Goal: Contribute content: Contribute content

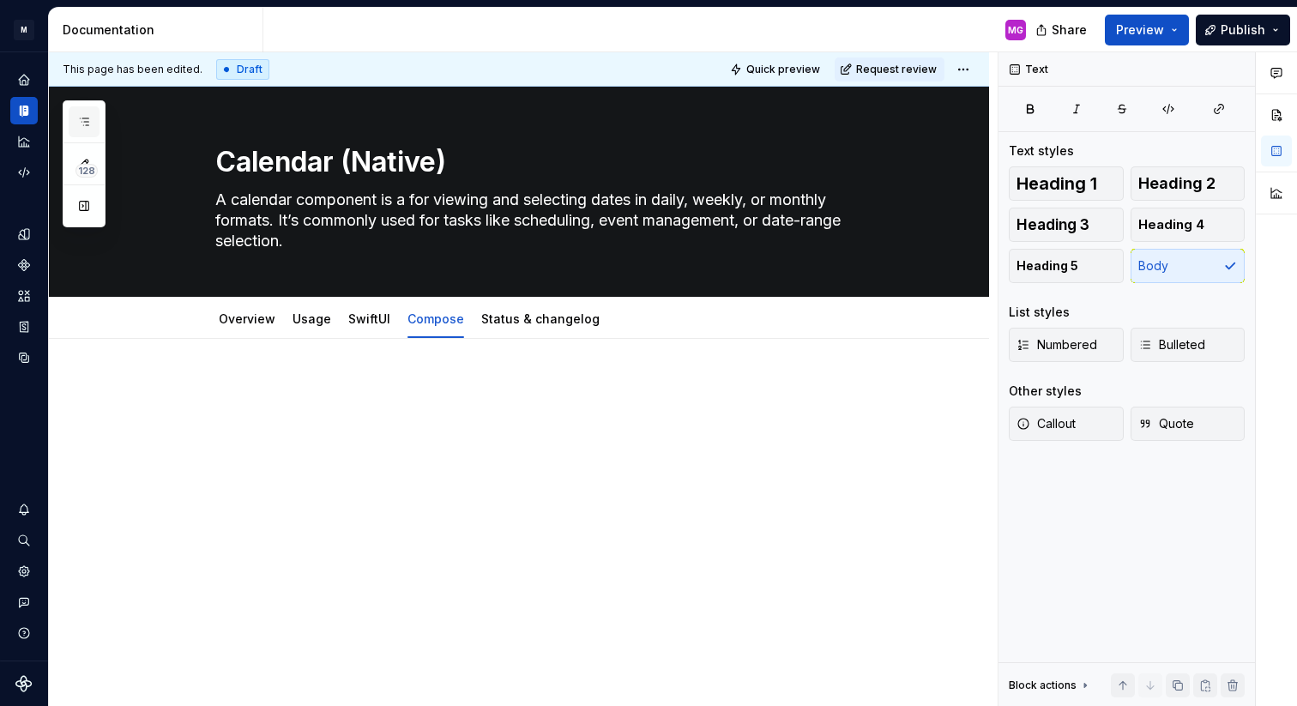
click at [80, 123] on icon "button" at bounding box center [84, 122] width 14 height 14
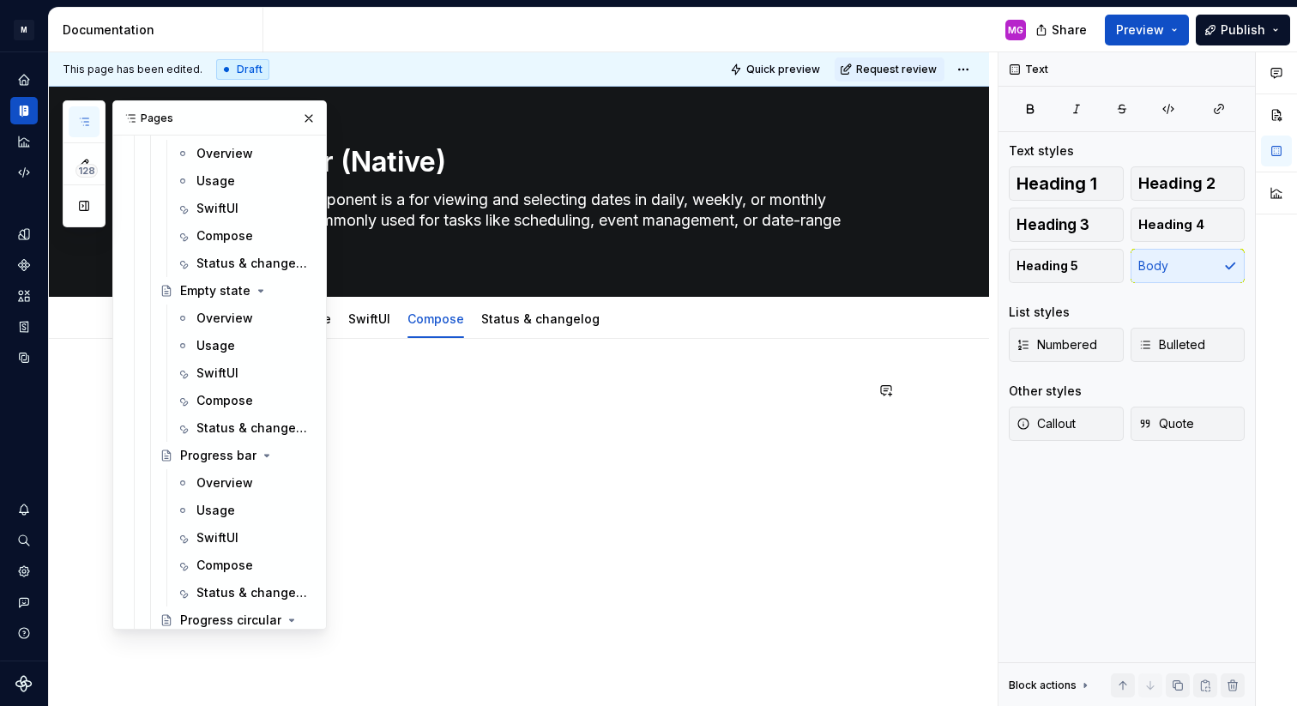
scroll to position [2351, 0]
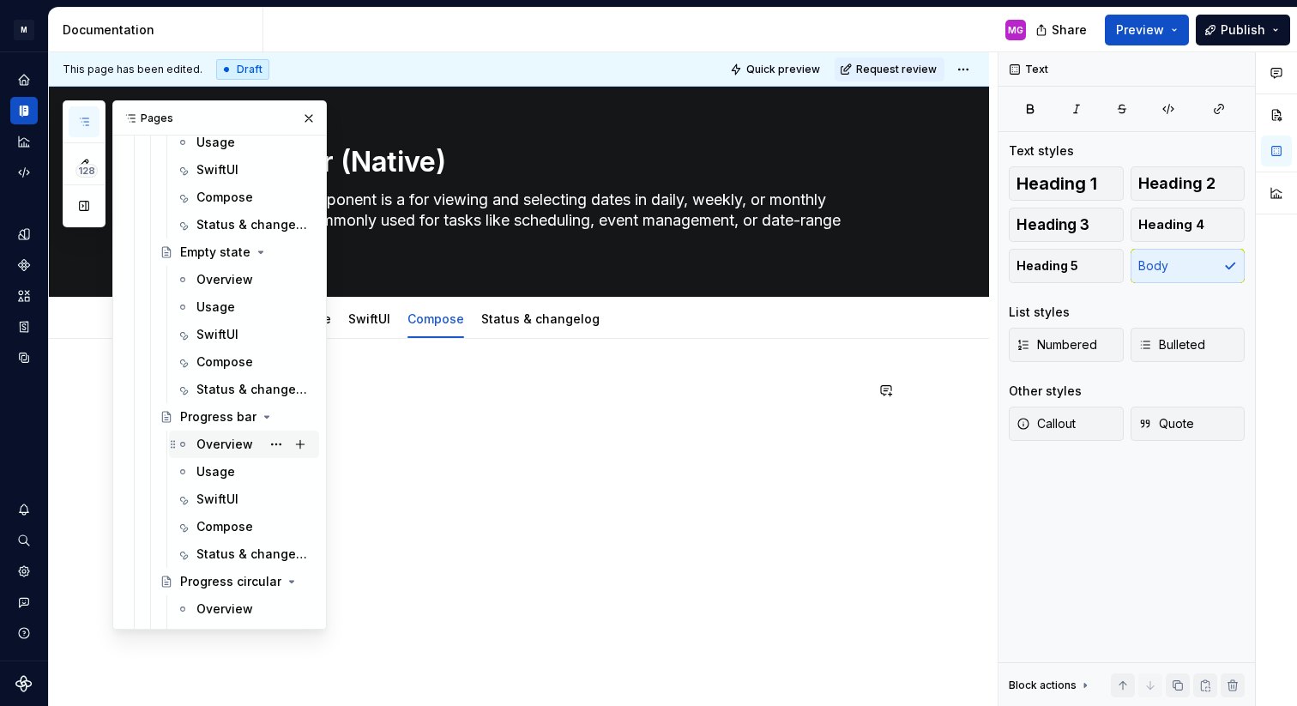
click at [236, 444] on div "Overview" at bounding box center [224, 444] width 57 height 17
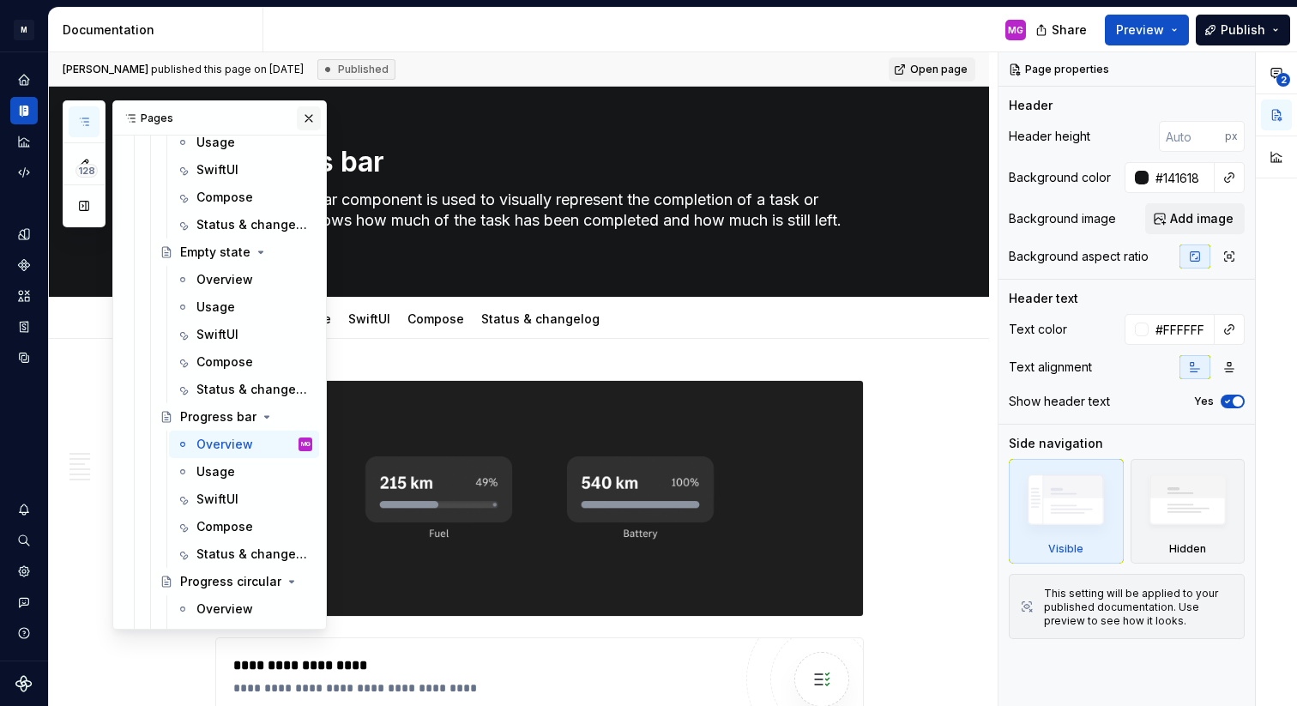
click at [307, 118] on button "button" at bounding box center [309, 118] width 24 height 24
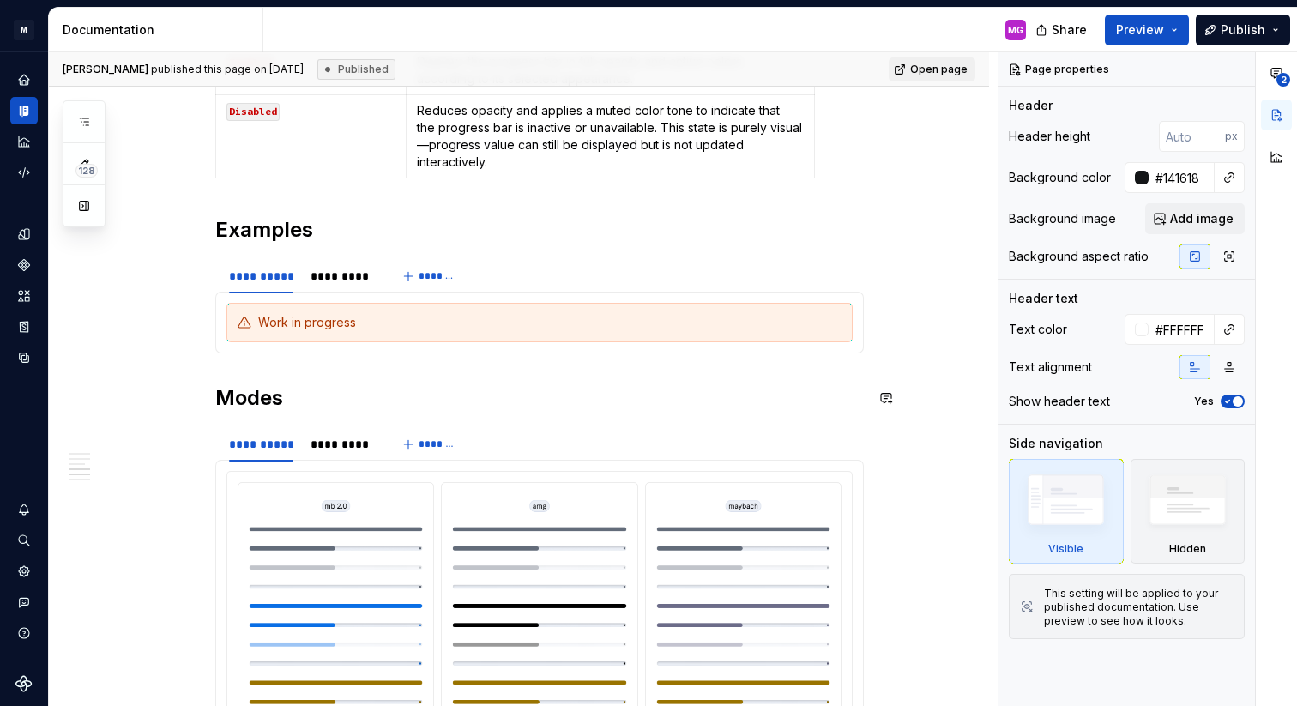
scroll to position [3249, 0]
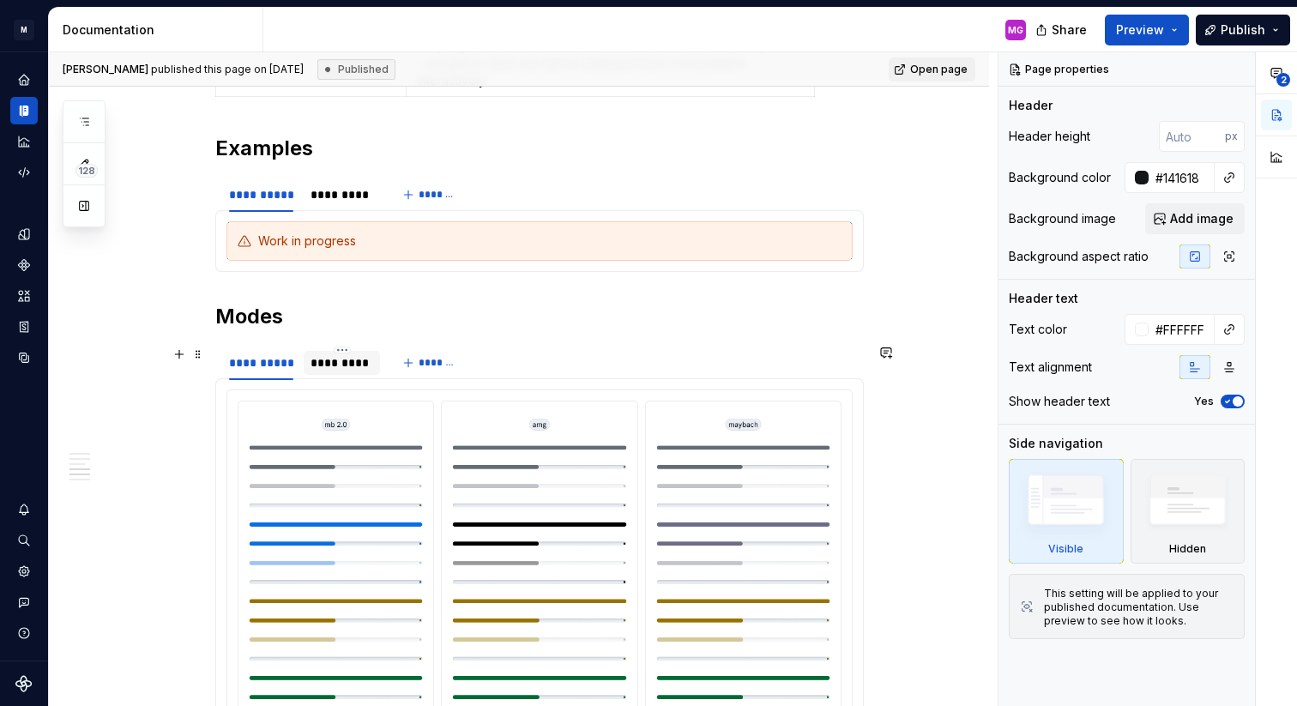
click at [359, 354] on div "*********" at bounding box center [342, 362] width 63 height 17
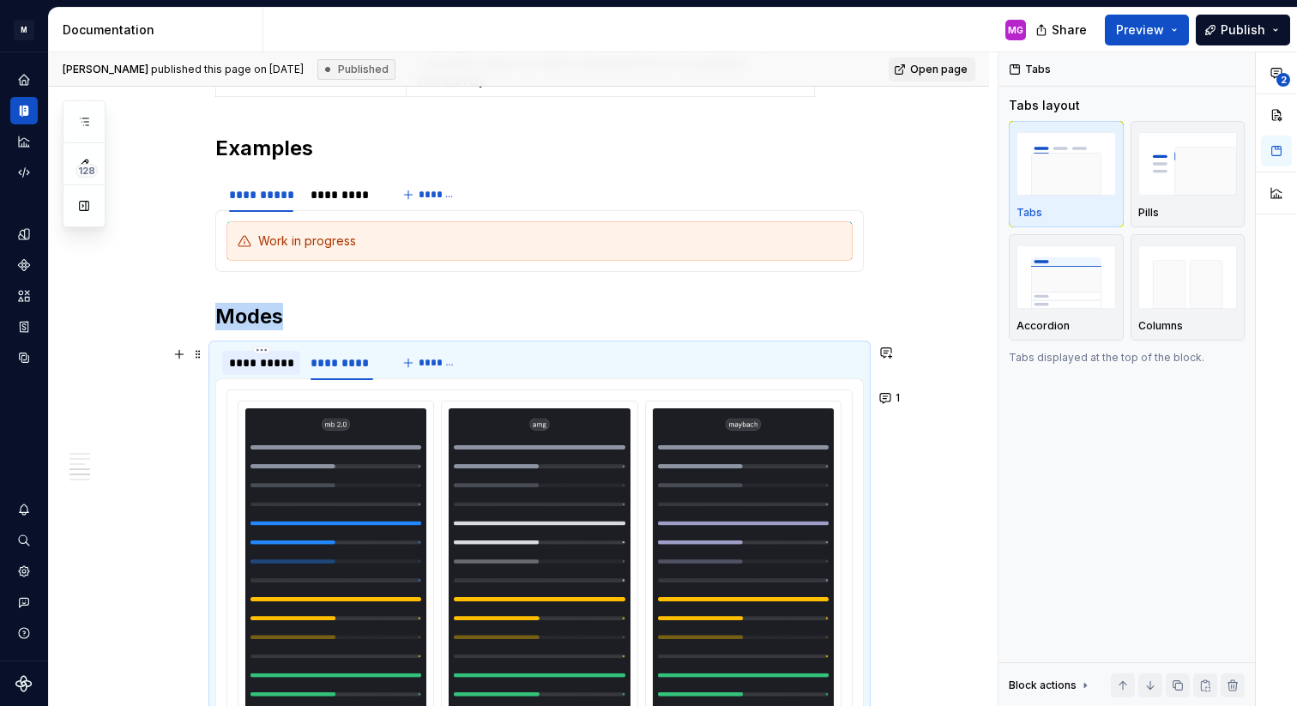
click at [281, 361] on div "**********" at bounding box center [261, 362] width 64 height 17
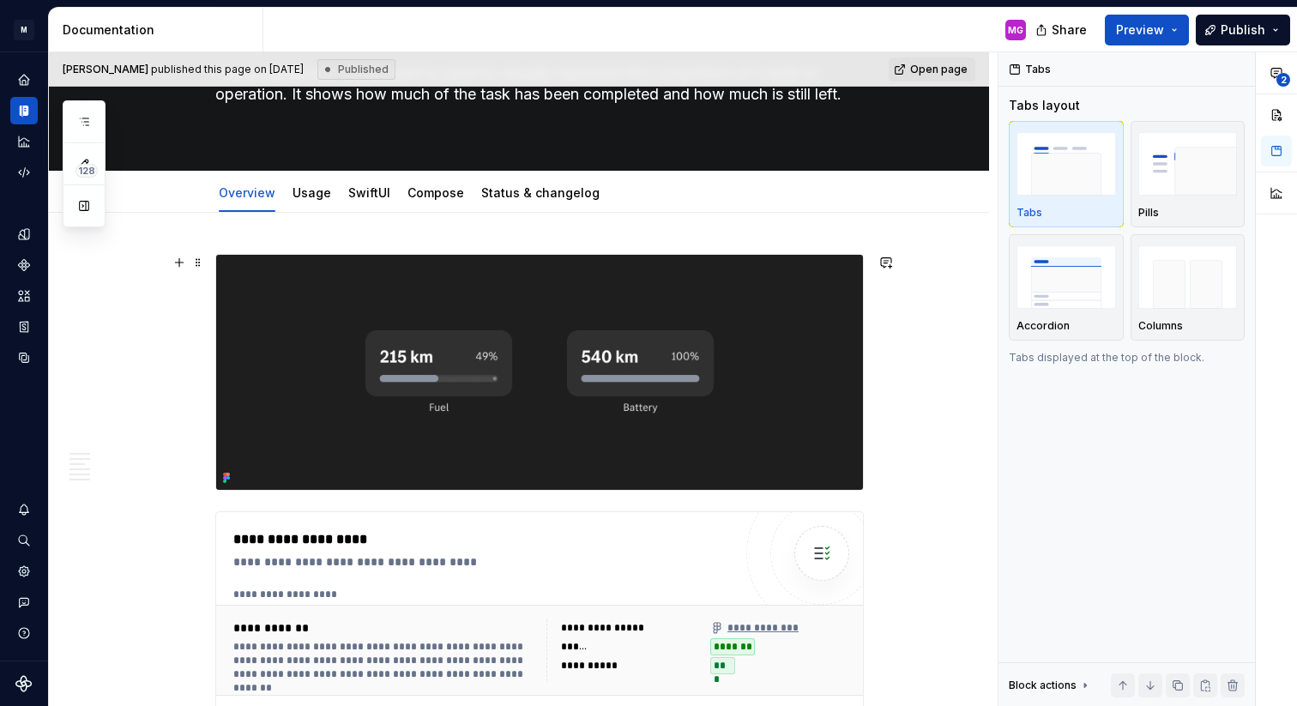
scroll to position [0, 0]
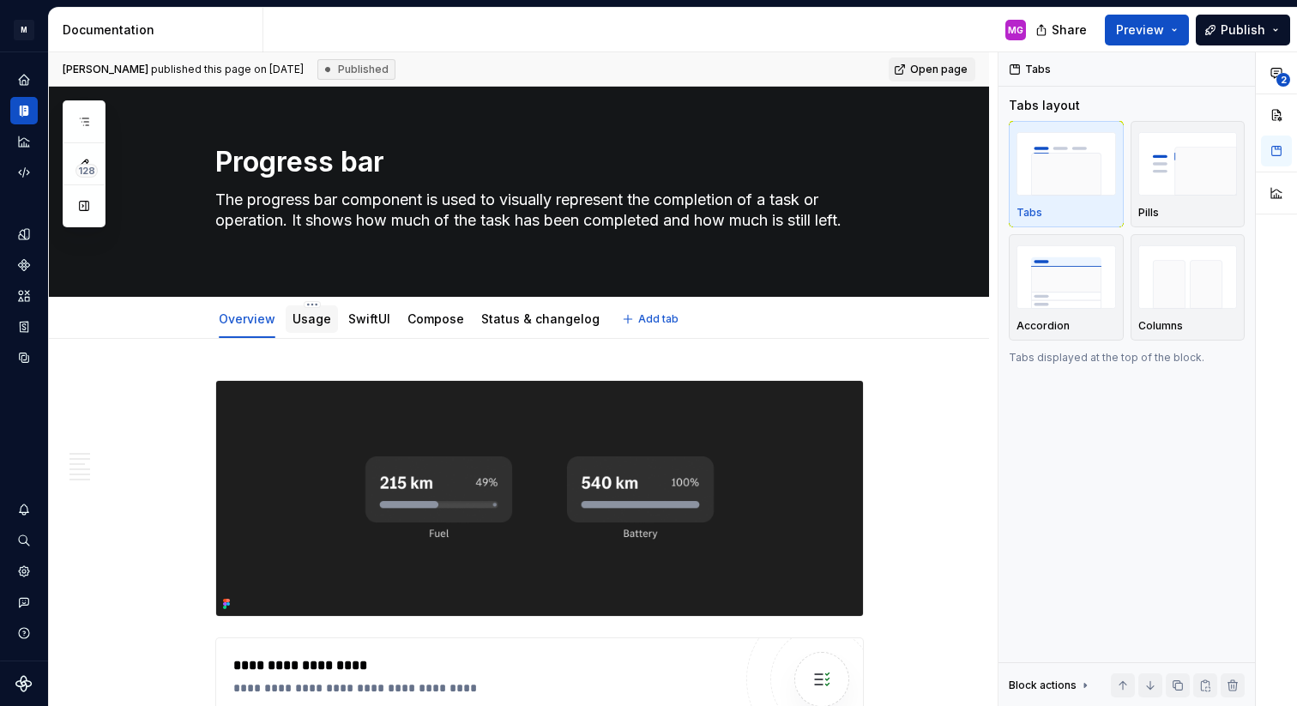
click at [314, 322] on link "Usage" at bounding box center [312, 318] width 39 height 15
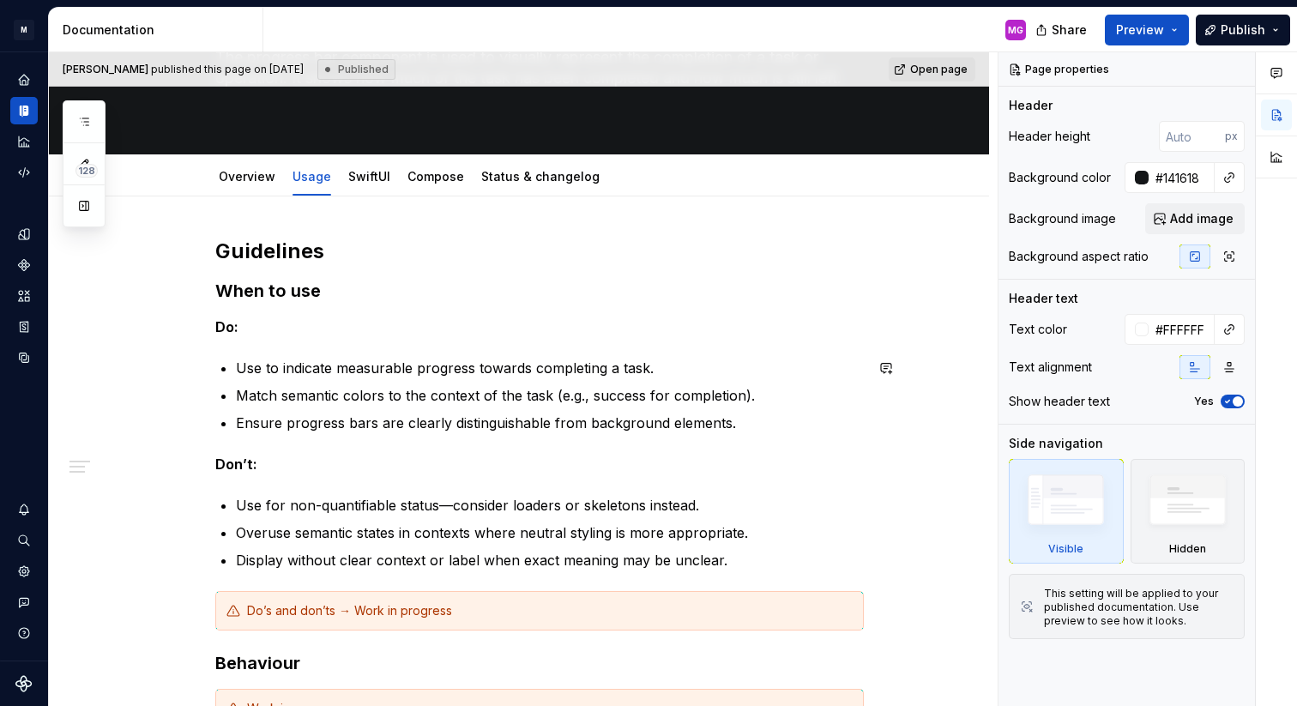
scroll to position [12, 0]
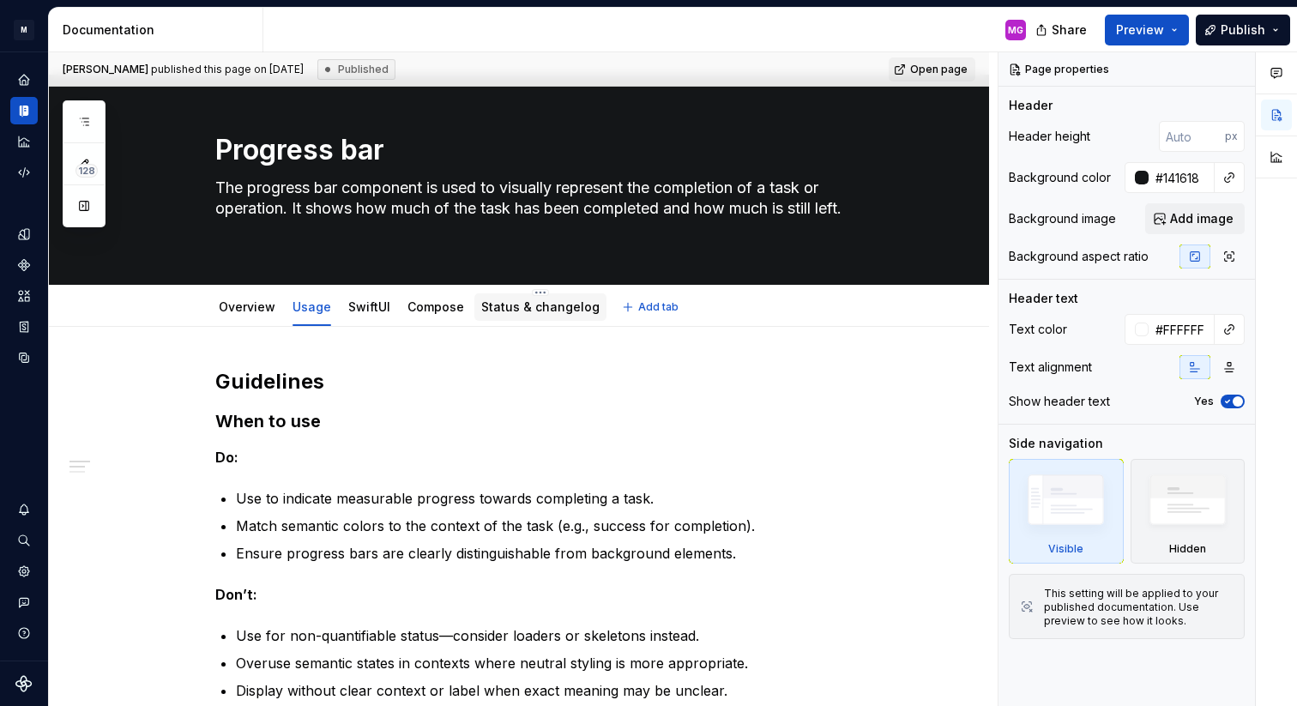
click at [537, 308] on link "Status & changelog" at bounding box center [540, 306] width 118 height 15
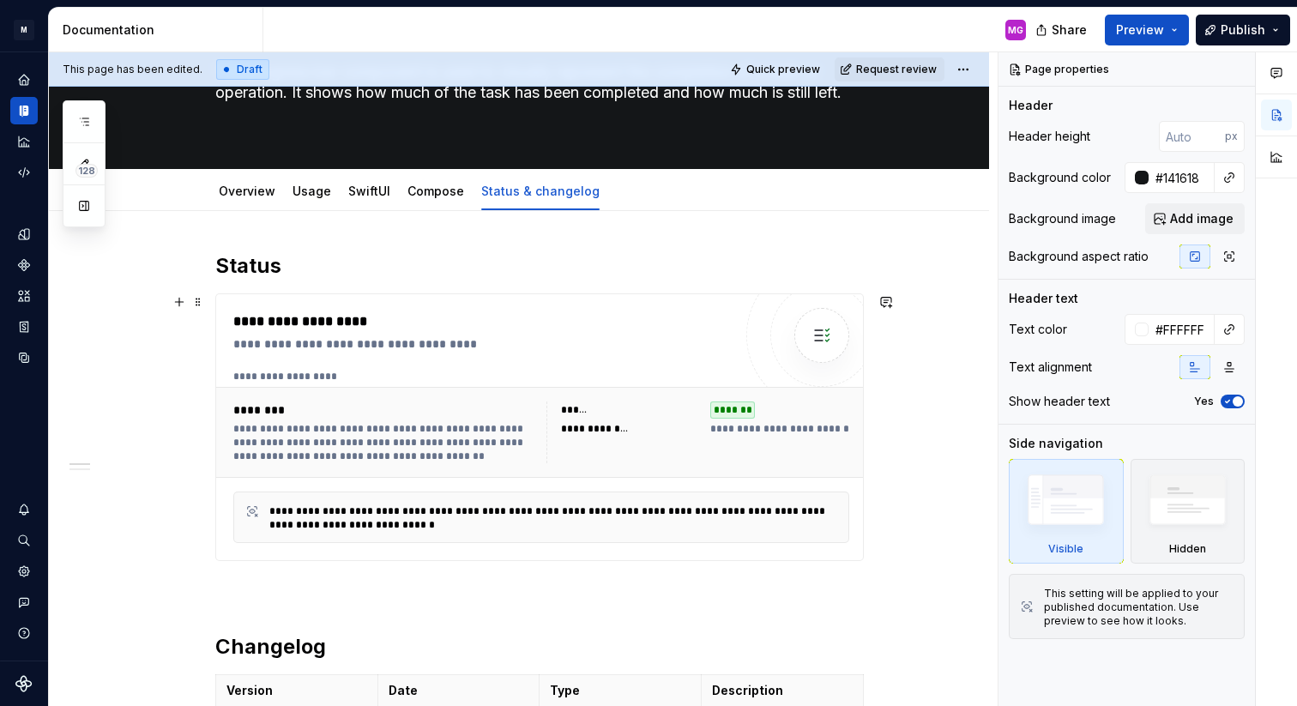
scroll to position [130, 0]
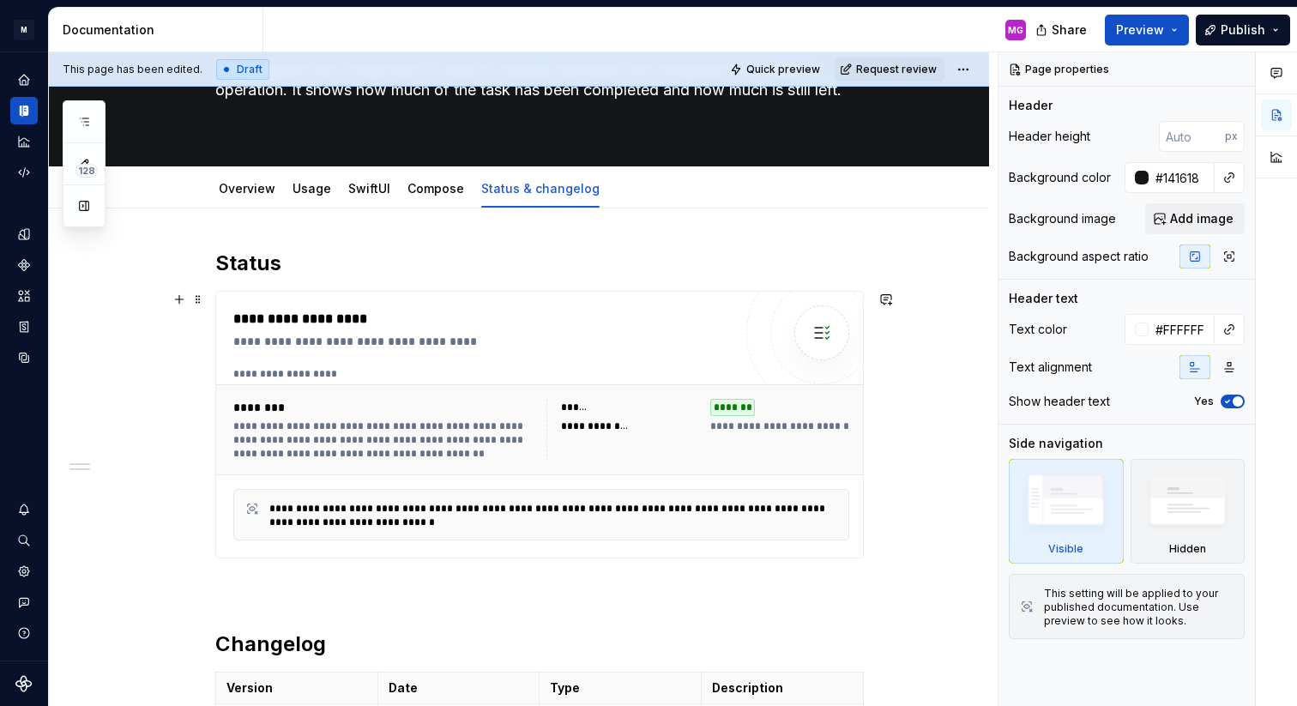
click at [515, 426] on div "**********" at bounding box center [384, 440] width 303 height 41
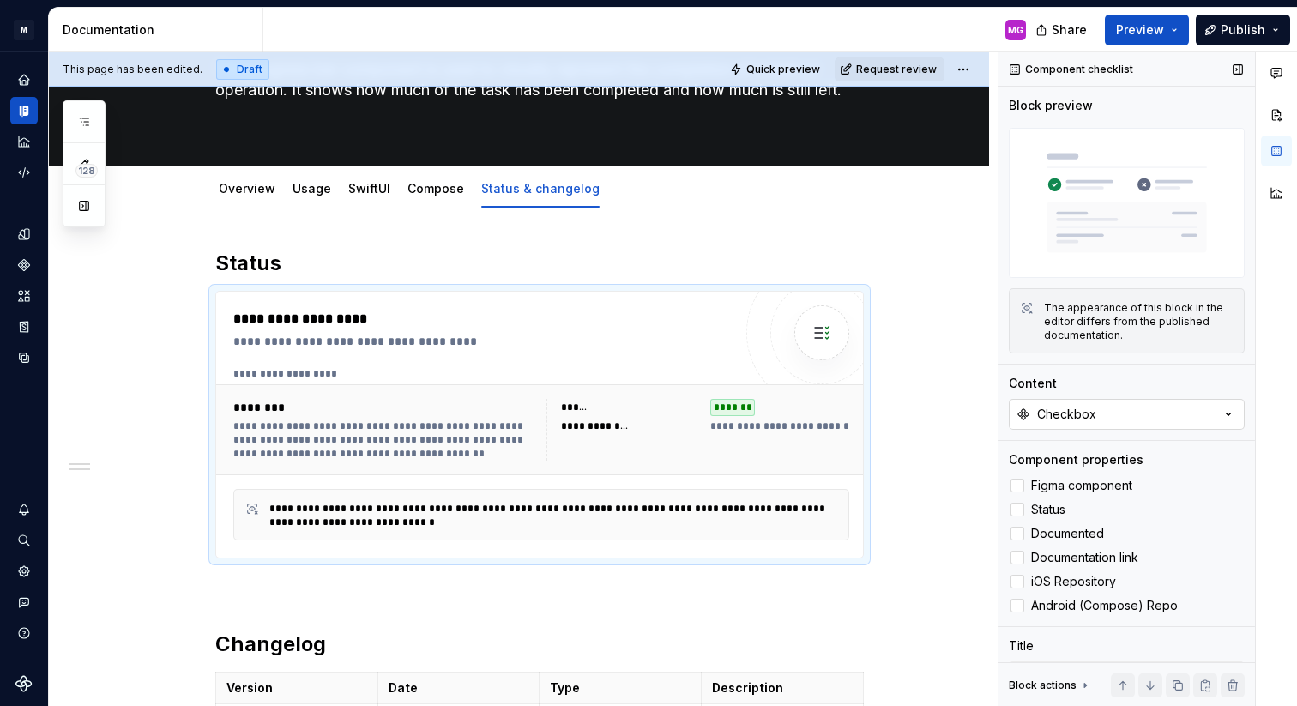
type textarea "*"
click at [1118, 412] on button "Checkbox" at bounding box center [1127, 414] width 236 height 31
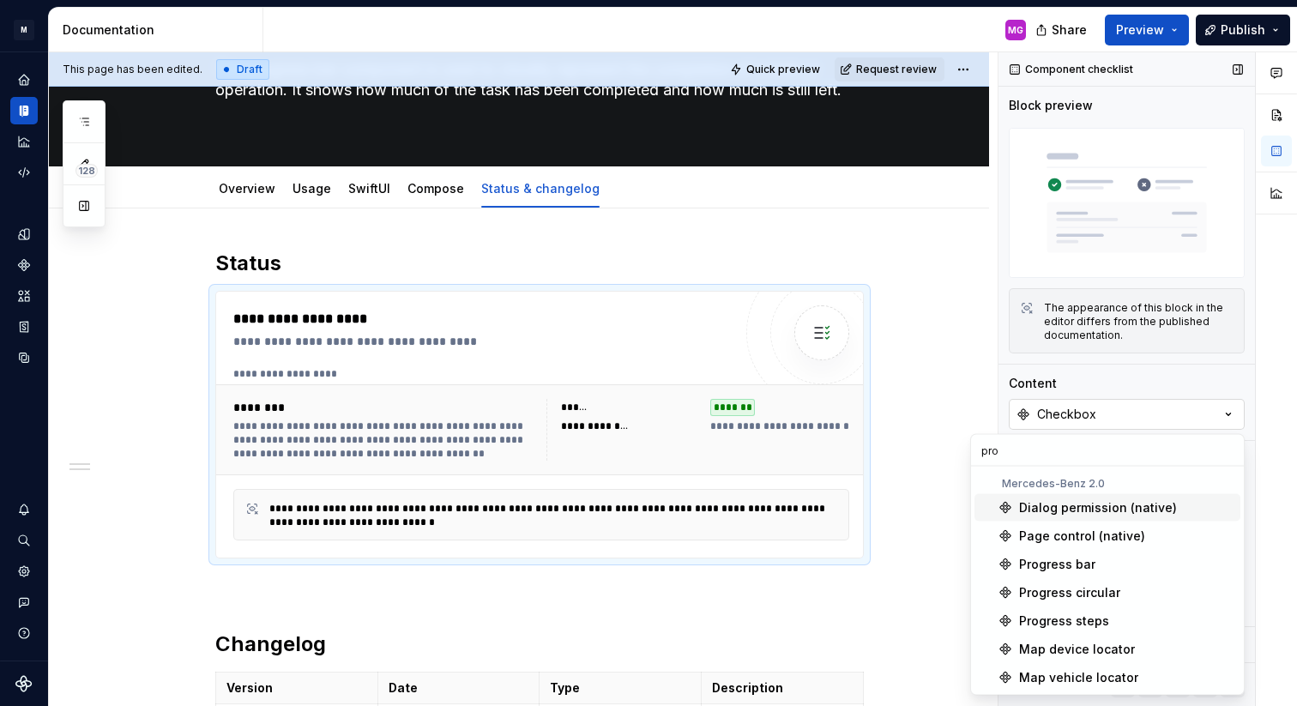
type input "prog"
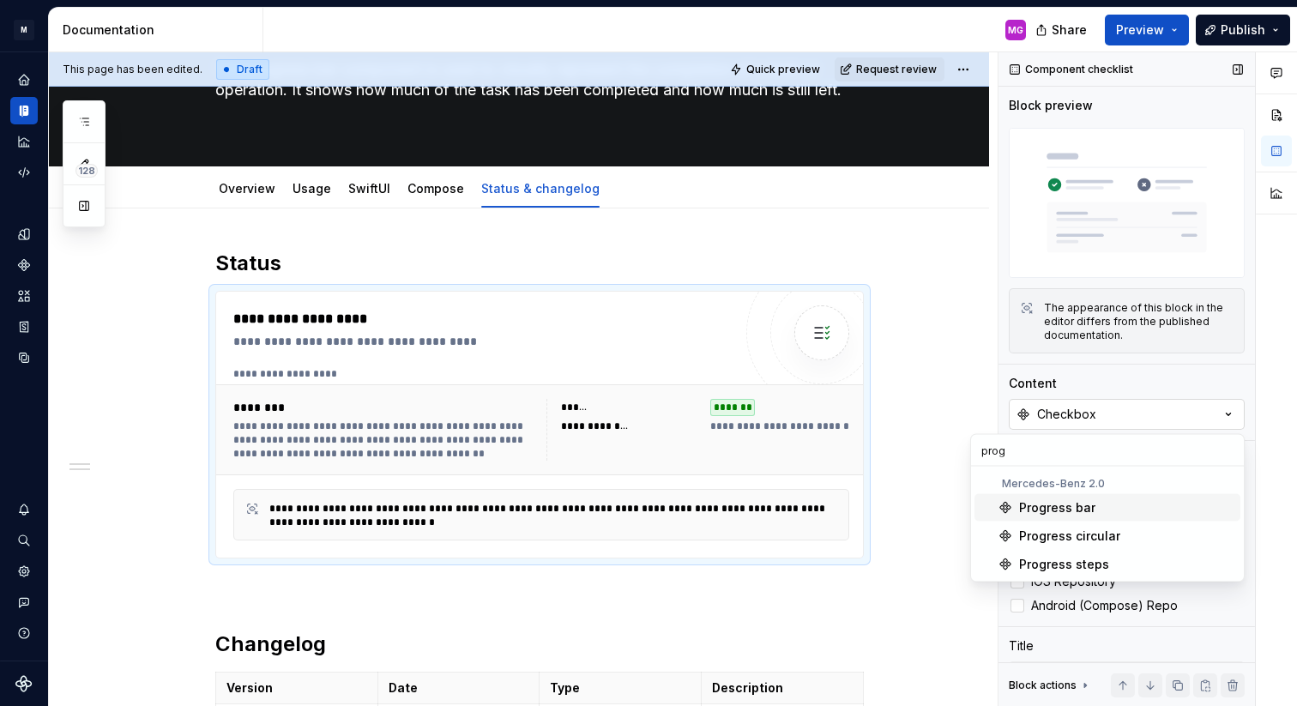
type textarea "*"
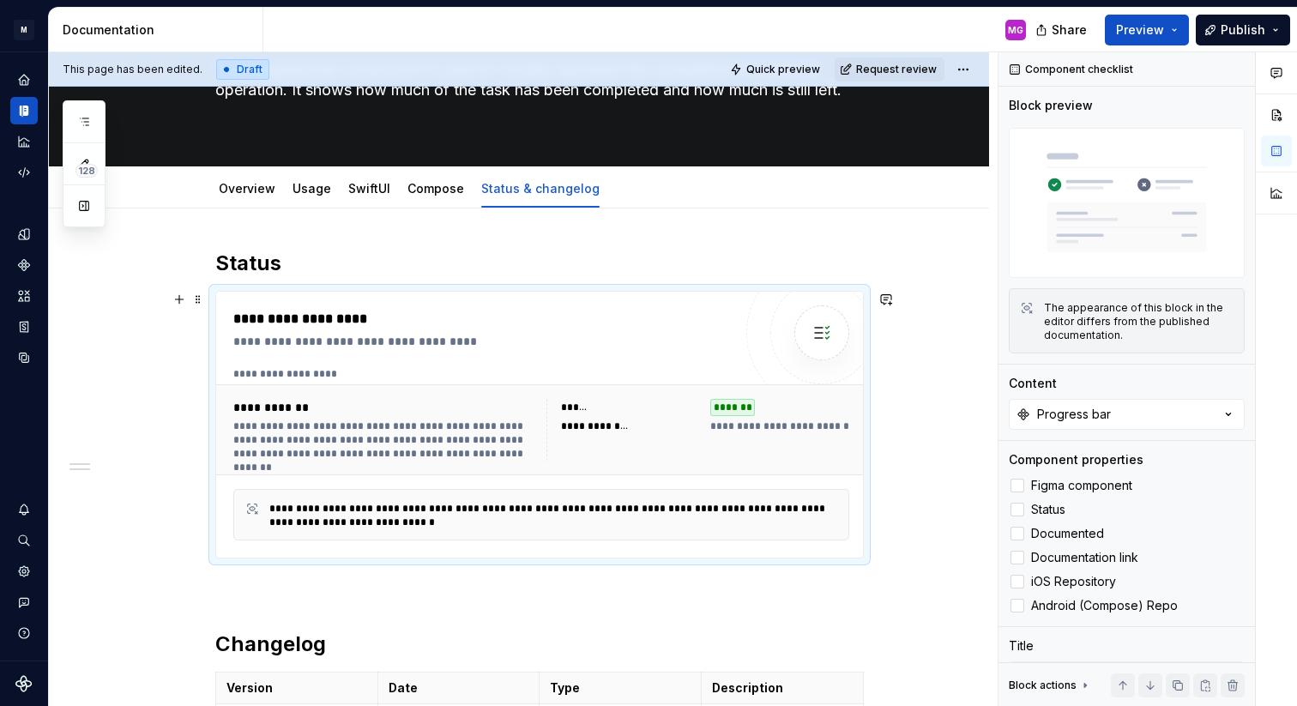
click at [934, 442] on div "**********" at bounding box center [519, 669] width 940 height 923
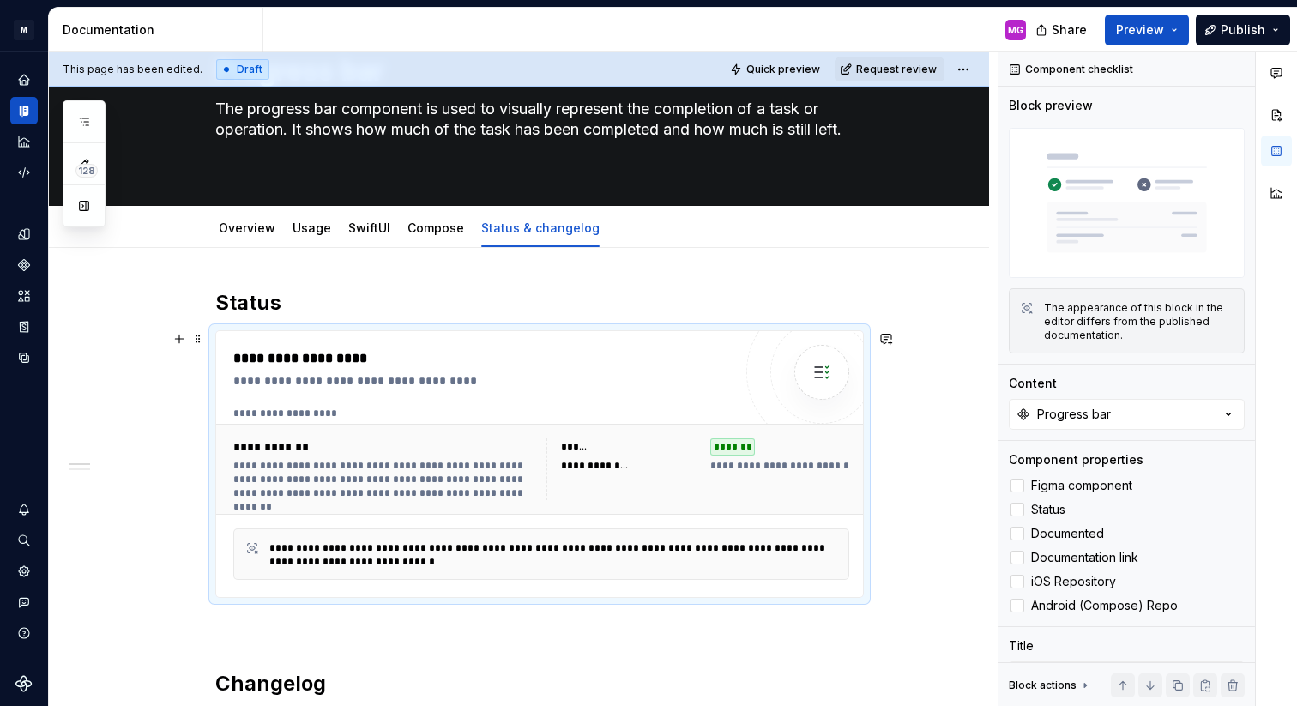
scroll to position [32, 0]
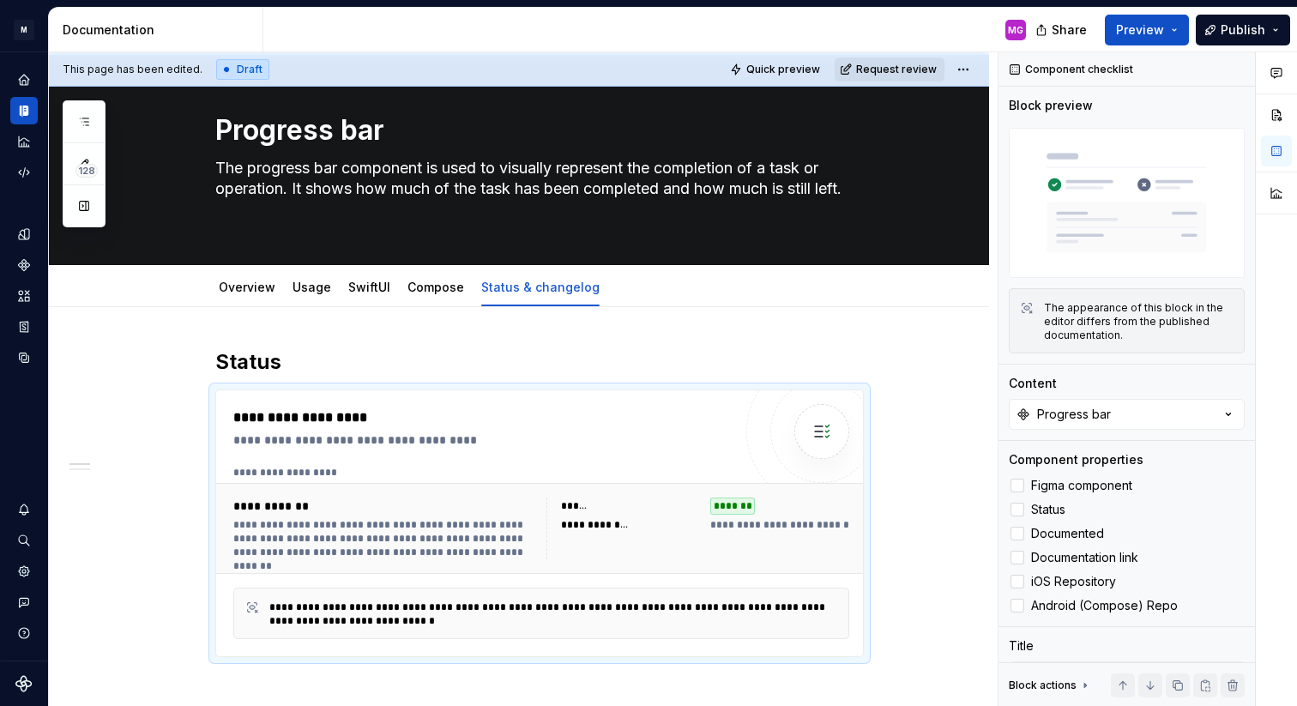
click at [926, 72] on span "Request review" at bounding box center [896, 70] width 81 height 14
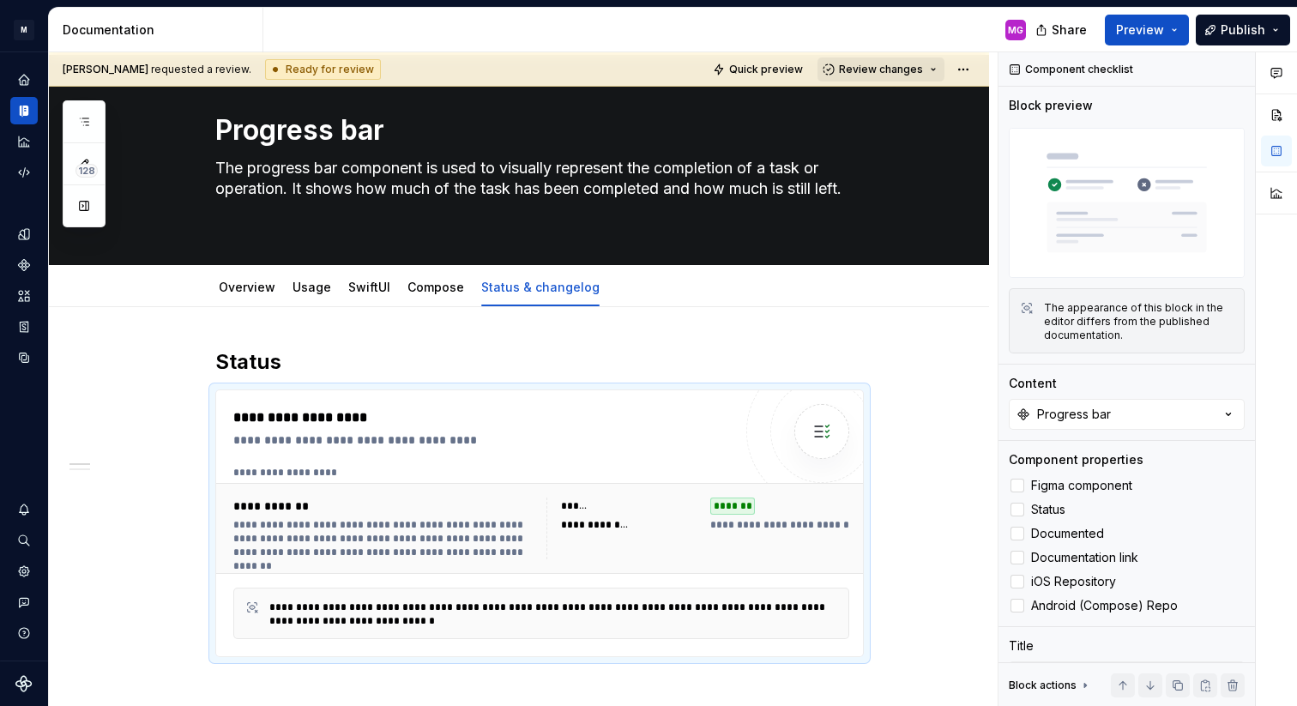
click at [915, 71] on span "Review changes" at bounding box center [881, 70] width 84 height 14
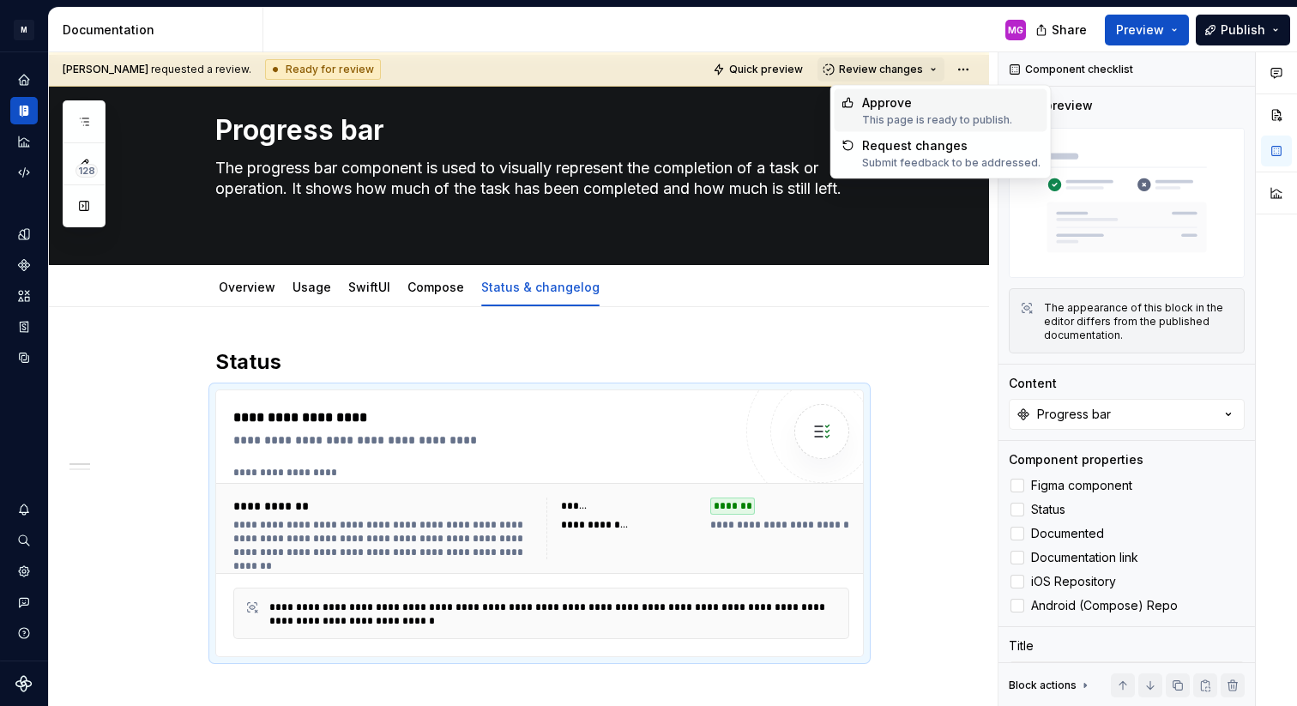
click at [909, 97] on div "Approve" at bounding box center [937, 102] width 150 height 17
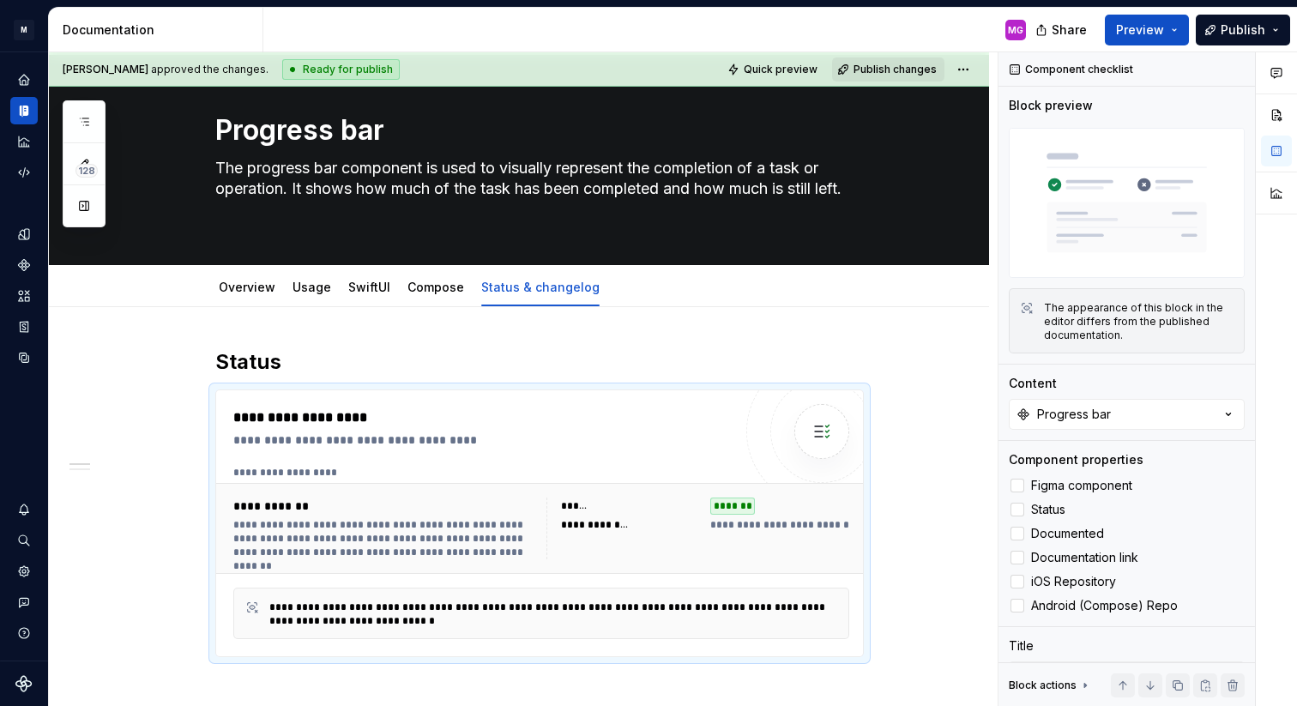
click at [913, 70] on span "Publish changes" at bounding box center [895, 70] width 83 height 14
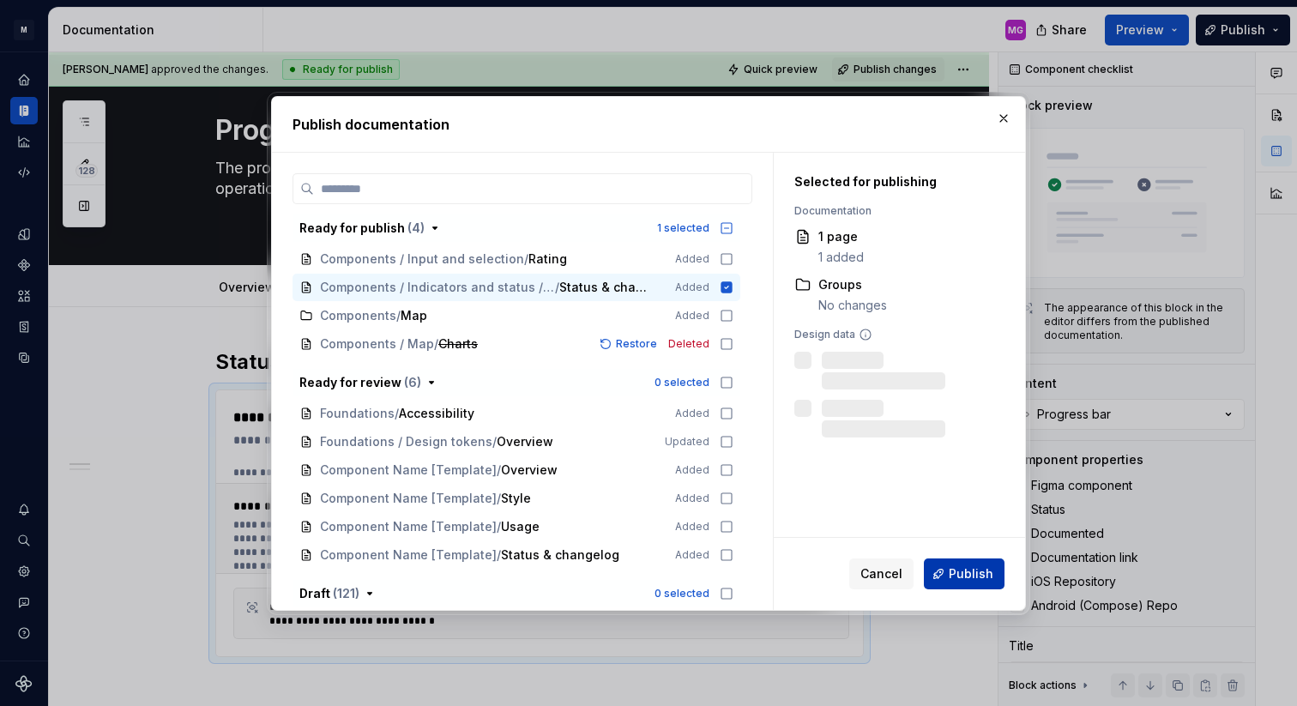
click at [967, 574] on span "Publish" at bounding box center [971, 573] width 45 height 17
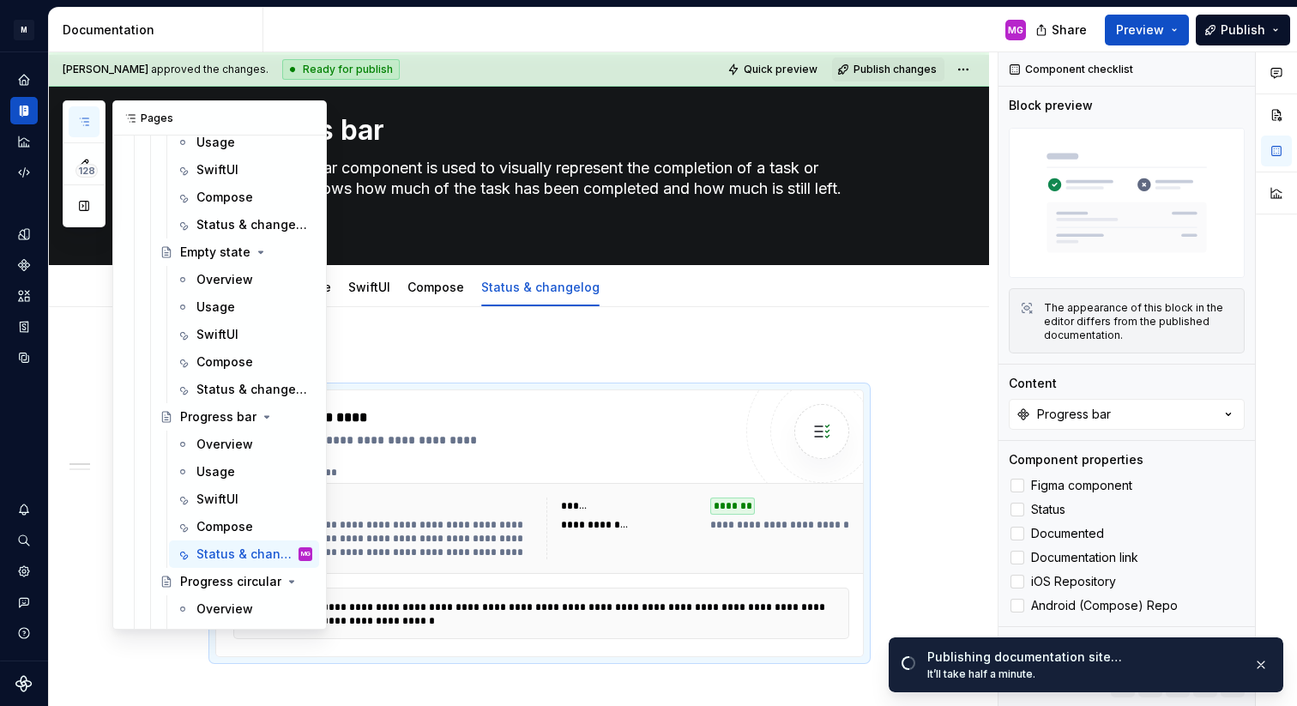
click at [86, 122] on icon "button" at bounding box center [84, 121] width 9 height 7
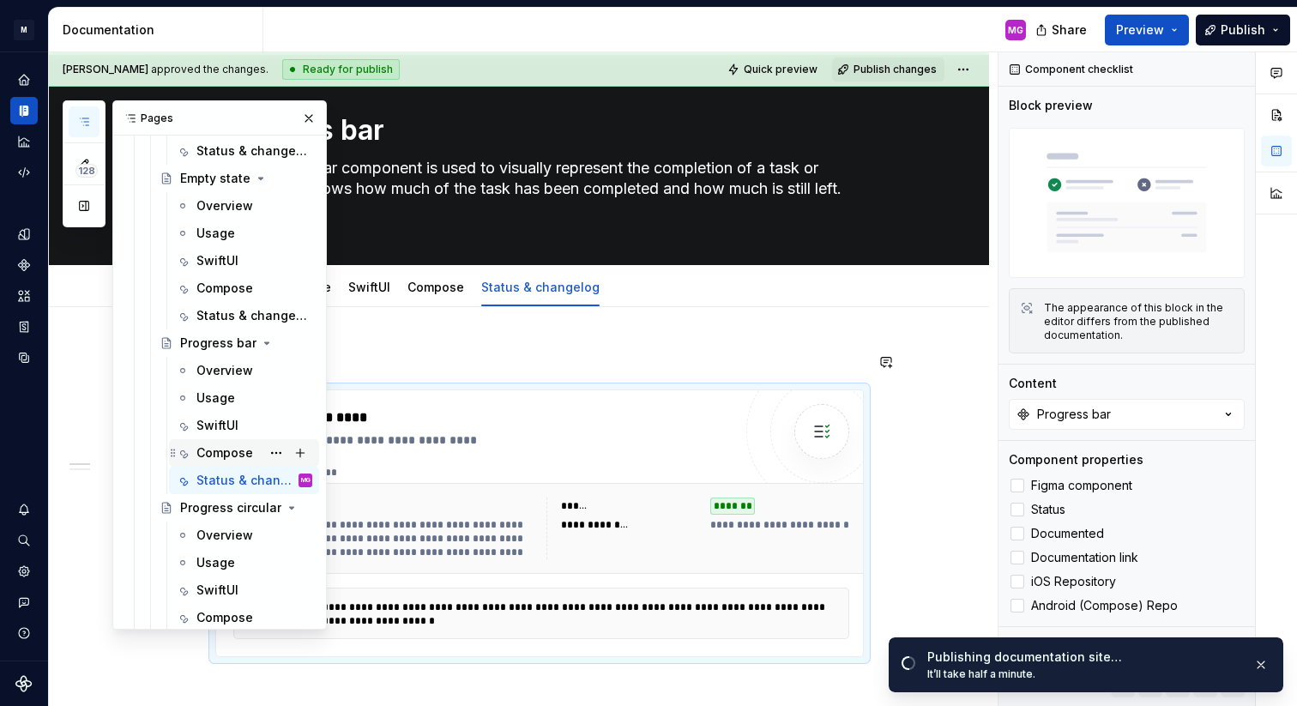
scroll to position [2425, 0]
click at [214, 534] on div "Overview" at bounding box center [224, 534] width 57 height 17
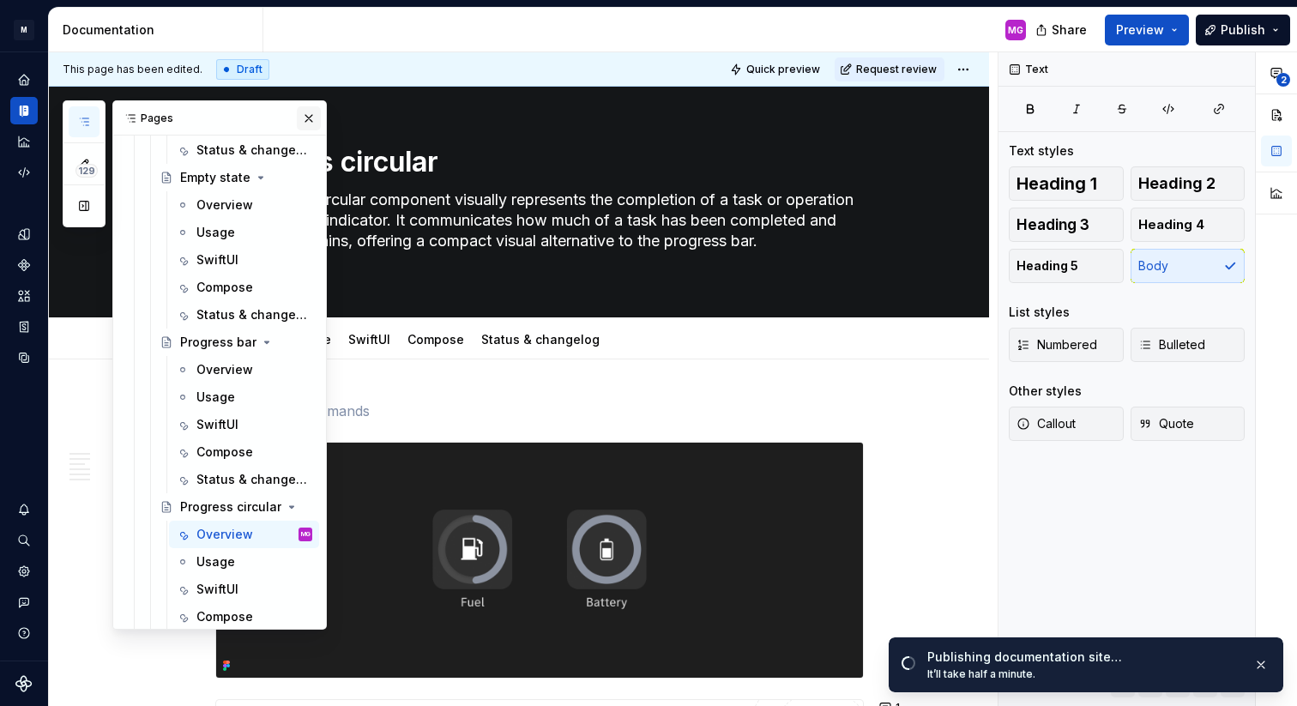
click at [312, 118] on button "button" at bounding box center [309, 118] width 24 height 24
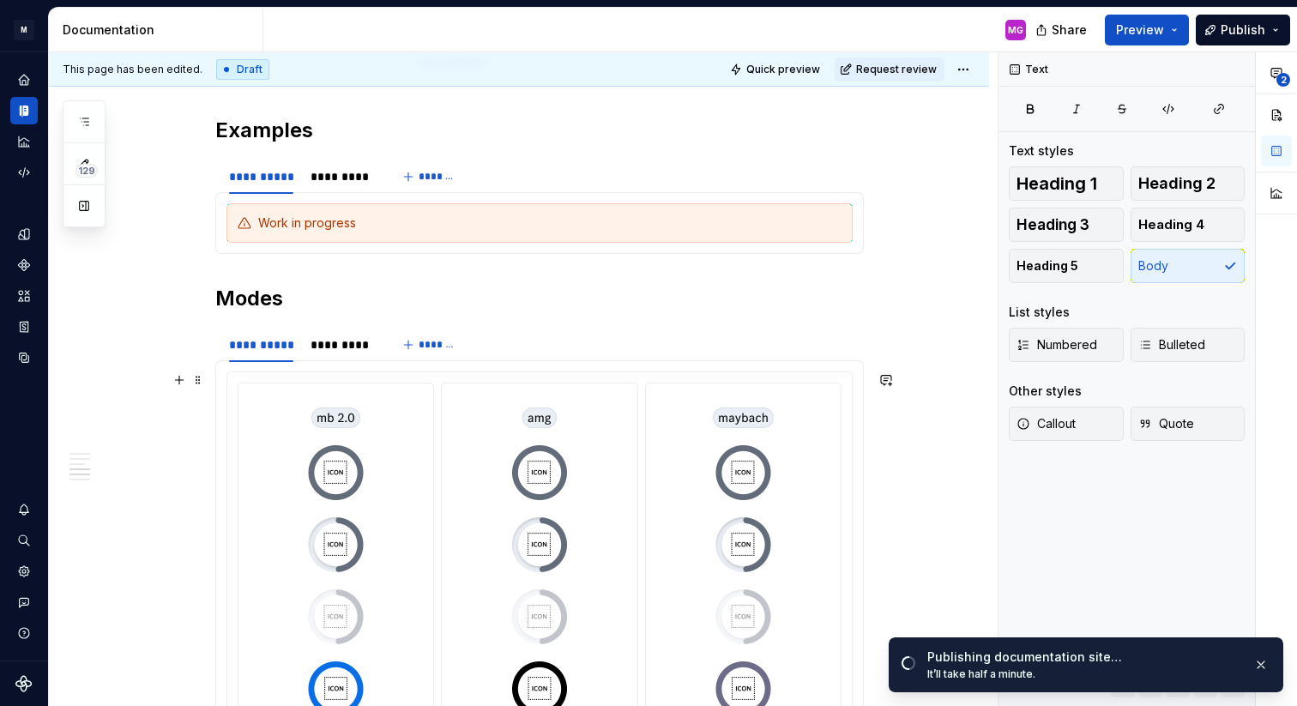
scroll to position [3480, 0]
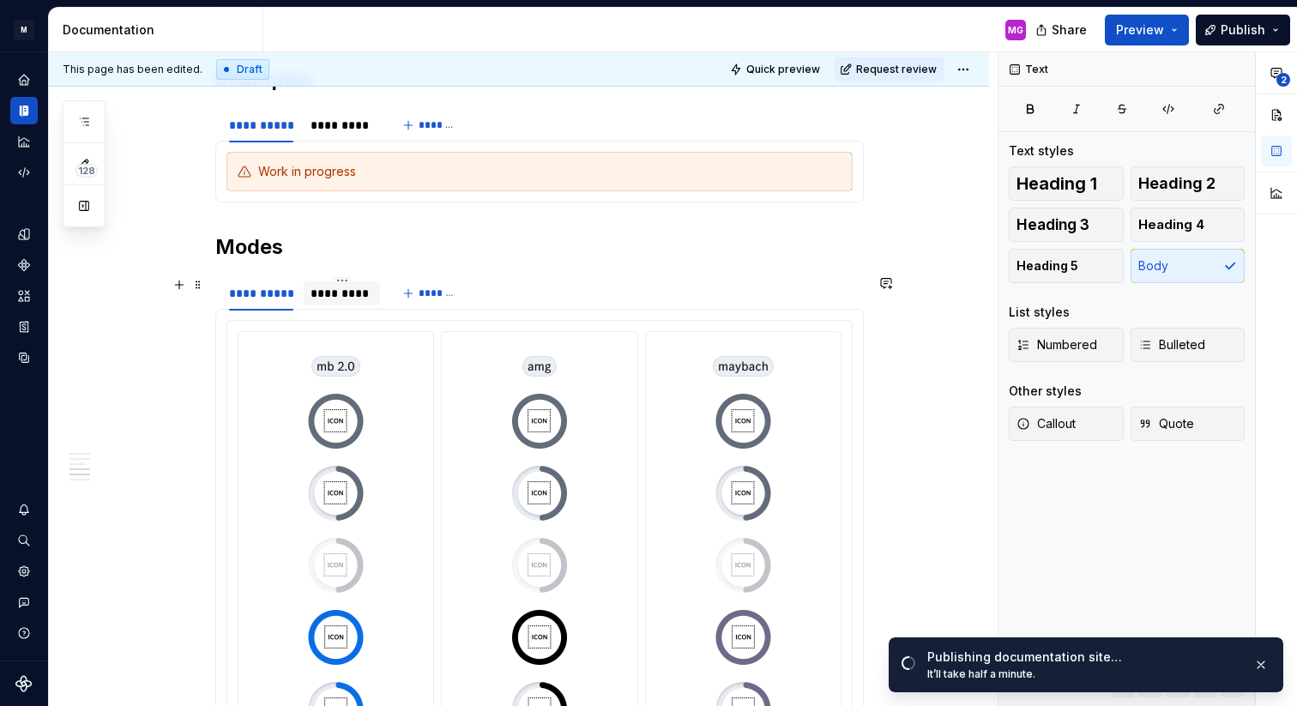
click at [353, 293] on div "*********" at bounding box center [342, 293] width 63 height 17
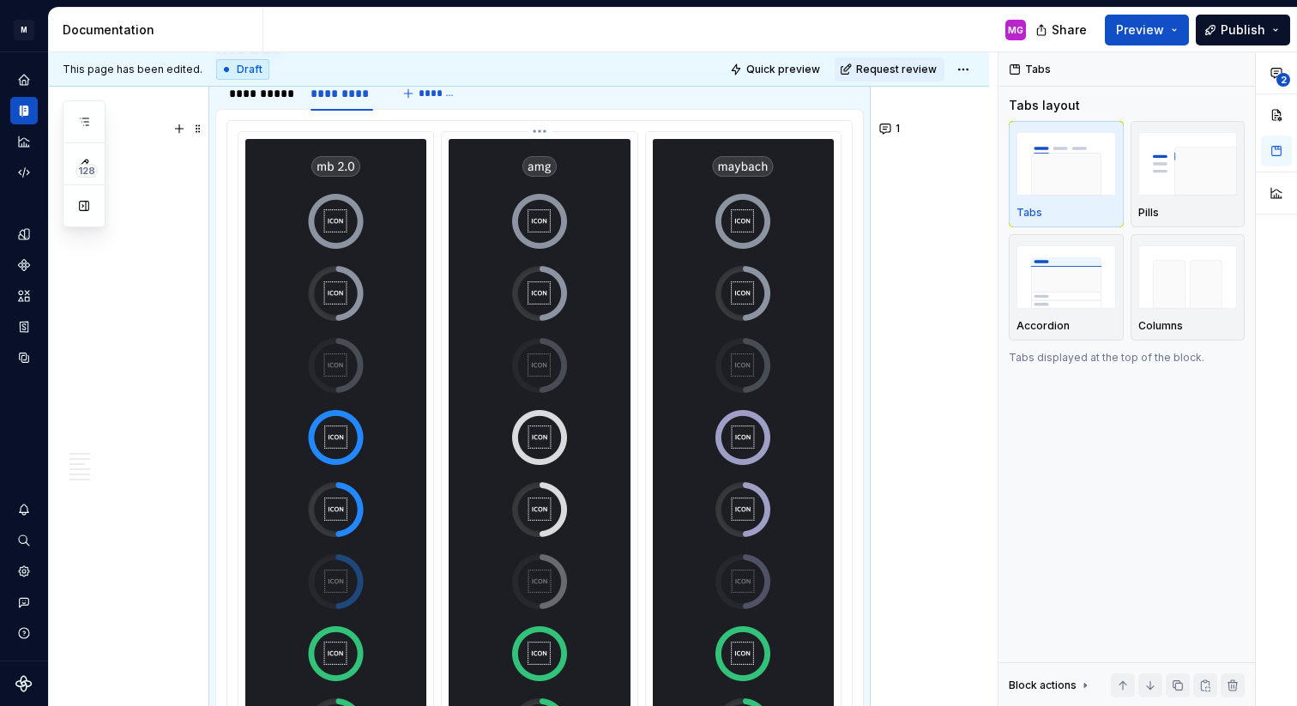
scroll to position [3677, 0]
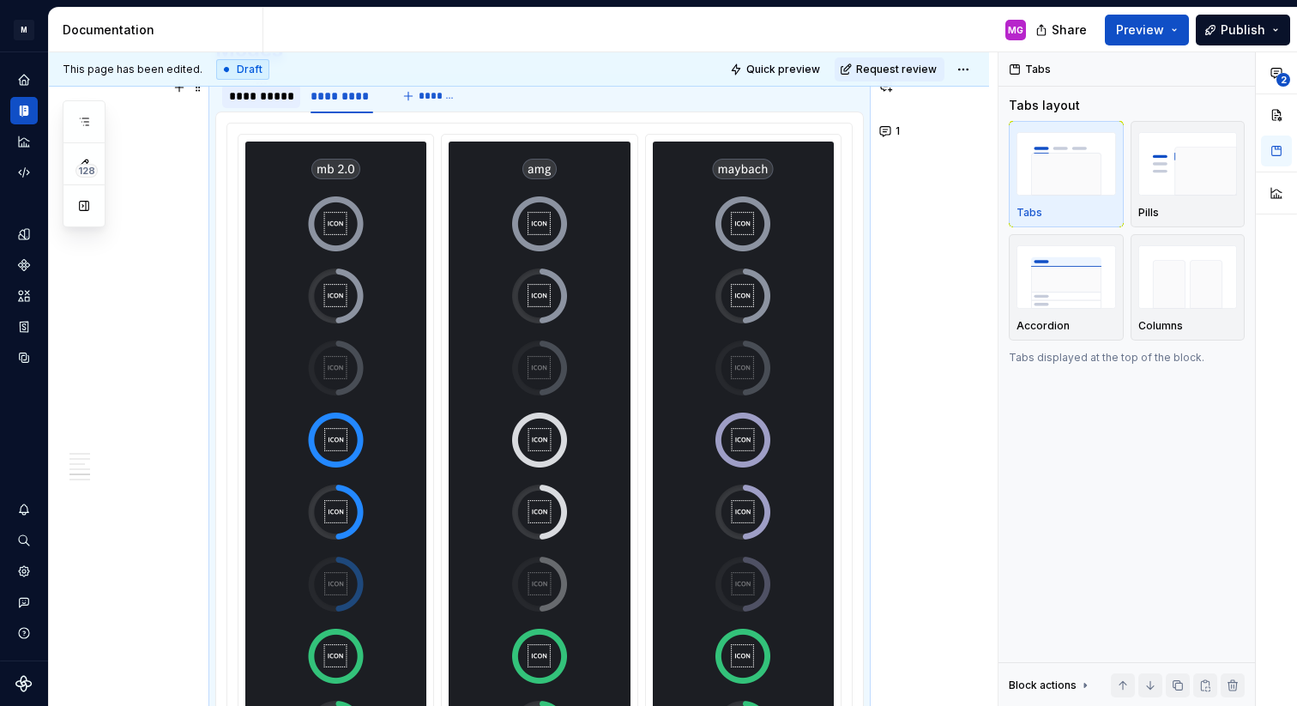
click at [272, 96] on div "**********" at bounding box center [261, 96] width 64 height 17
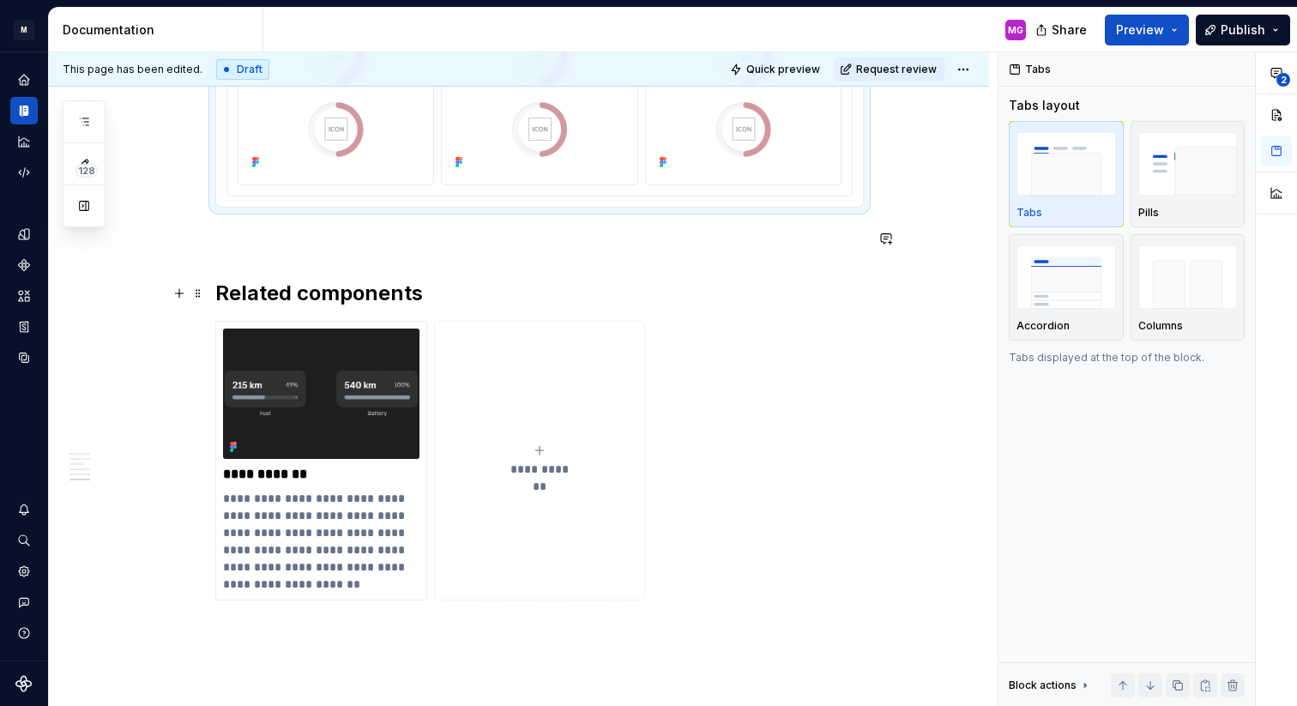
scroll to position [4834, 0]
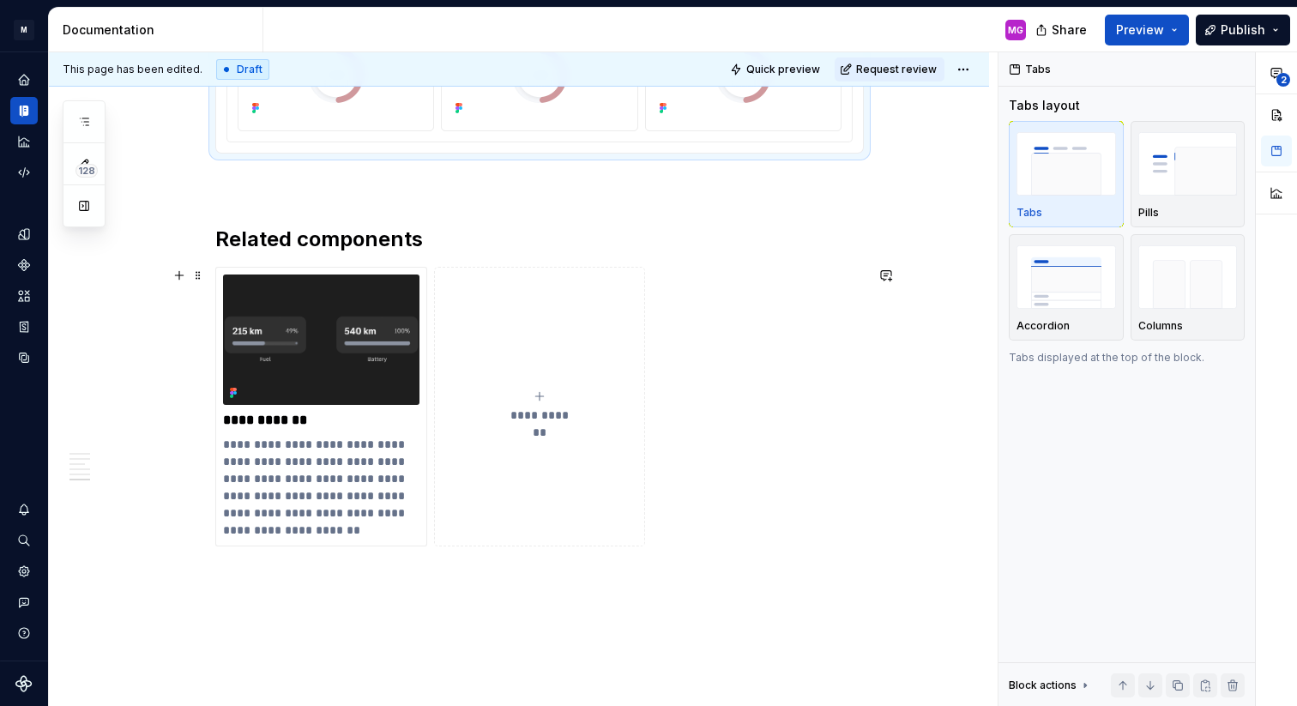
click at [551, 413] on span "**********" at bounding box center [540, 415] width 75 height 17
type textarea "*"
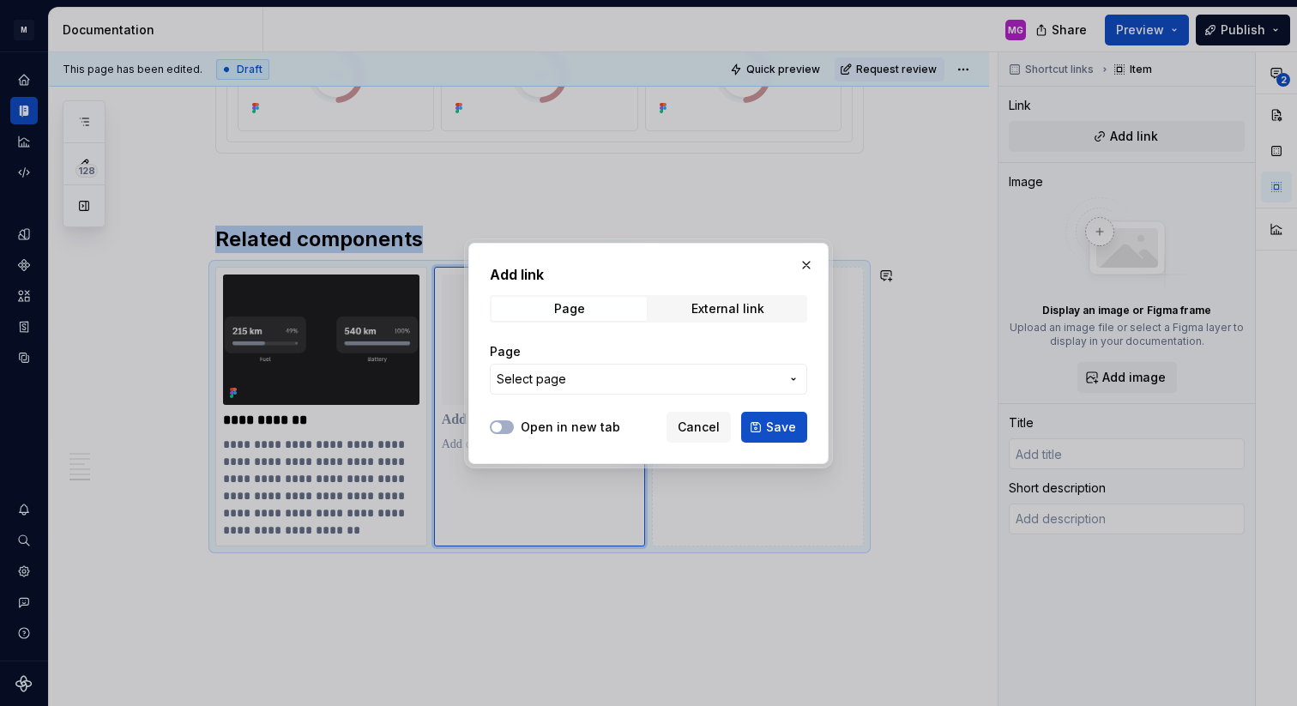
click at [574, 383] on span "Select page" at bounding box center [638, 379] width 283 height 17
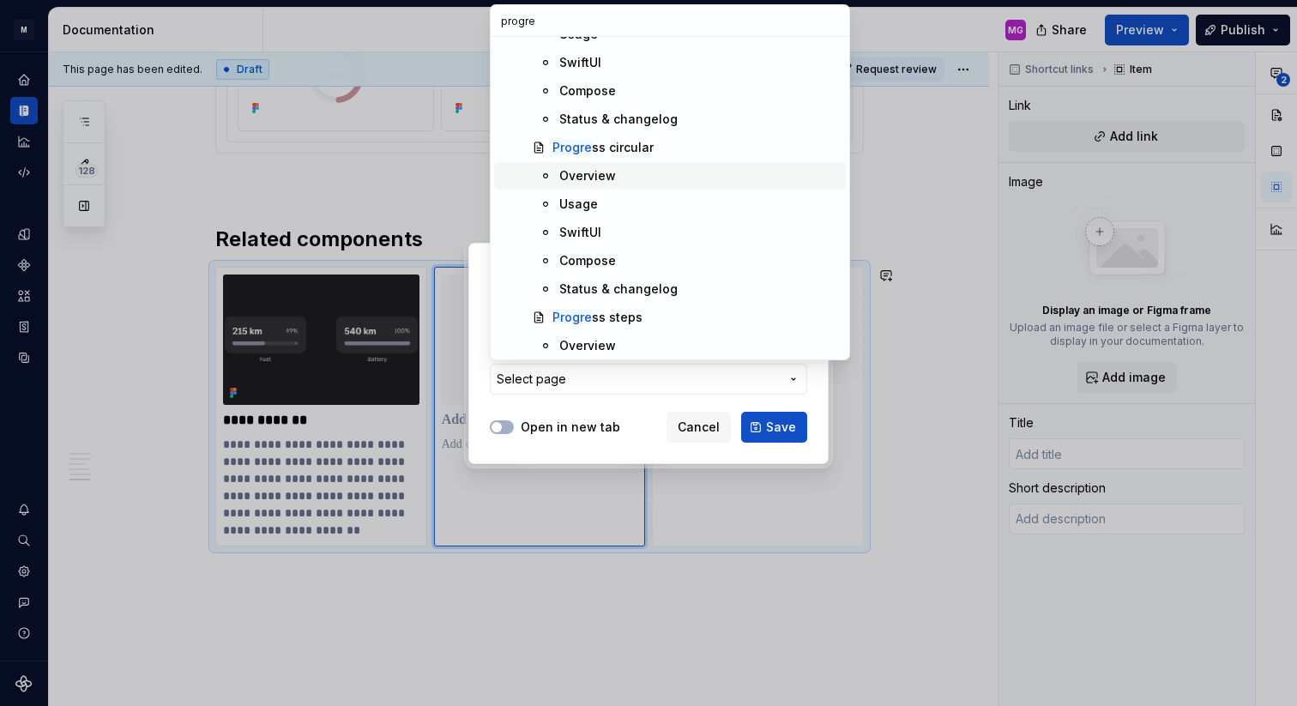
scroll to position [135, 0]
type input "progre"
click at [628, 315] on div "Progre ss steps" at bounding box center [597, 315] width 90 height 17
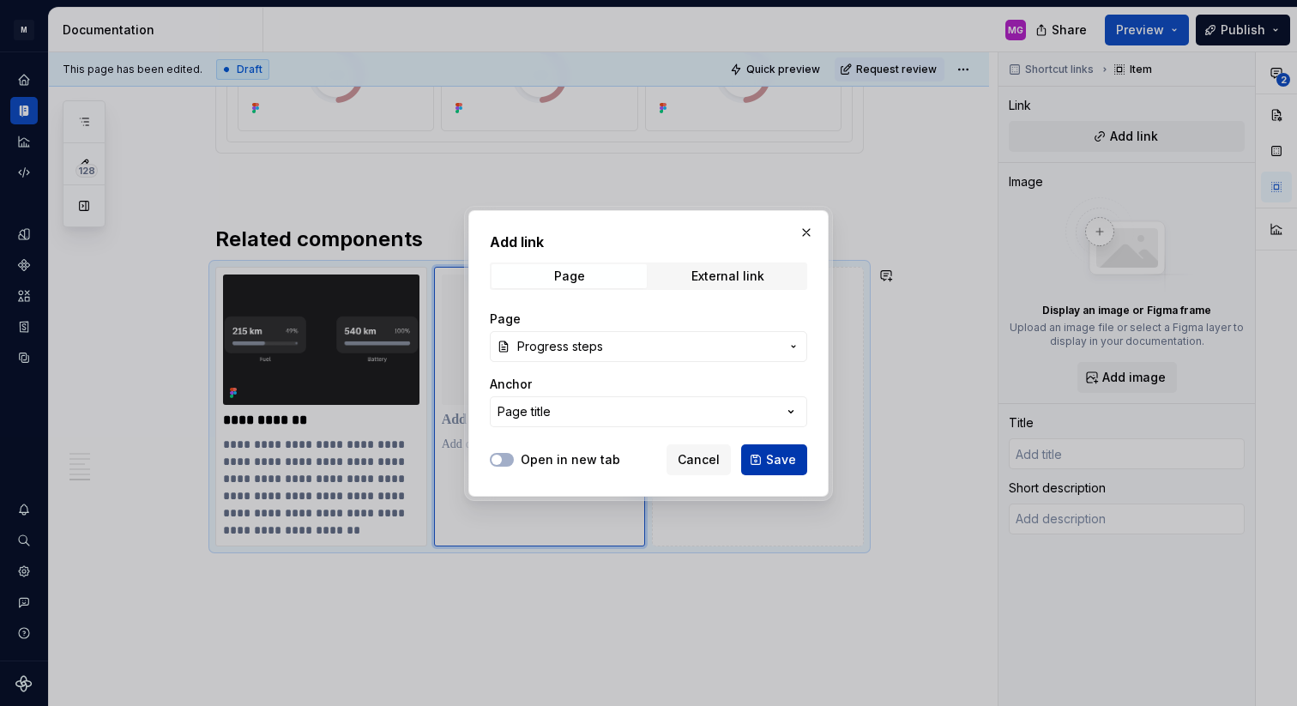
click at [764, 457] on button "Save" at bounding box center [774, 459] width 66 height 31
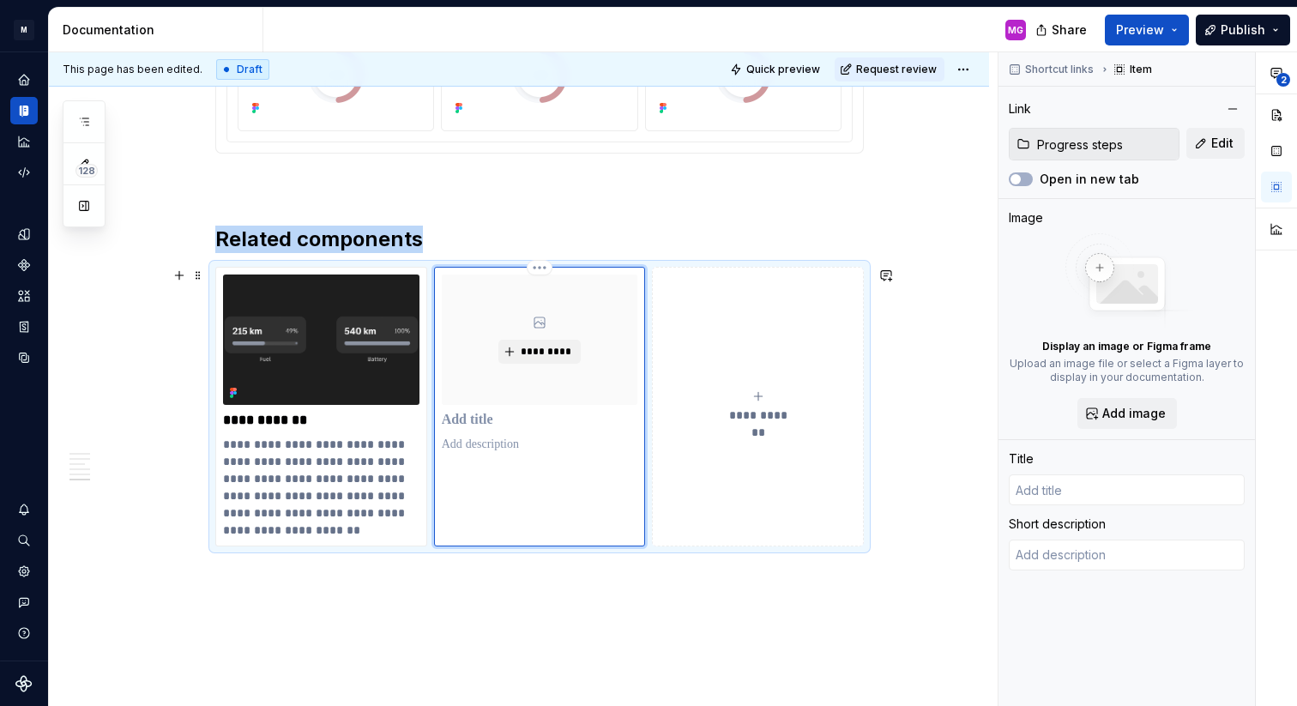
type textarea "*"
type input "Progress steps"
type textarea "Helps users track their progress through a multi-step process. It typically con…"
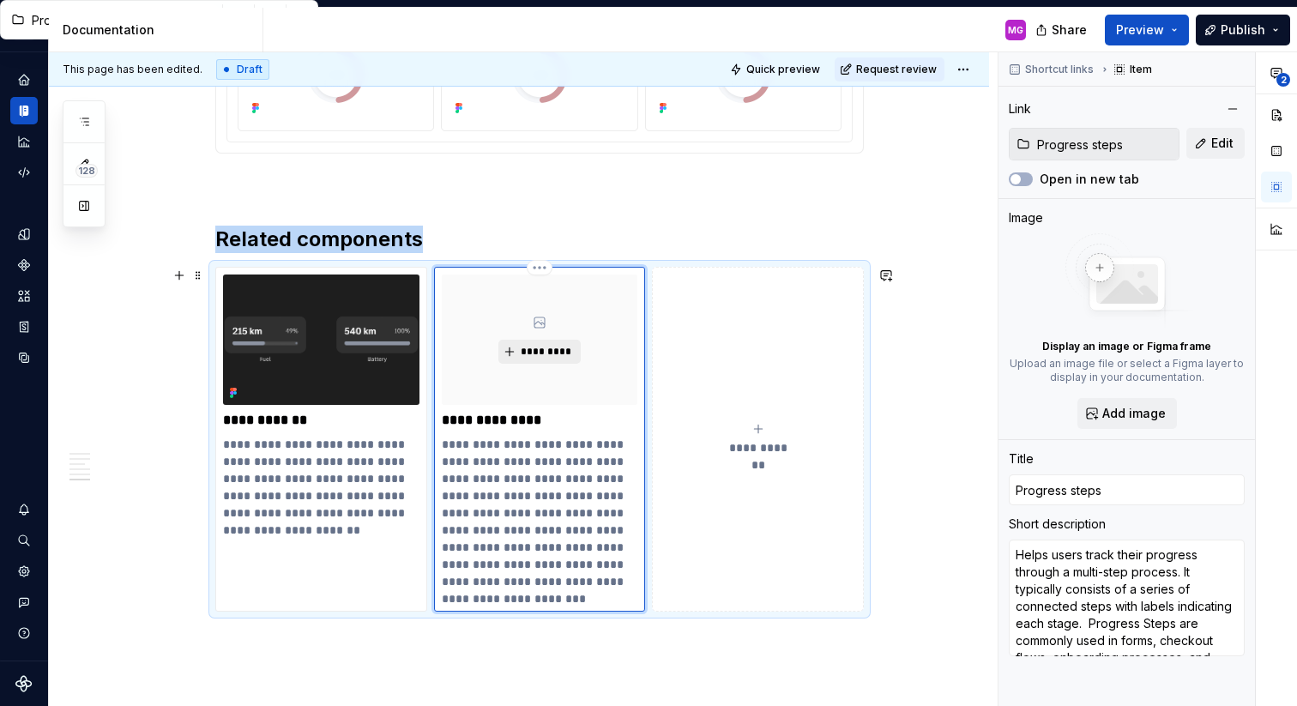
click at [549, 354] on span "*********" at bounding box center [546, 352] width 52 height 14
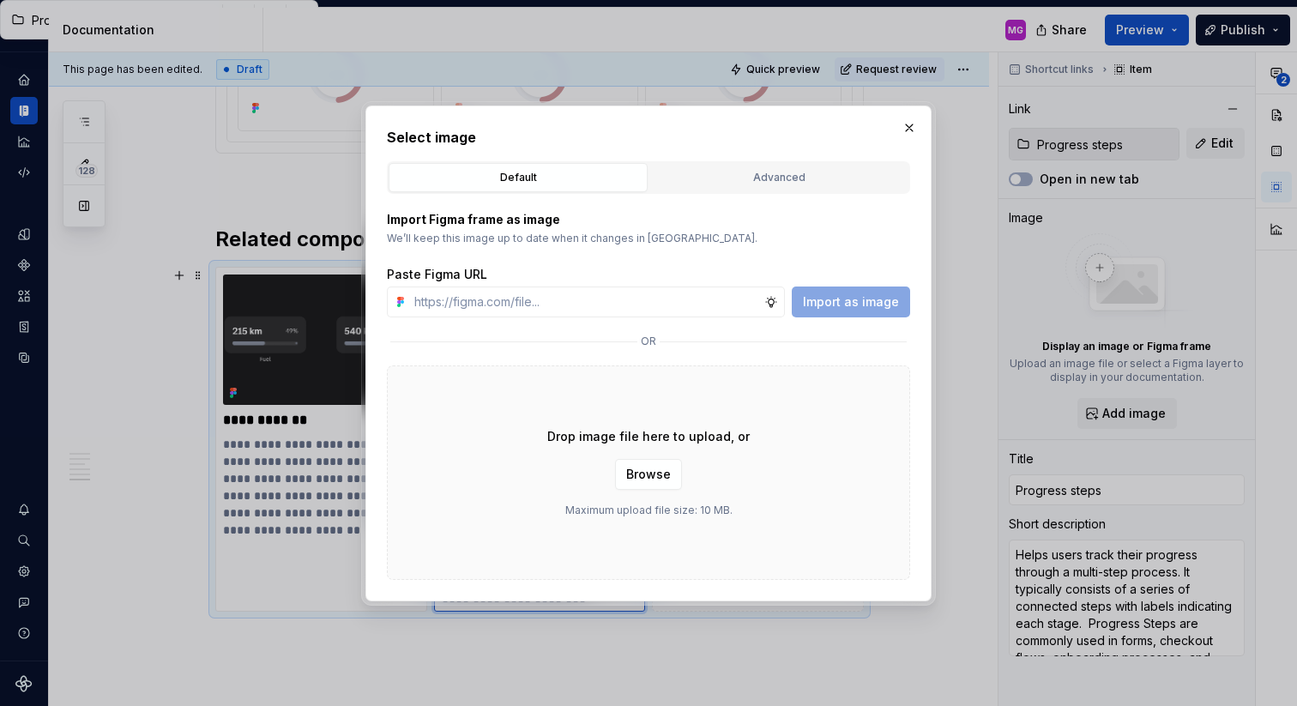
type textarea "*"
type input "[URL][DOMAIN_NAME]"
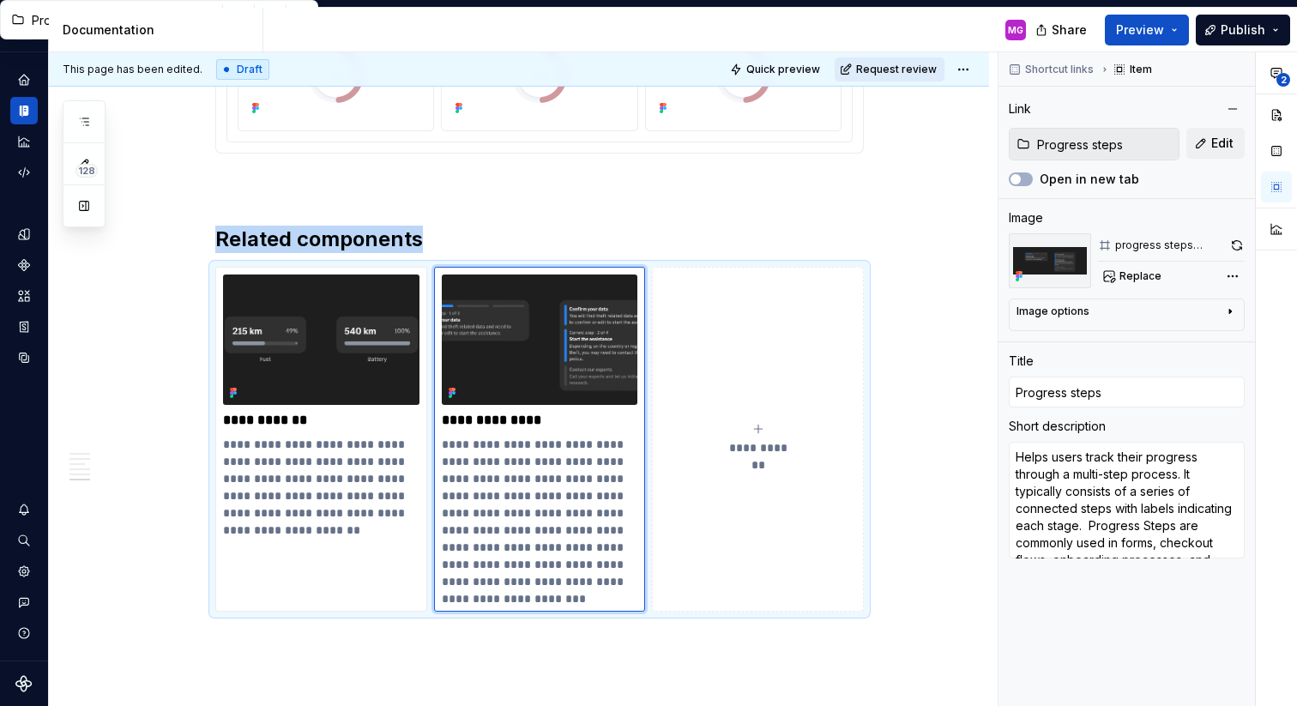
click at [927, 70] on span "Request review" at bounding box center [896, 70] width 81 height 14
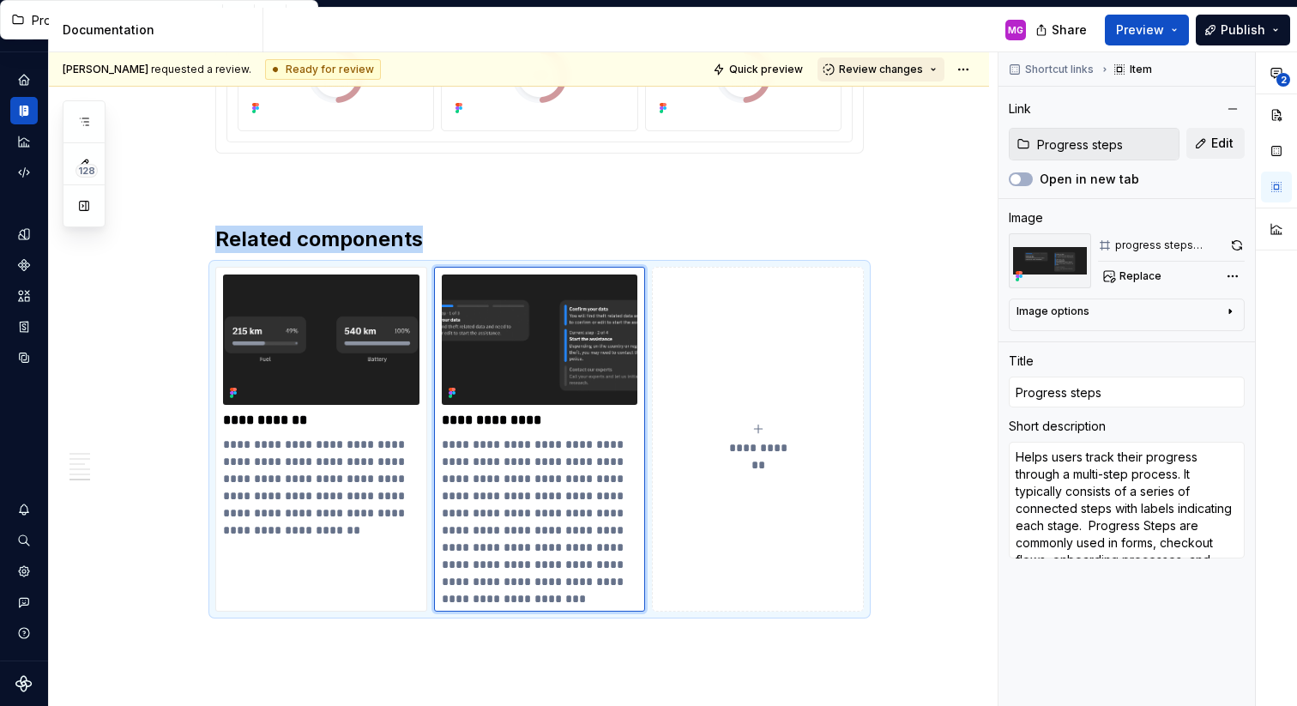
click at [920, 70] on span "Review changes" at bounding box center [881, 70] width 84 height 14
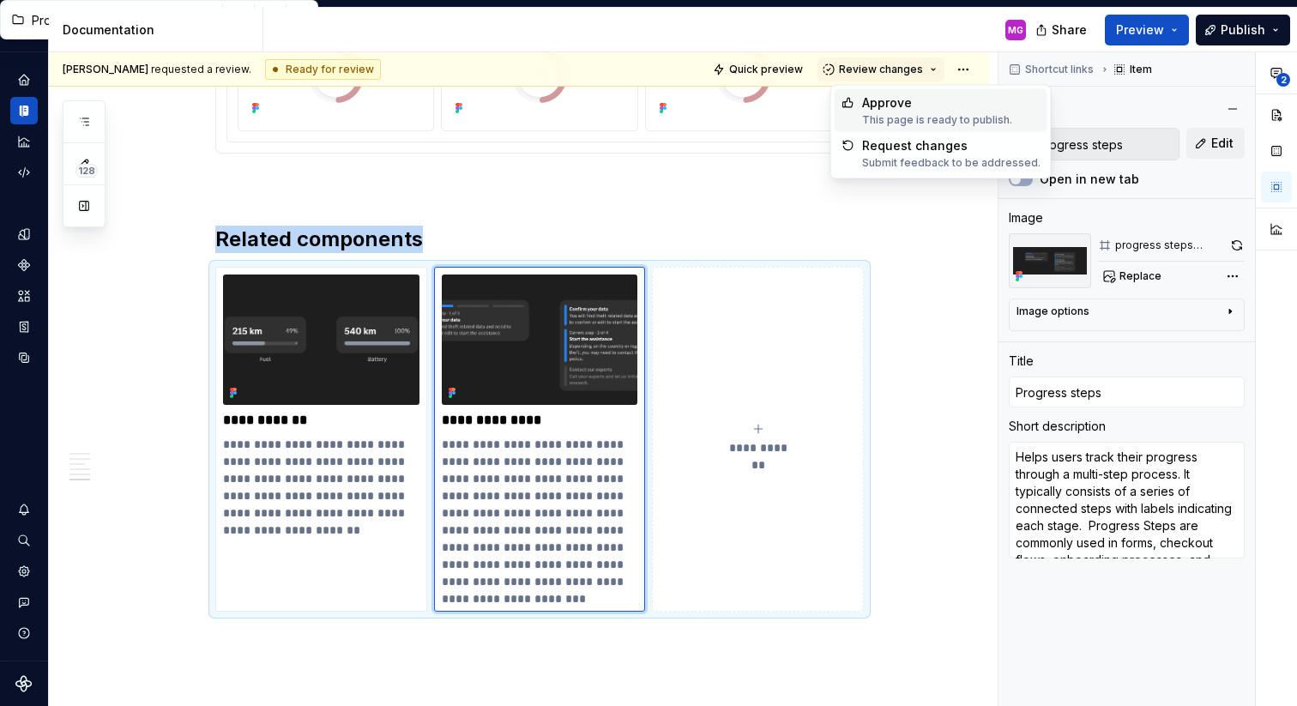
click at [911, 99] on div "Approve" at bounding box center [937, 102] width 150 height 17
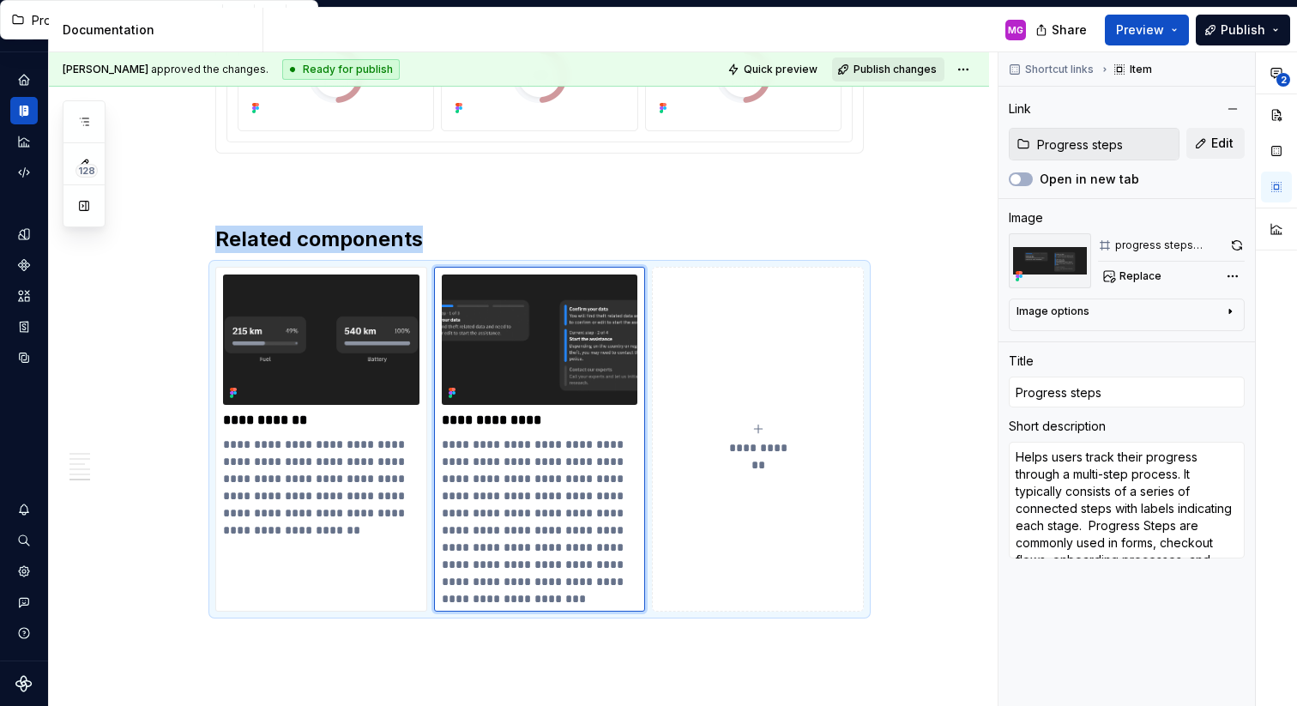
click at [903, 68] on span "Publish changes" at bounding box center [895, 70] width 83 height 14
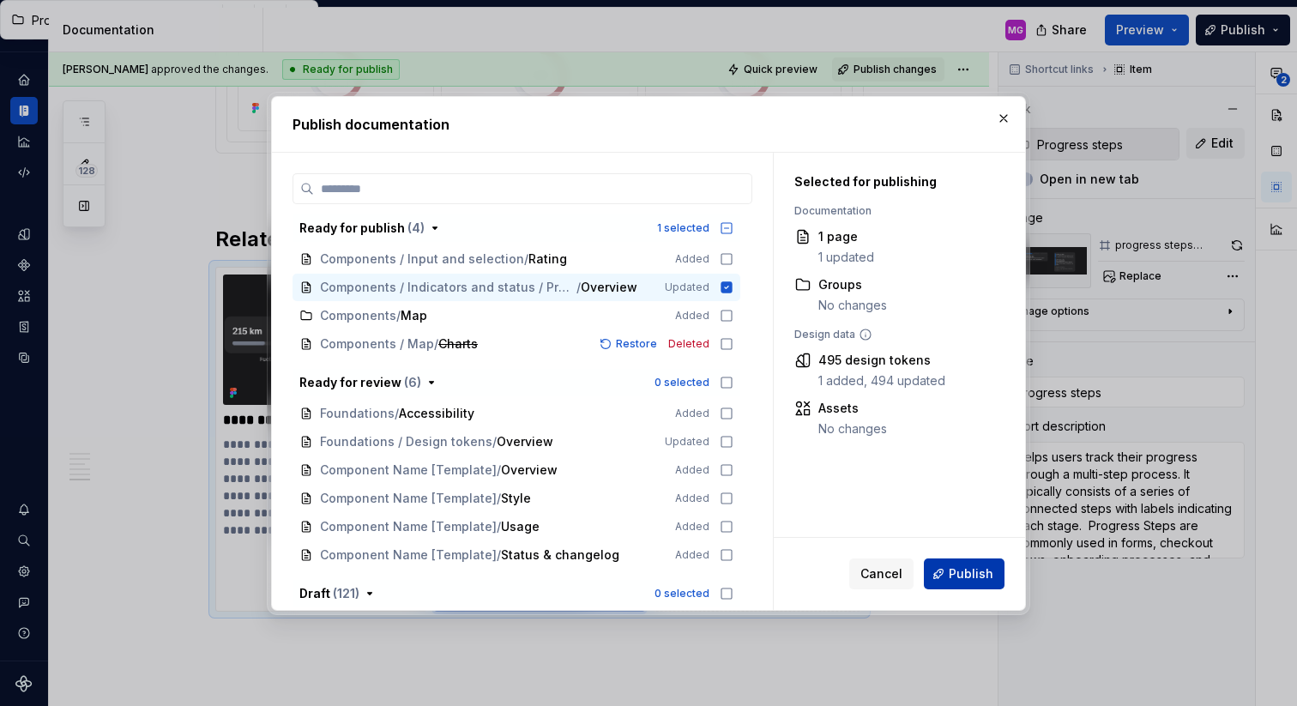
click at [959, 575] on span "Publish" at bounding box center [971, 573] width 45 height 17
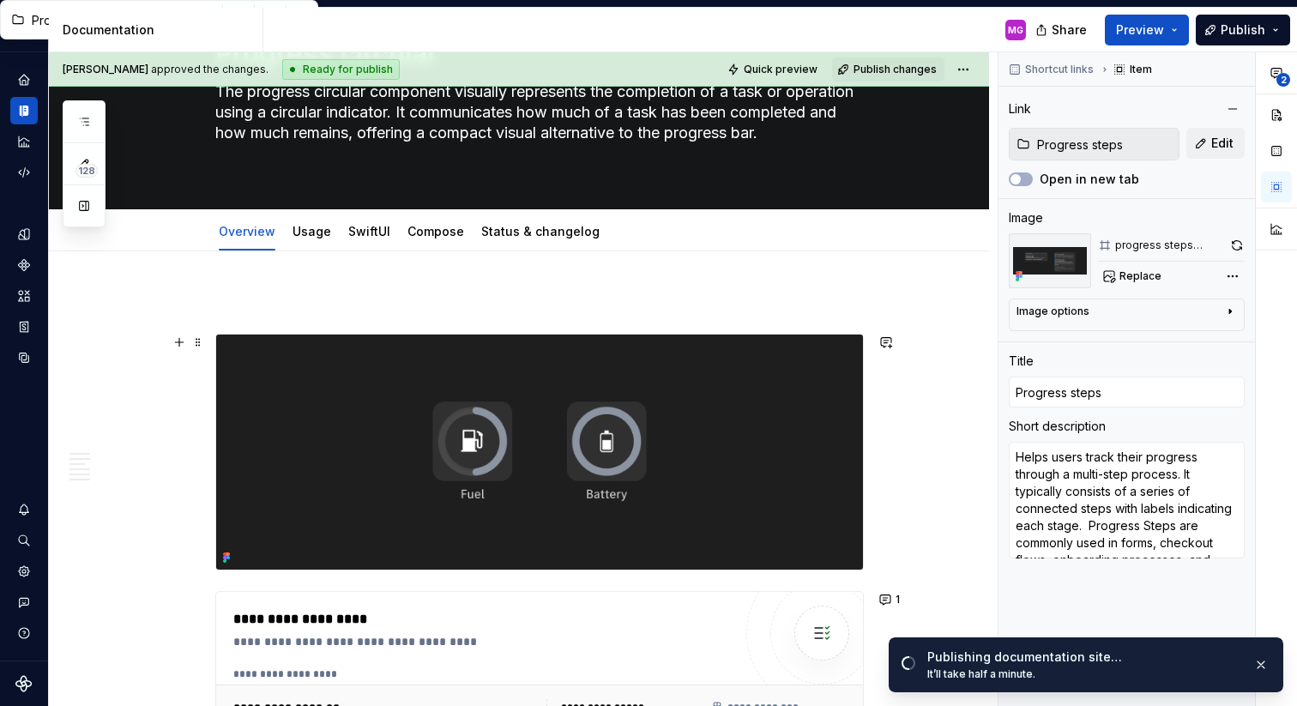
scroll to position [87, 0]
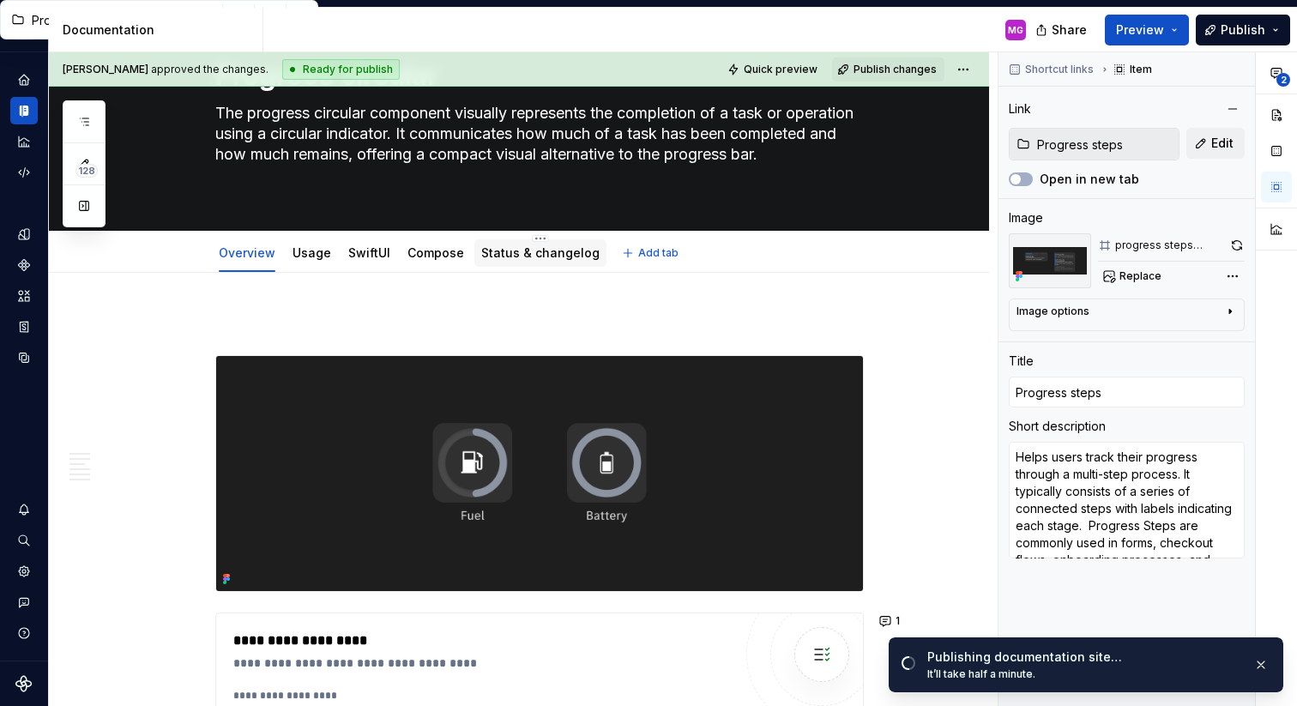
click at [525, 259] on link "Status & changelog" at bounding box center [540, 252] width 118 height 15
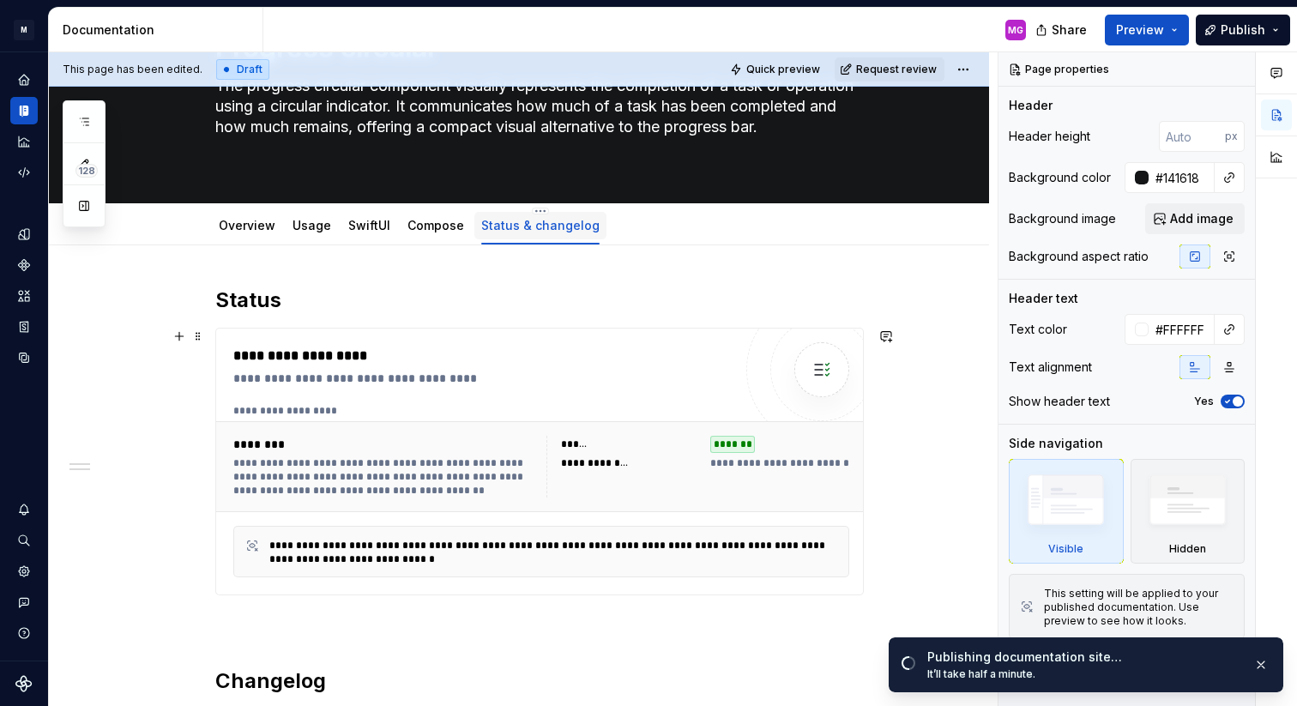
scroll to position [130, 0]
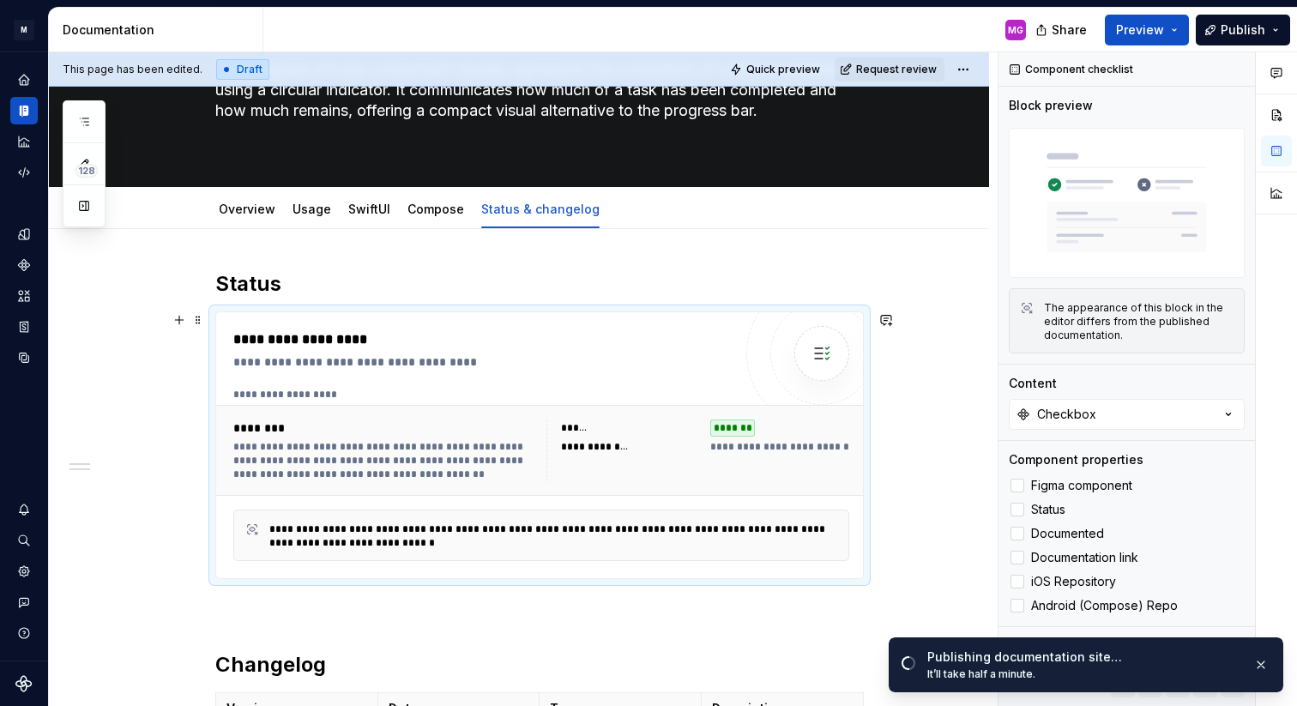
click at [499, 429] on div "********" at bounding box center [384, 428] width 303 height 17
click at [534, 450] on div "**********" at bounding box center [384, 460] width 303 height 41
type textarea "*"
click at [1072, 421] on div "Checkbox" at bounding box center [1066, 414] width 59 height 17
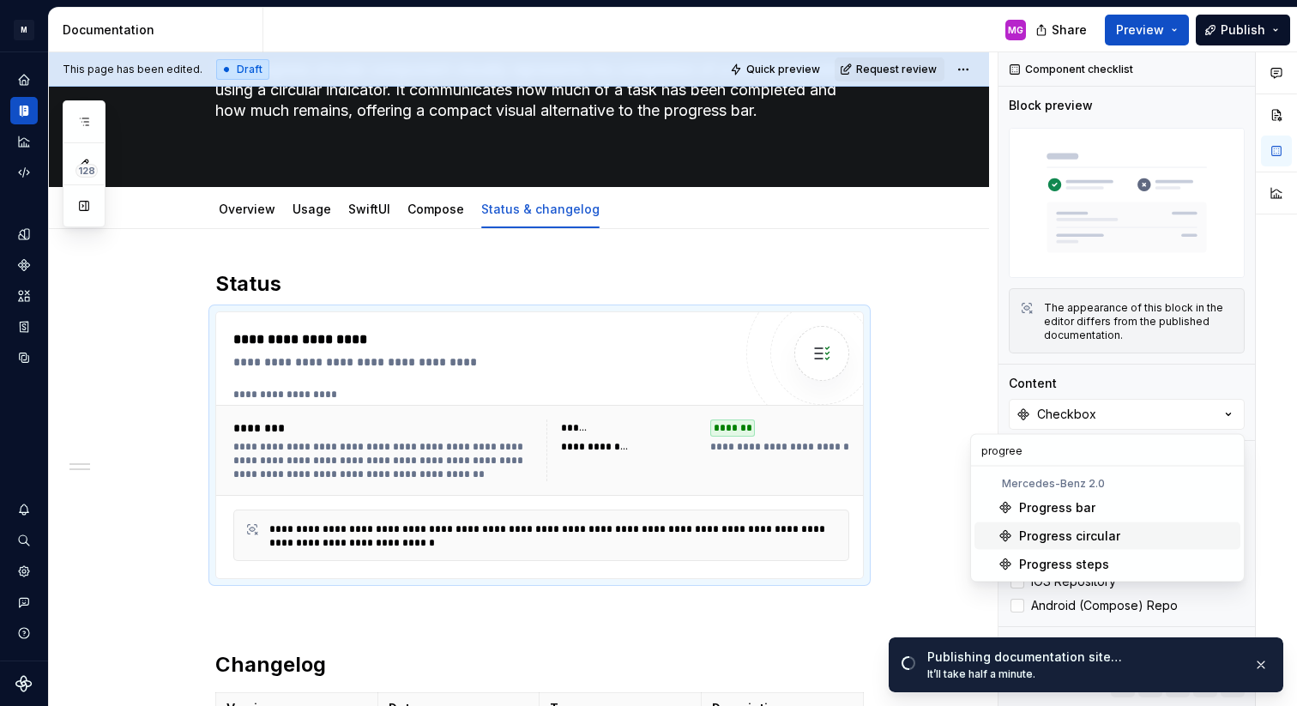
type input "progree"
click at [1120, 529] on div "Progress circular" at bounding box center [1126, 536] width 214 height 17
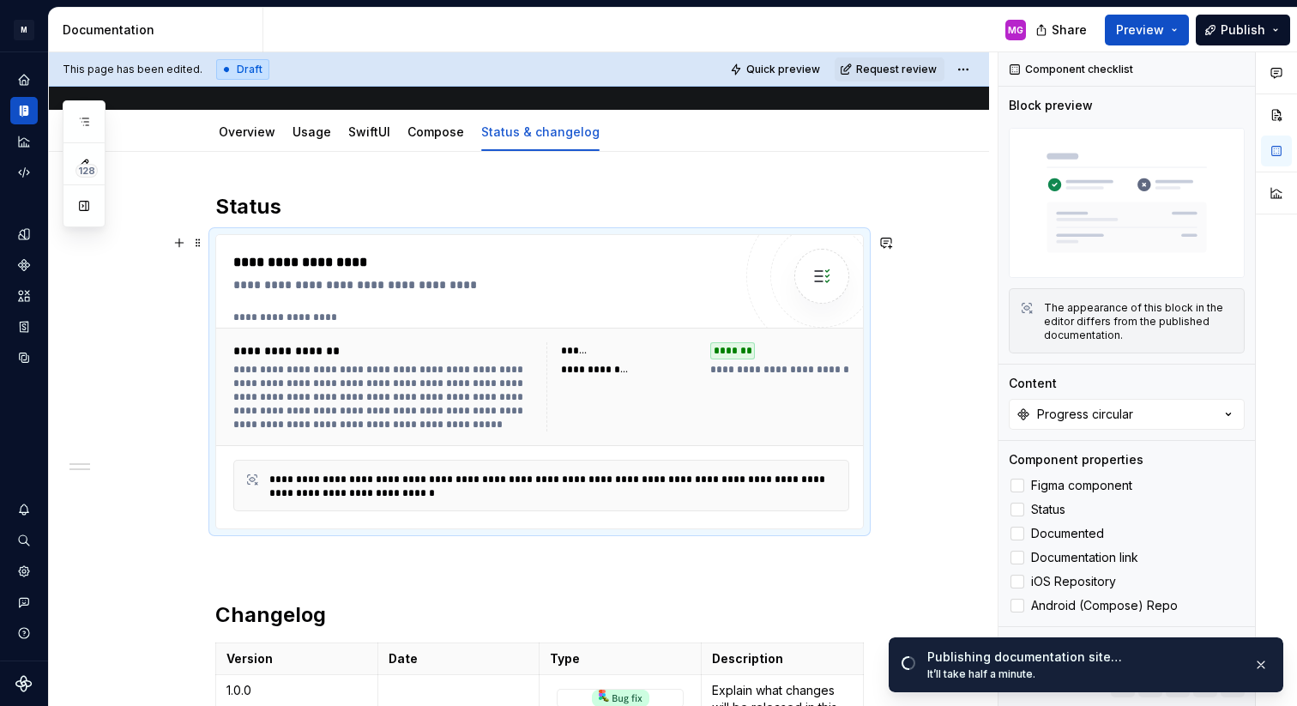
scroll to position [209, 0]
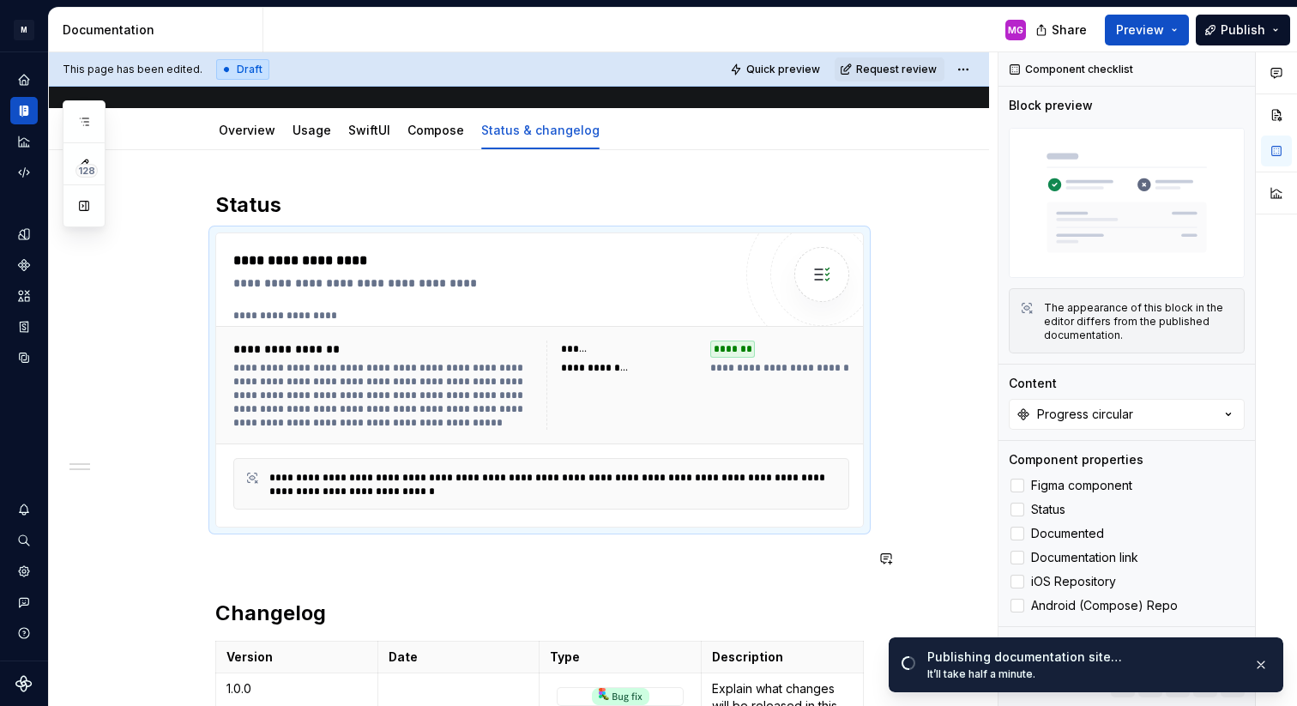
click at [809, 583] on div "**********" at bounding box center [539, 529] width 649 height 677
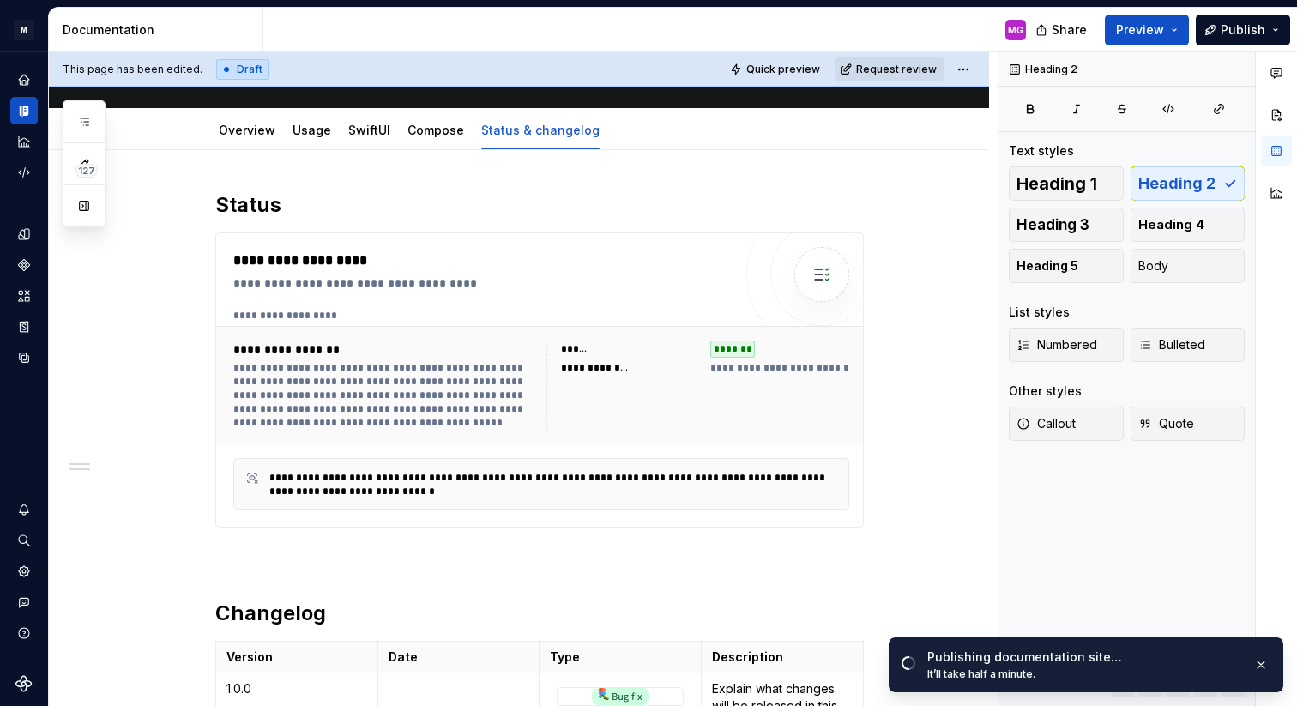
click at [945, 74] on button "Request review" at bounding box center [890, 69] width 110 height 24
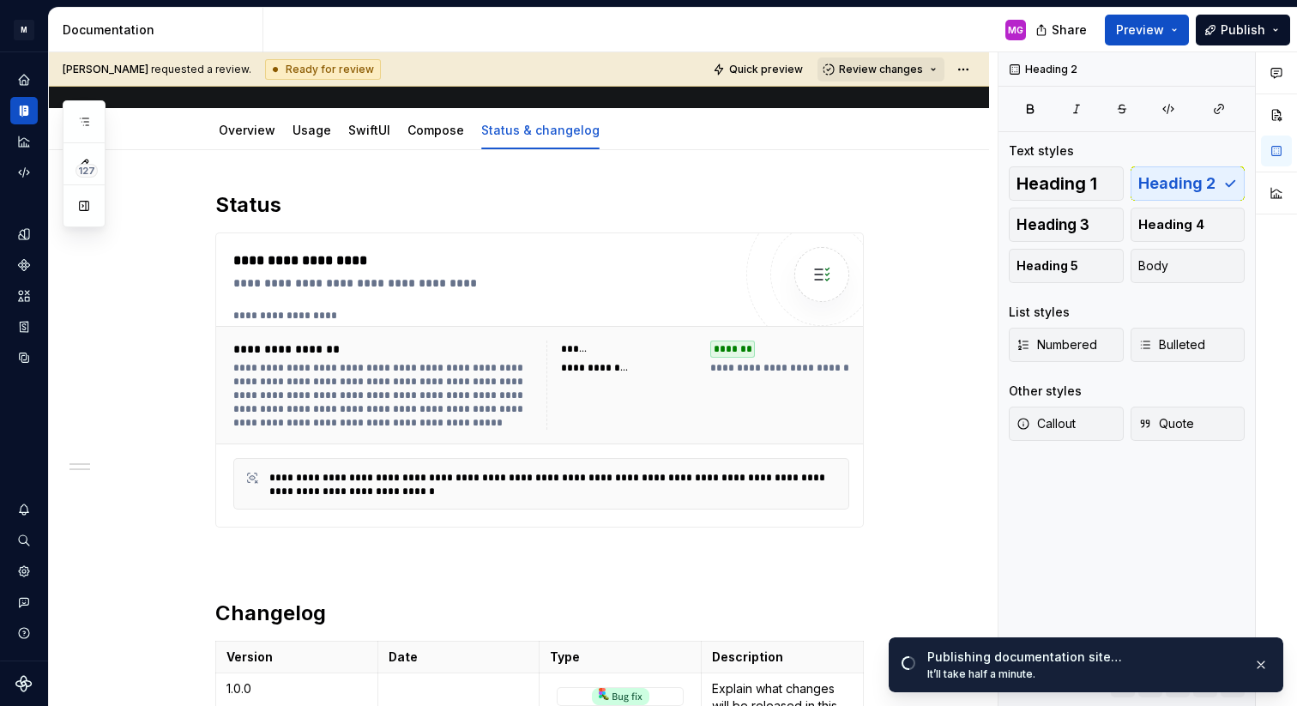
click at [904, 77] on button "Review changes" at bounding box center [881, 69] width 127 height 24
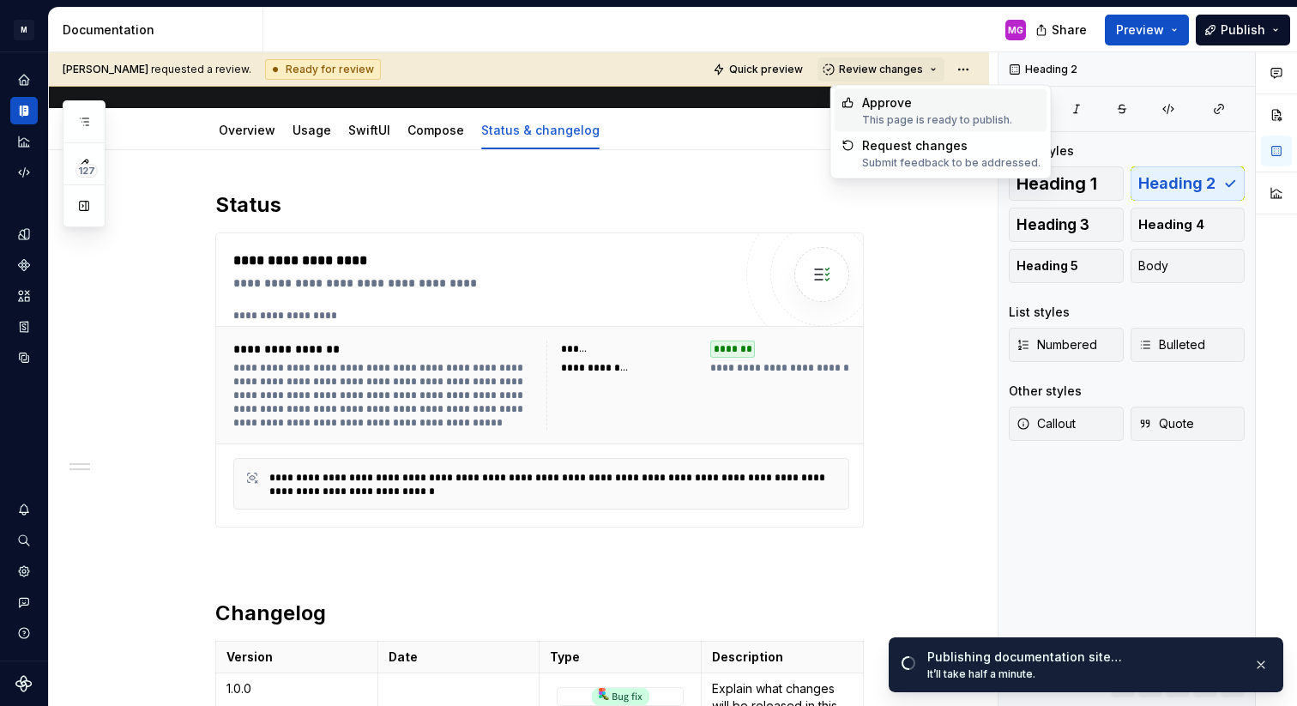
click at [903, 116] on div "This page is ready to publish." at bounding box center [937, 120] width 150 height 14
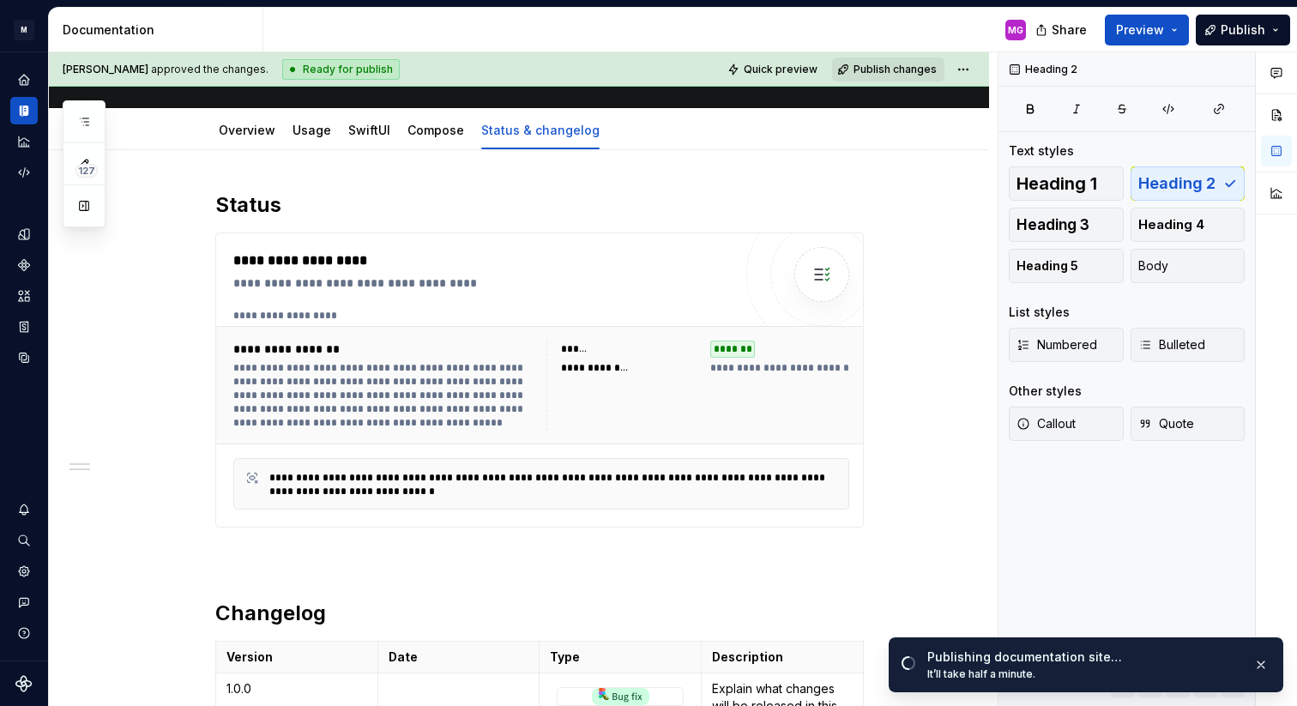
click at [910, 68] on span "Publish changes" at bounding box center [895, 70] width 83 height 14
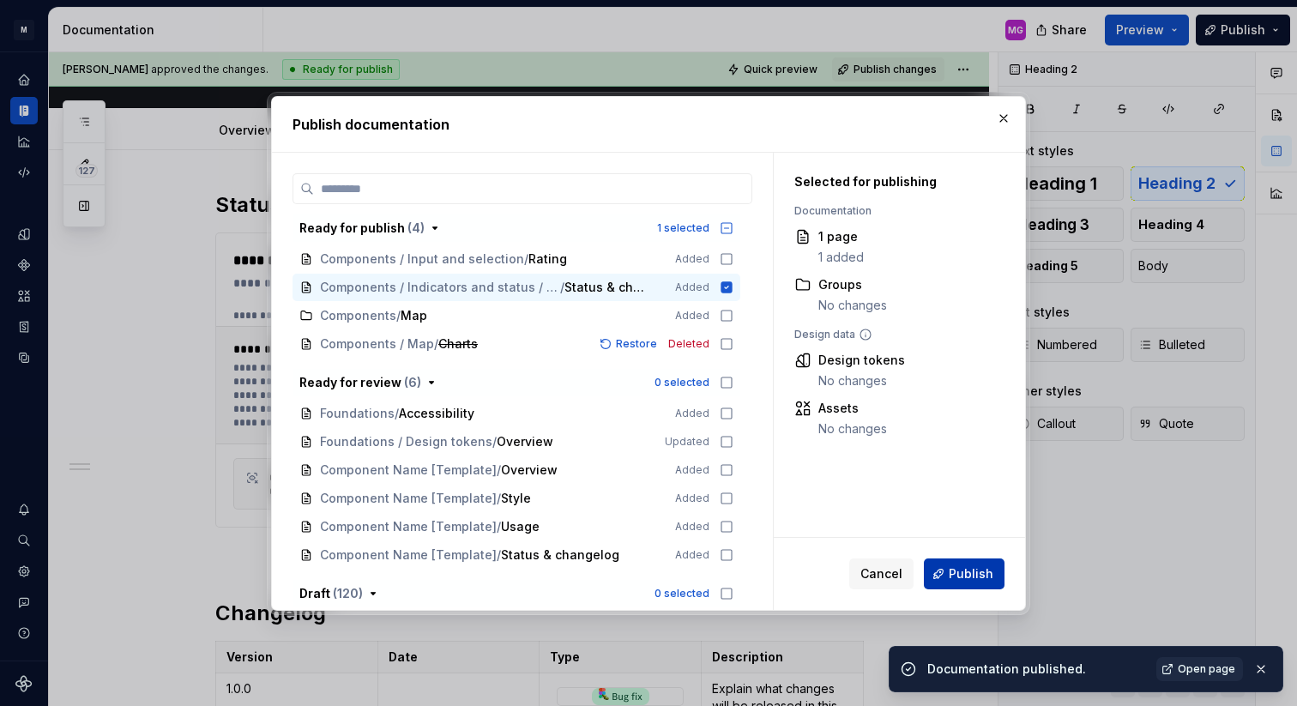
click at [946, 573] on button "Publish" at bounding box center [964, 573] width 81 height 31
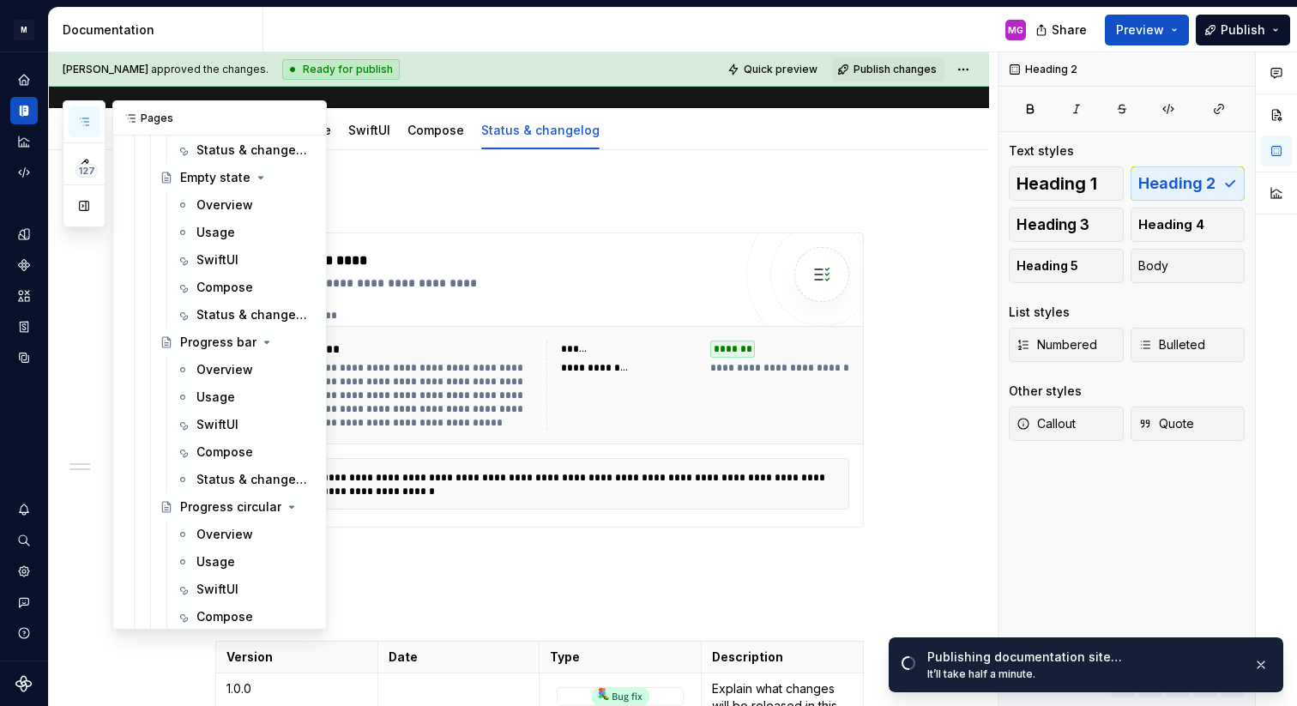
click at [87, 120] on icon "button" at bounding box center [84, 122] width 14 height 14
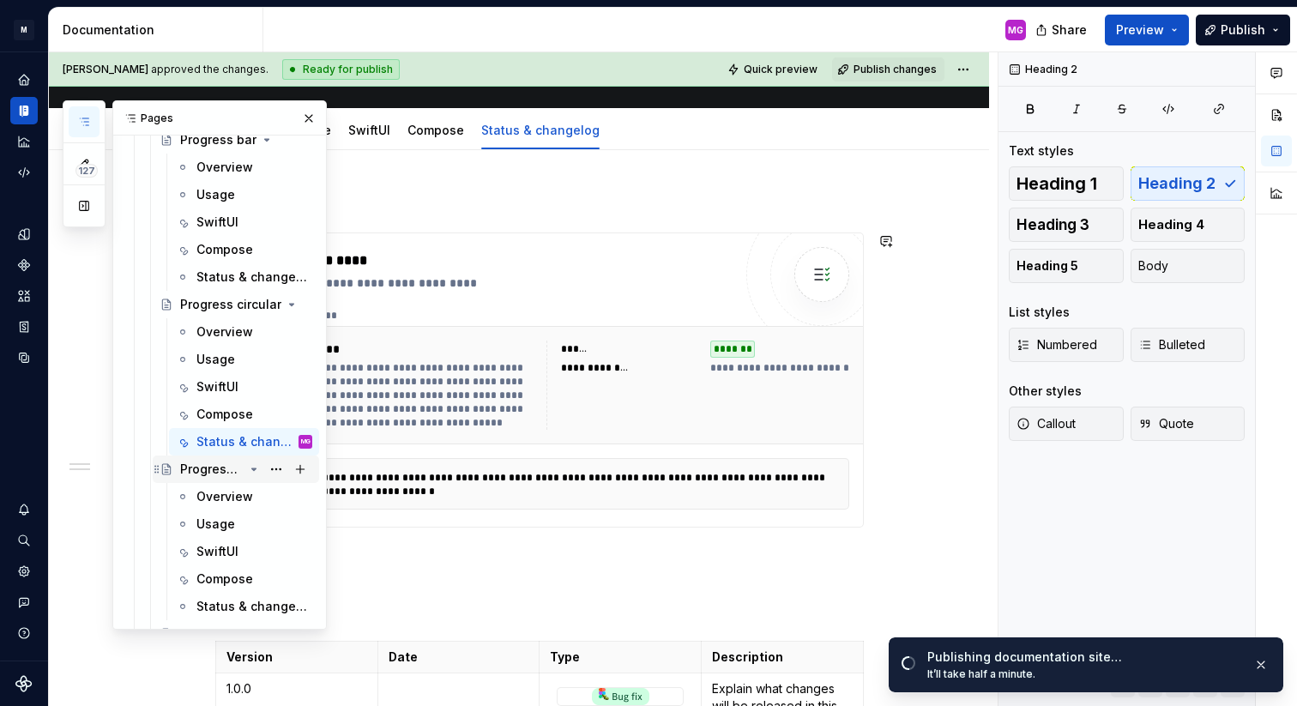
scroll to position [2629, 0]
click at [229, 495] on div "Overview" at bounding box center [224, 494] width 57 height 17
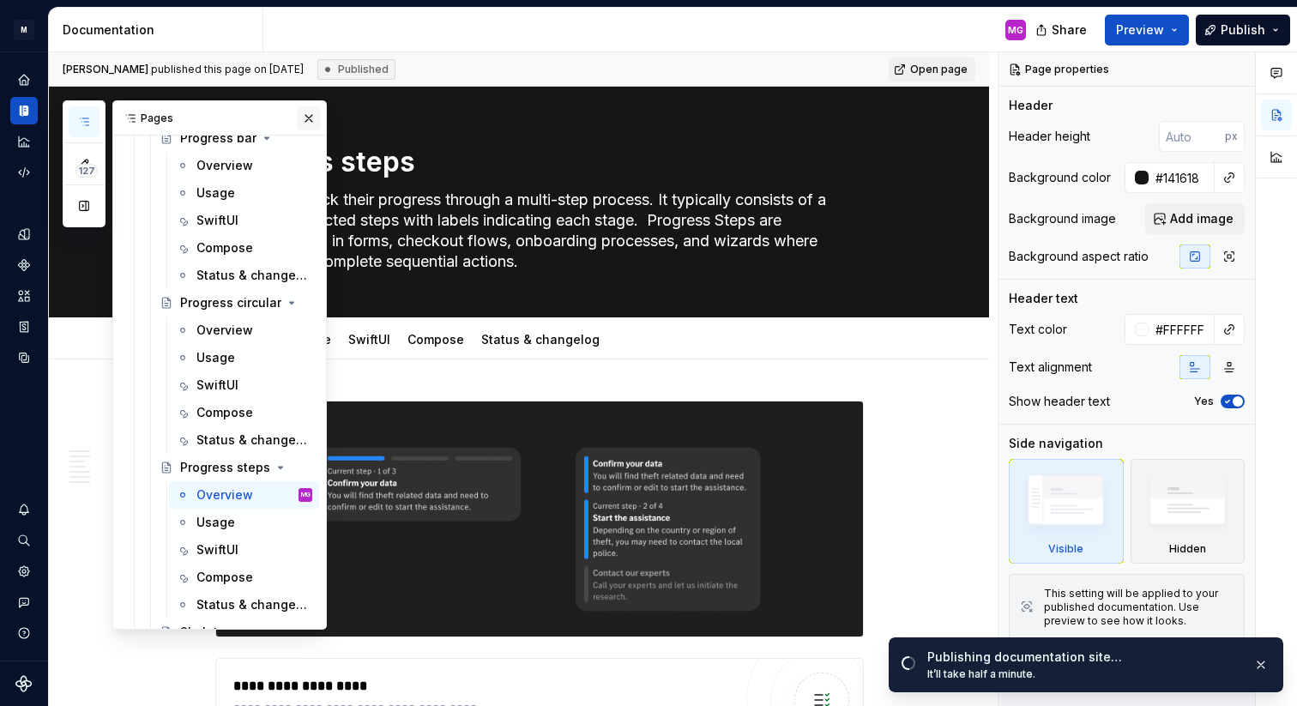
click at [315, 118] on button "button" at bounding box center [309, 118] width 24 height 24
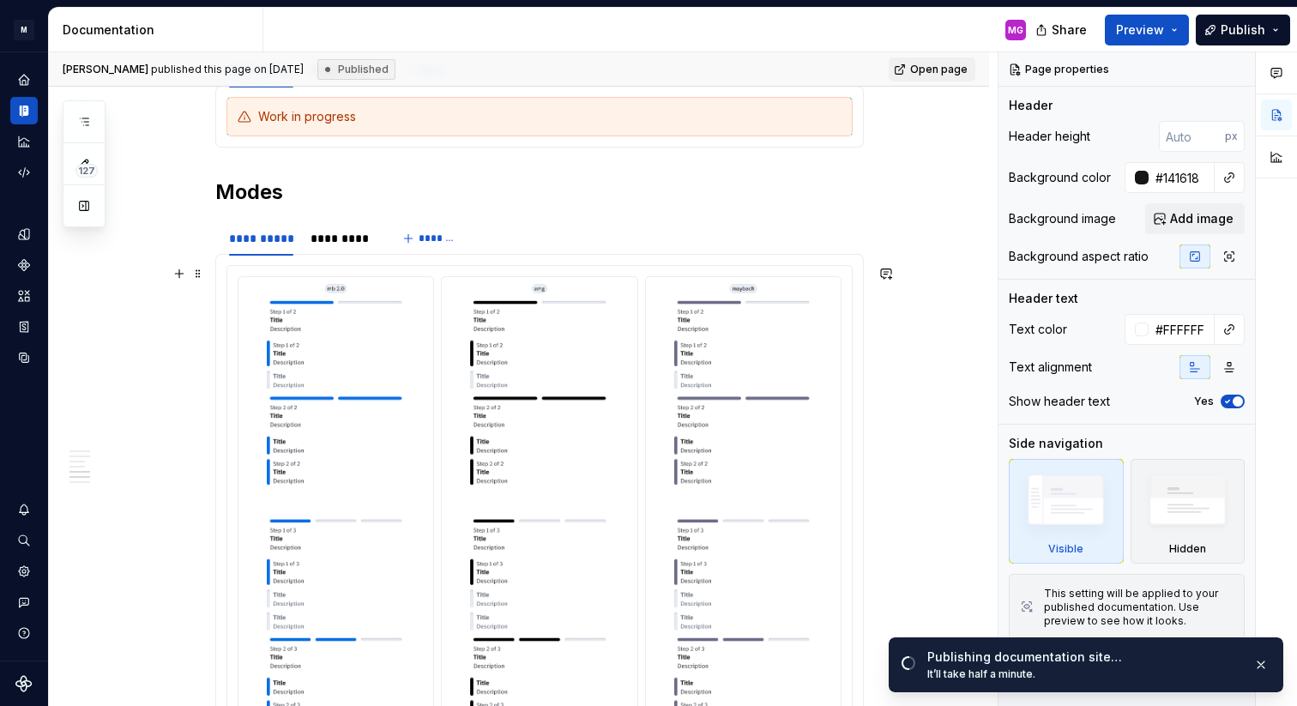
scroll to position [2626, 0]
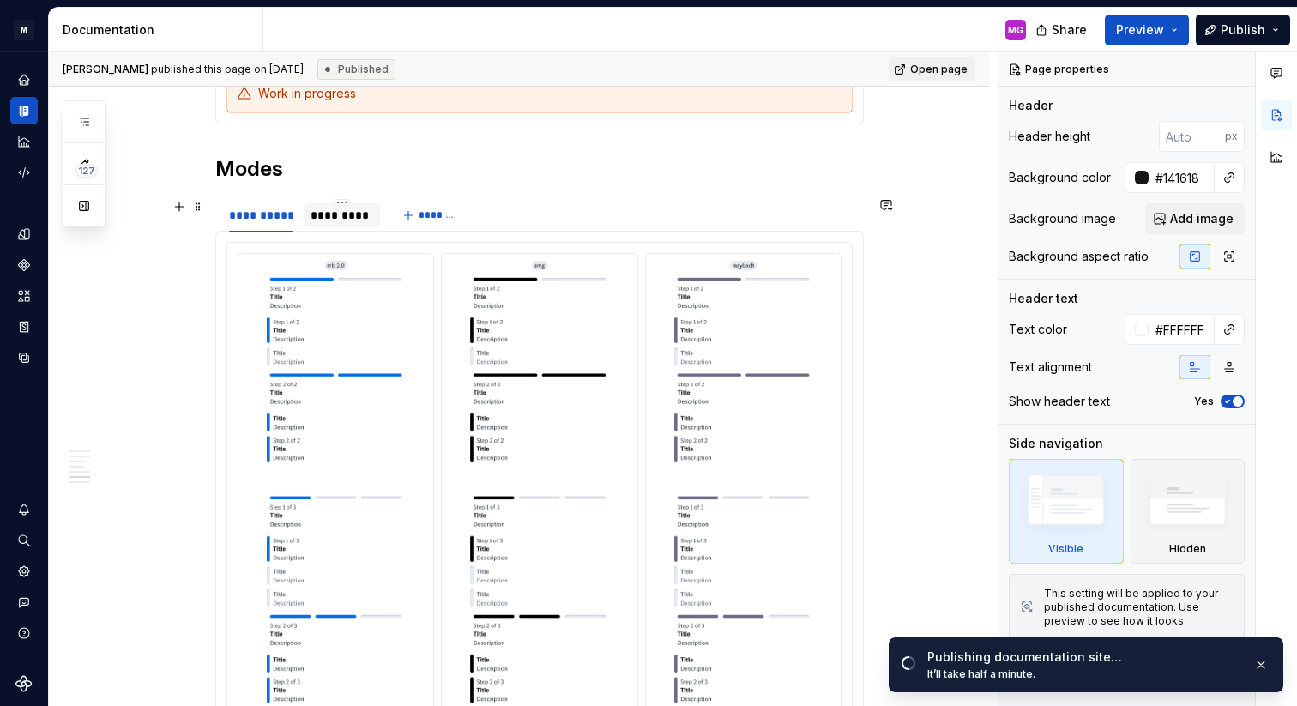
click at [341, 210] on div "*********" at bounding box center [342, 215] width 63 height 17
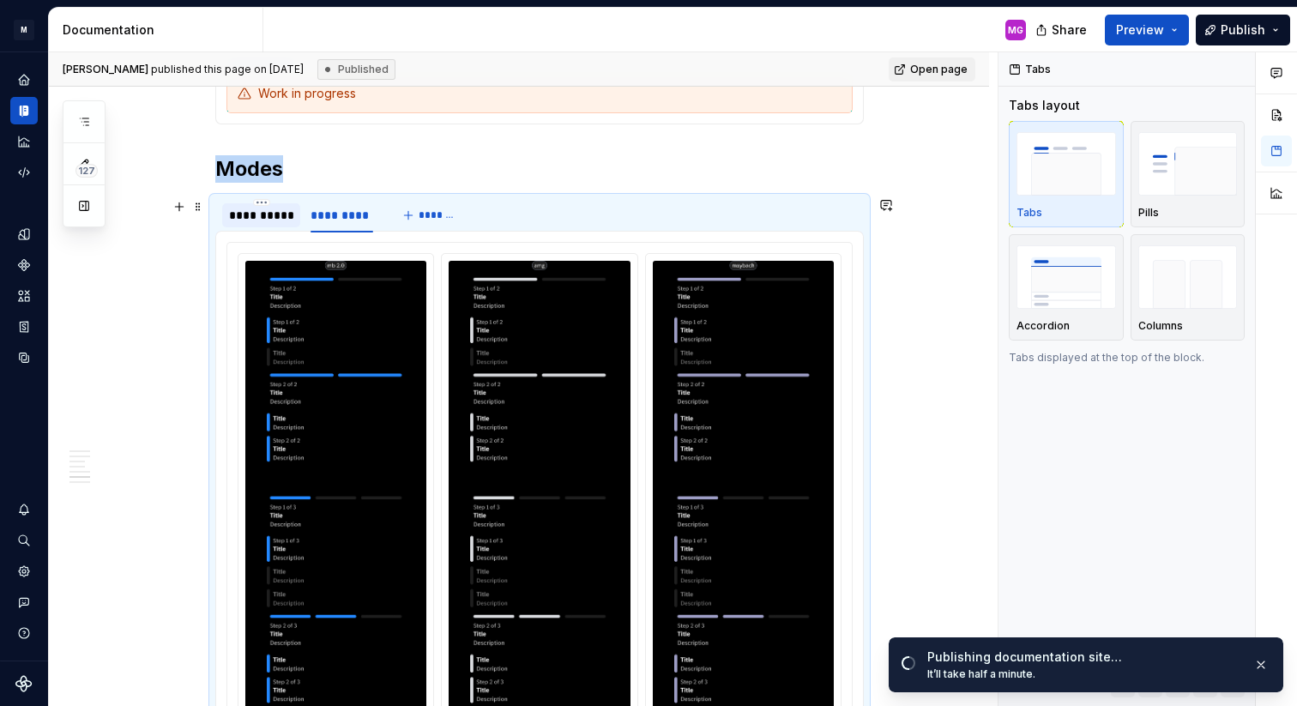
click at [293, 219] on div "**********" at bounding box center [261, 215] width 64 height 17
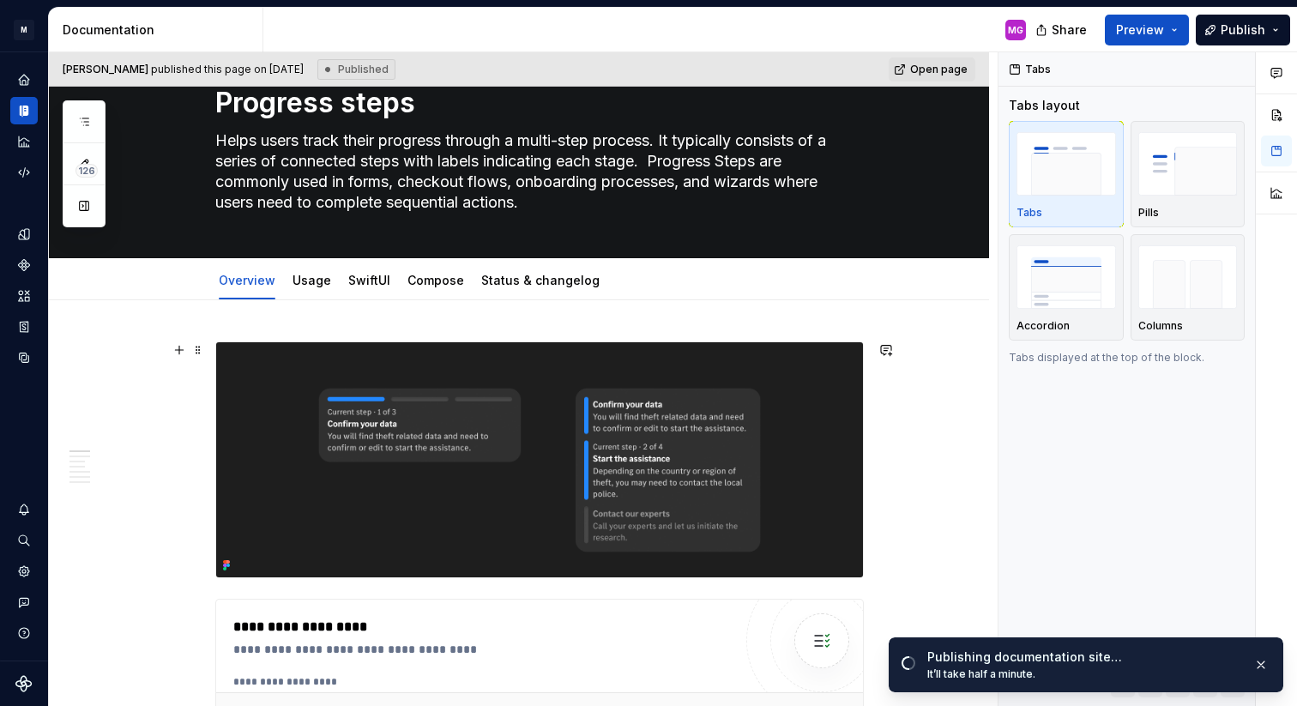
scroll to position [0, 0]
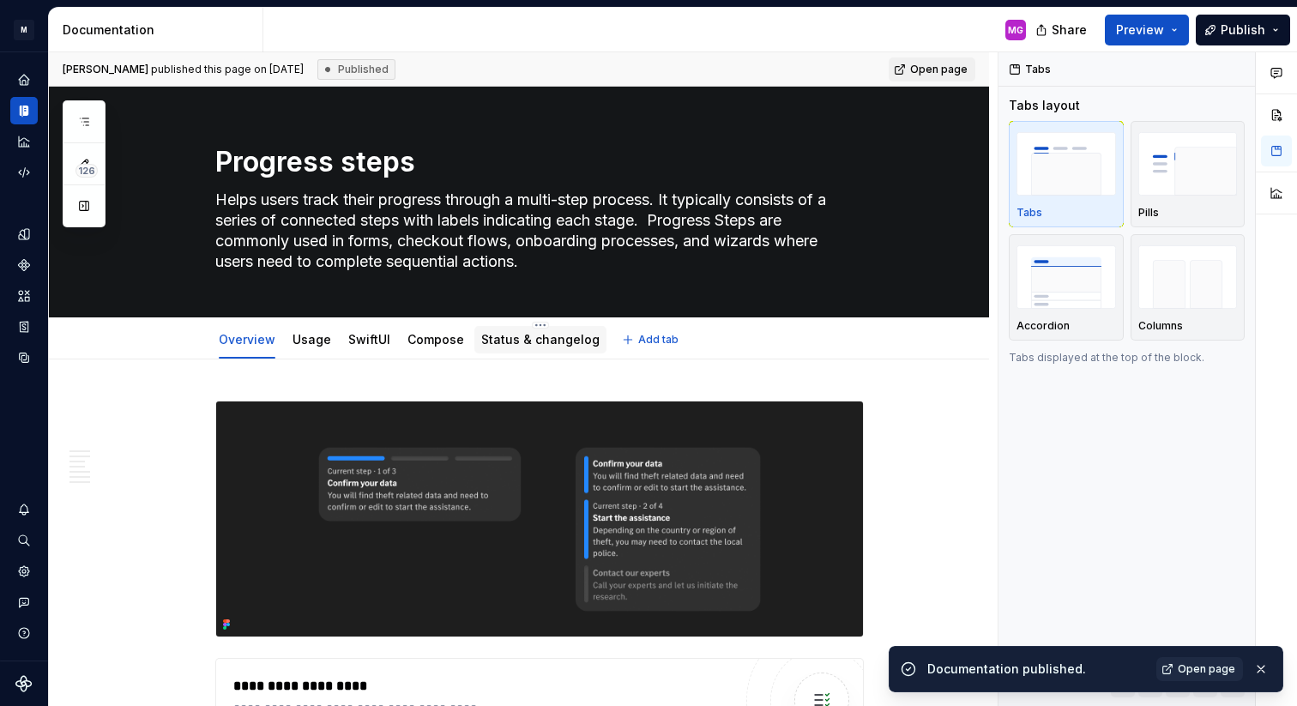
click at [545, 338] on link "Status & changelog" at bounding box center [540, 339] width 118 height 15
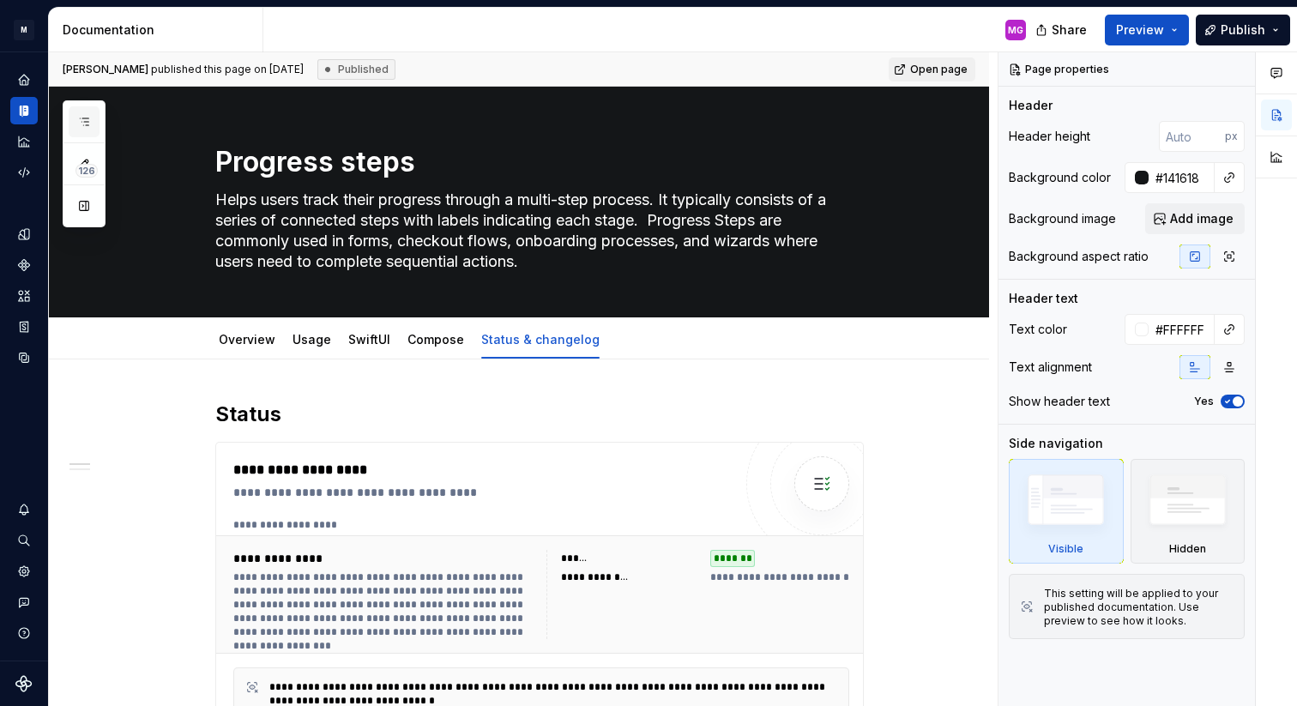
click at [81, 119] on icon "button" at bounding box center [84, 122] width 14 height 14
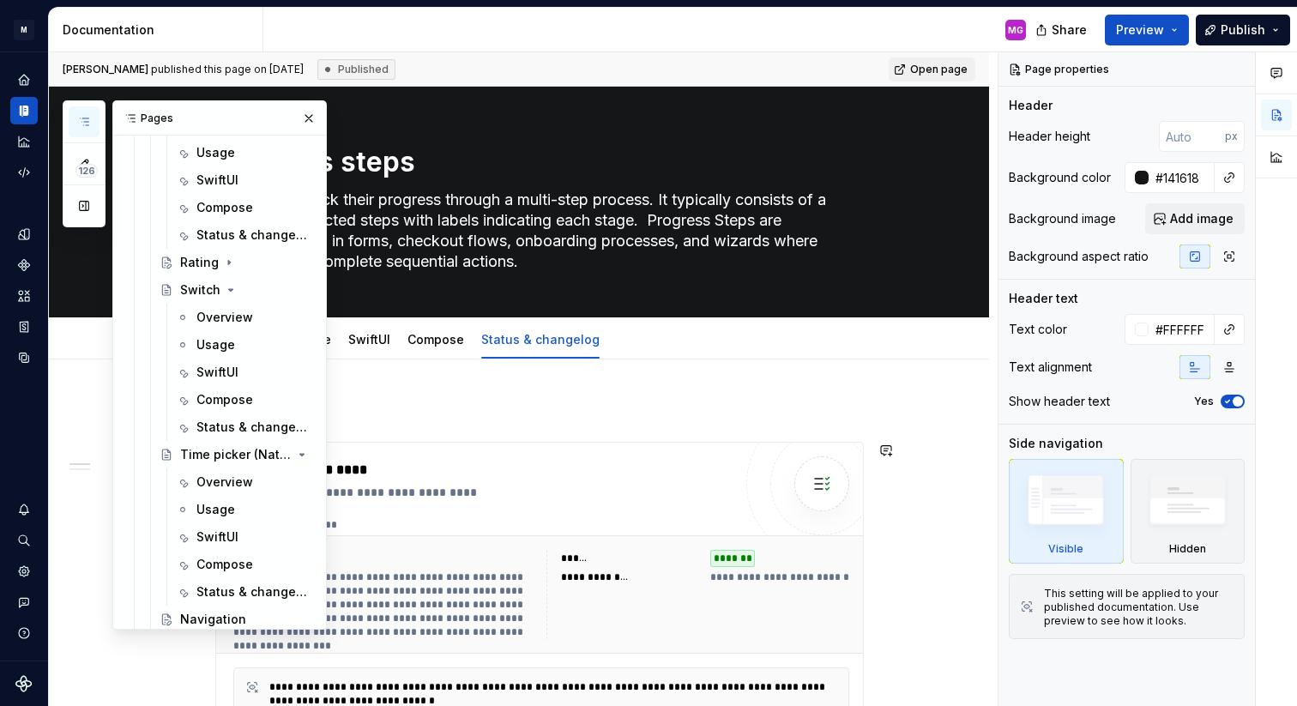
scroll to position [1775, 0]
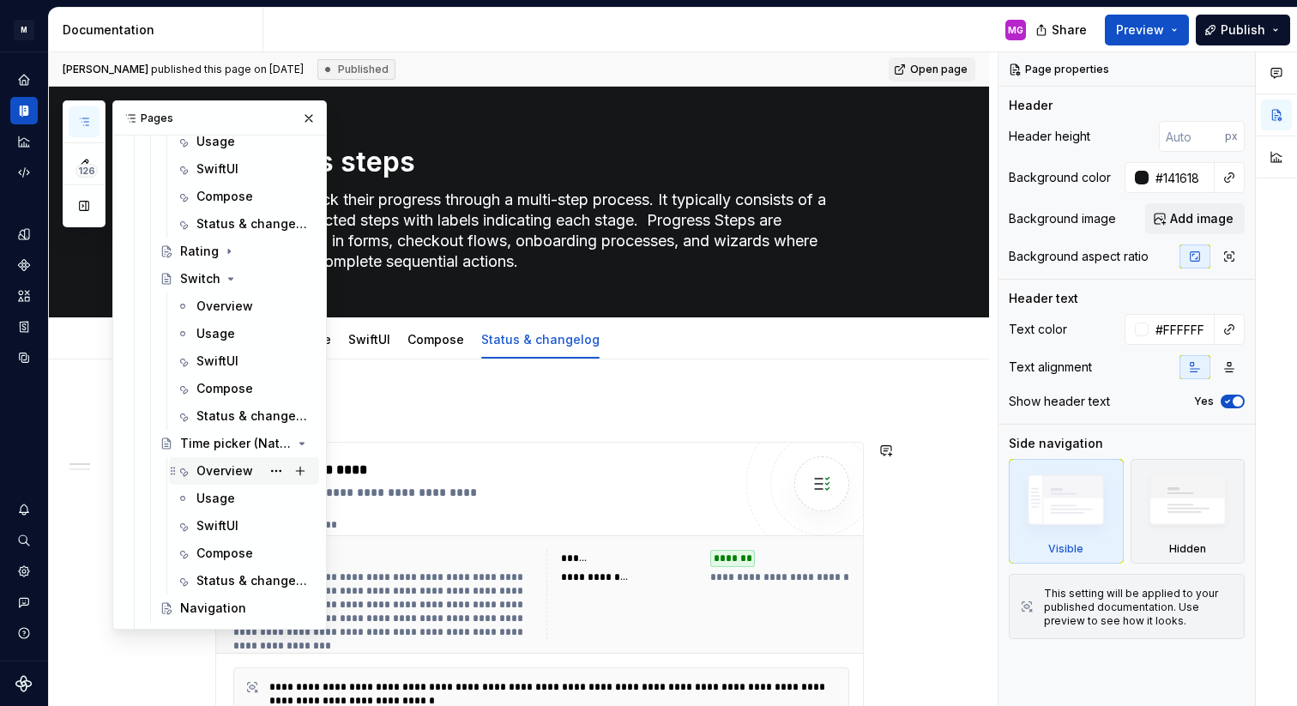
click at [234, 473] on div "Overview" at bounding box center [224, 470] width 57 height 17
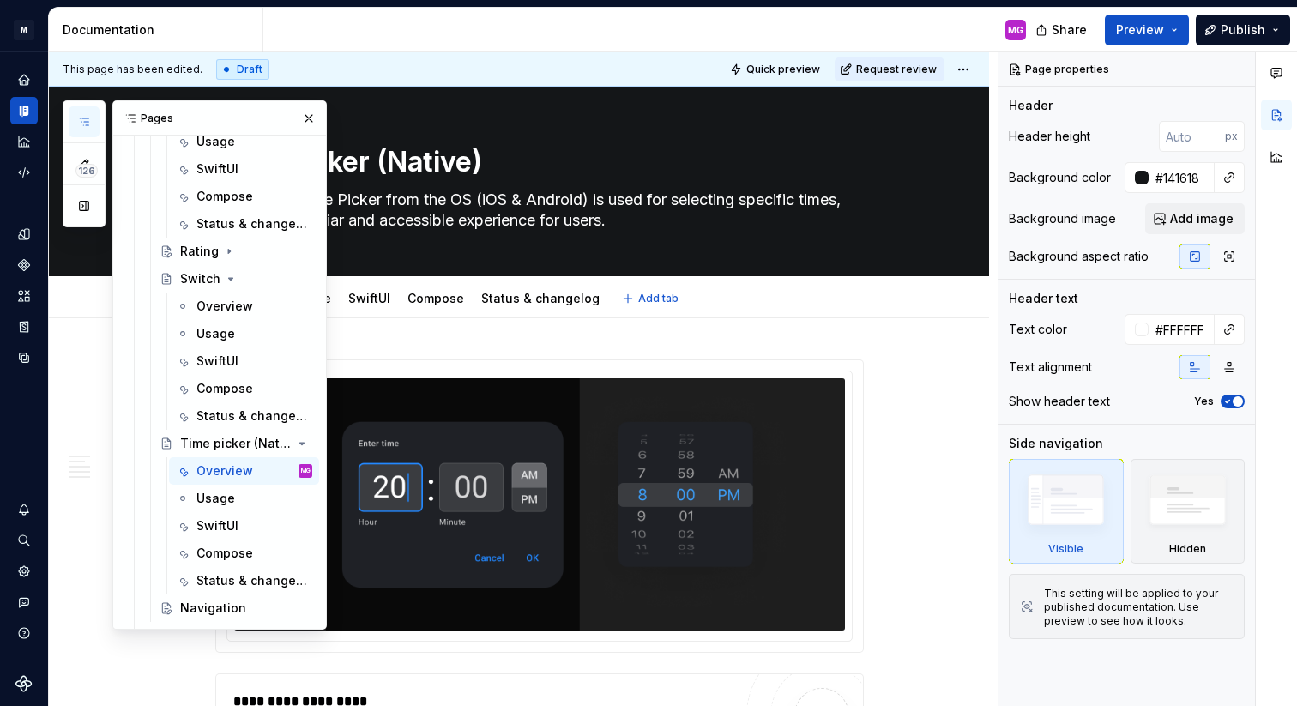
click at [725, 307] on div "Overview Usage SwiftUI Compose Status & changelog Add tab" at bounding box center [539, 299] width 669 height 38
click at [309, 117] on button "button" at bounding box center [309, 118] width 24 height 24
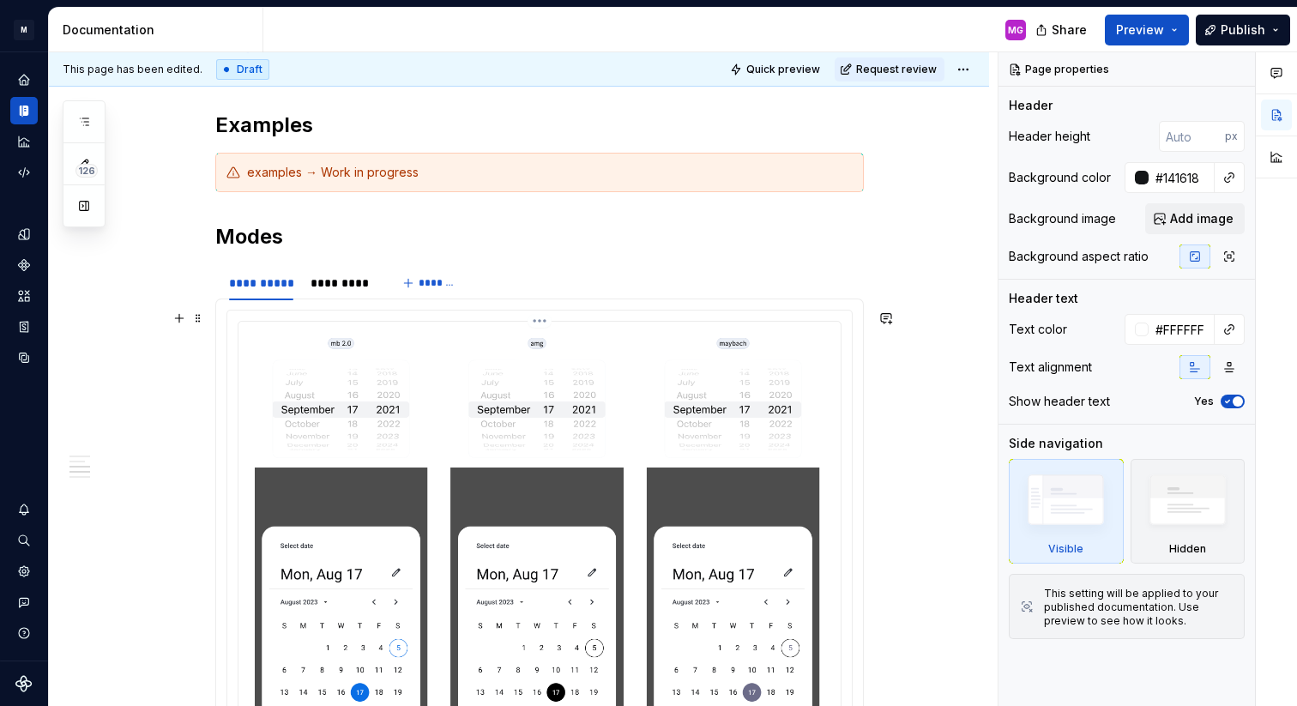
scroll to position [1261, 0]
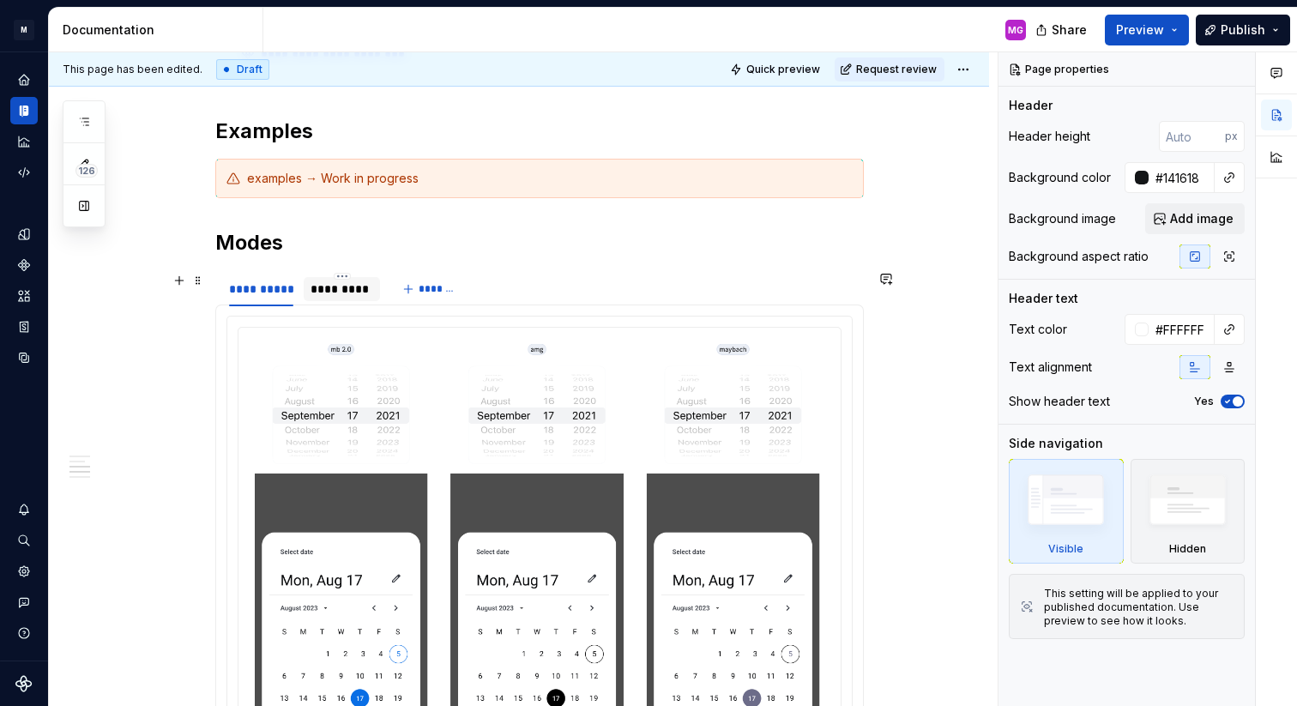
click at [350, 293] on div "*********" at bounding box center [342, 289] width 63 height 17
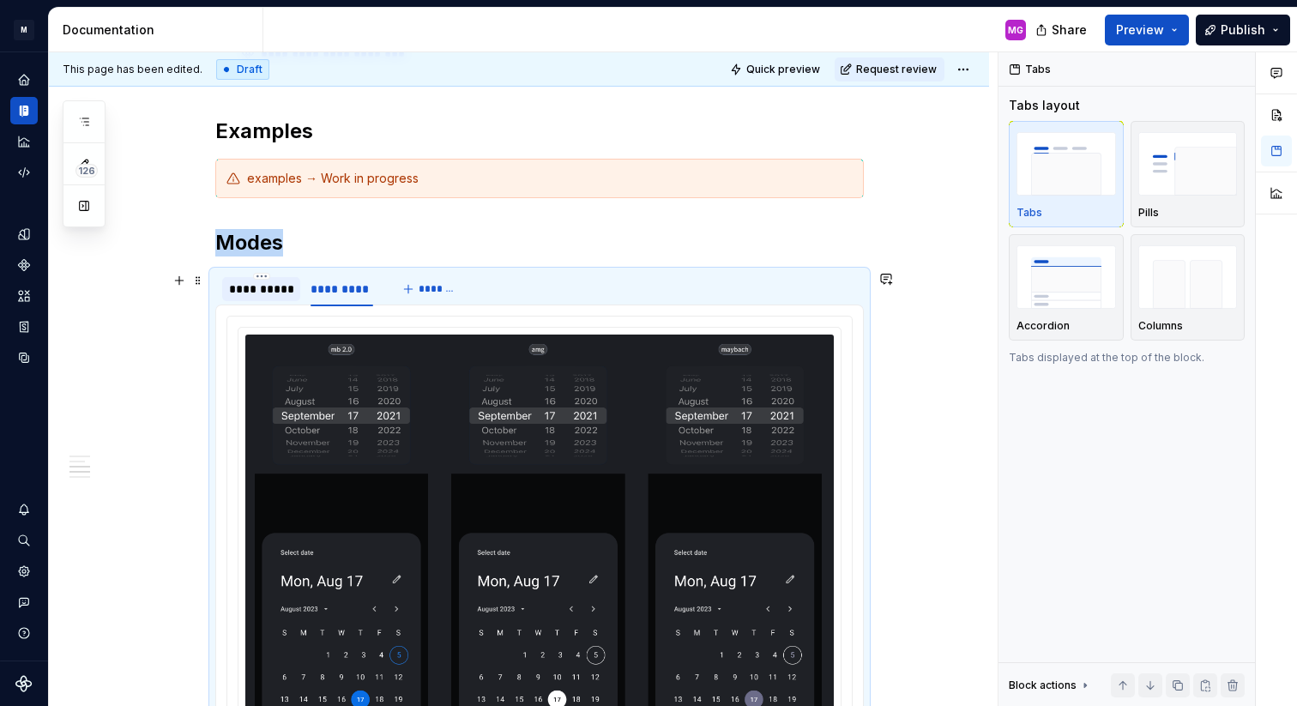
click at [269, 284] on div "**********" at bounding box center [261, 289] width 64 height 17
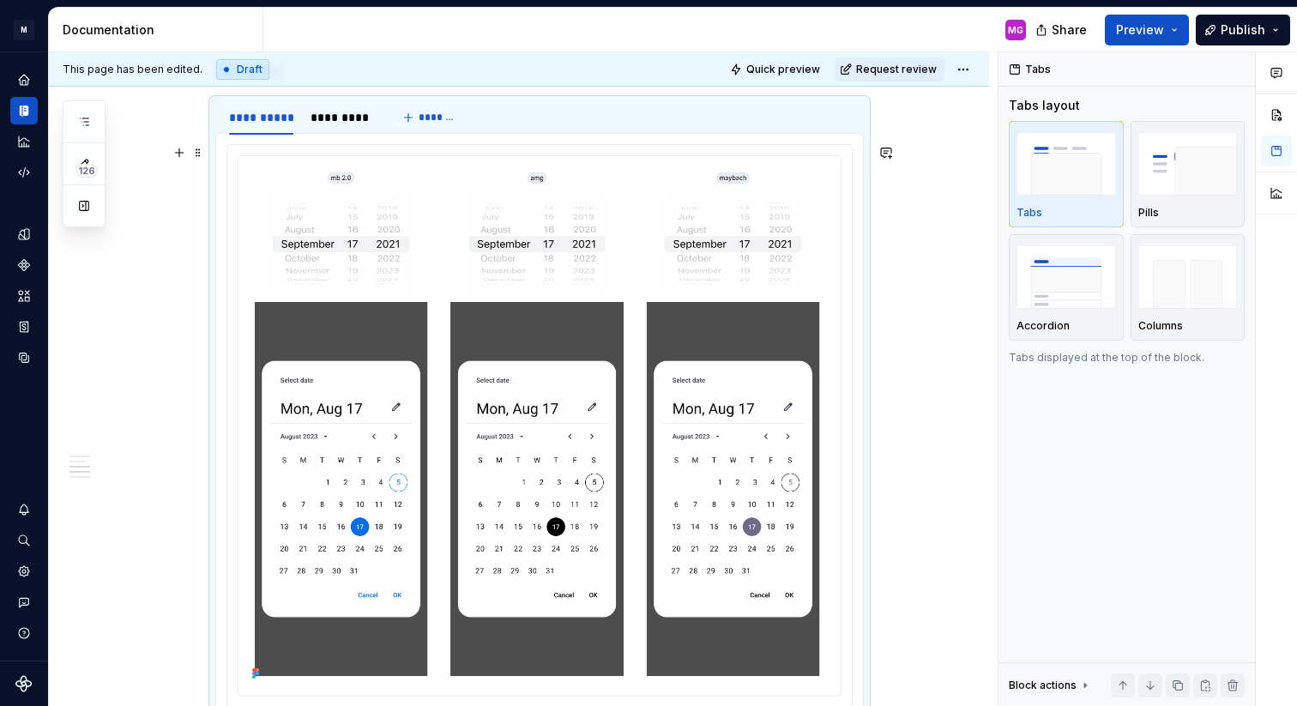
scroll to position [1268, 0]
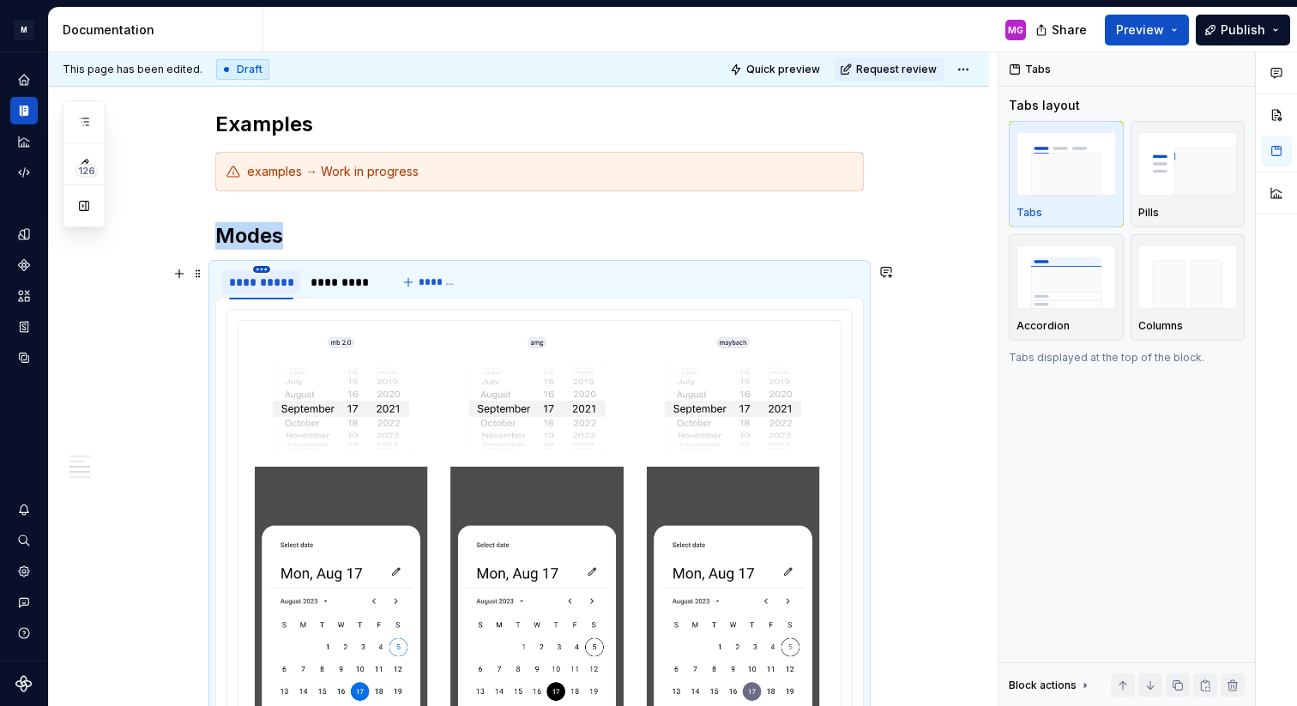
click at [266, 269] on html "M MB.OS Mobile Design System MG Dataset Mercedes-Benz 2.0 Documentation MG Shar…" at bounding box center [648, 353] width 1297 height 706
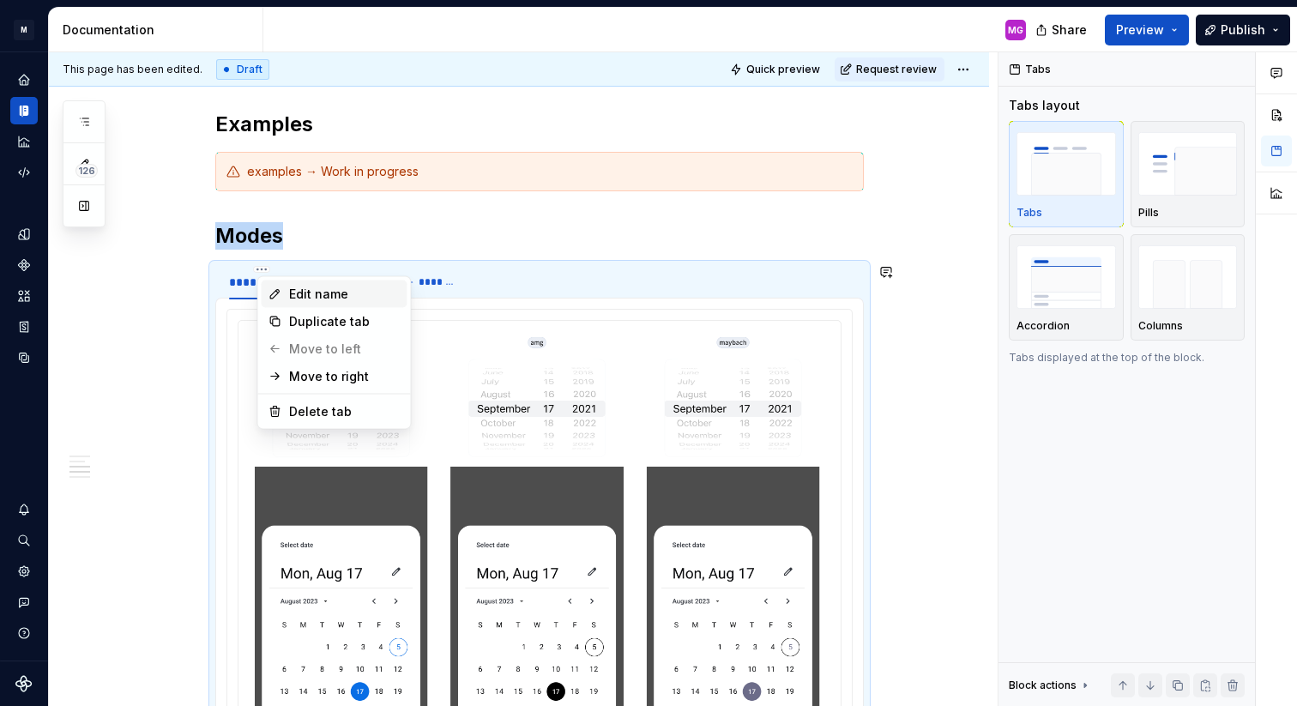
click at [311, 289] on div "Edit name" at bounding box center [345, 294] width 112 height 17
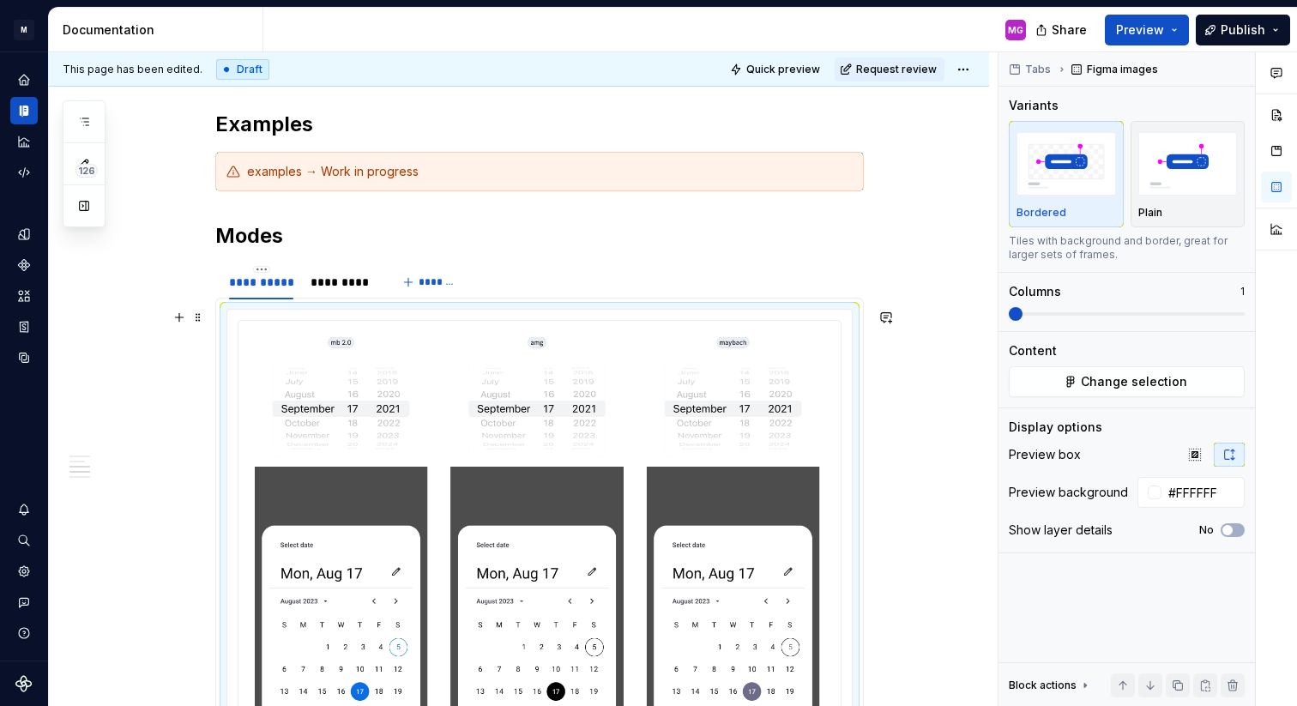
click at [236, 321] on div at bounding box center [539, 591] width 625 height 562
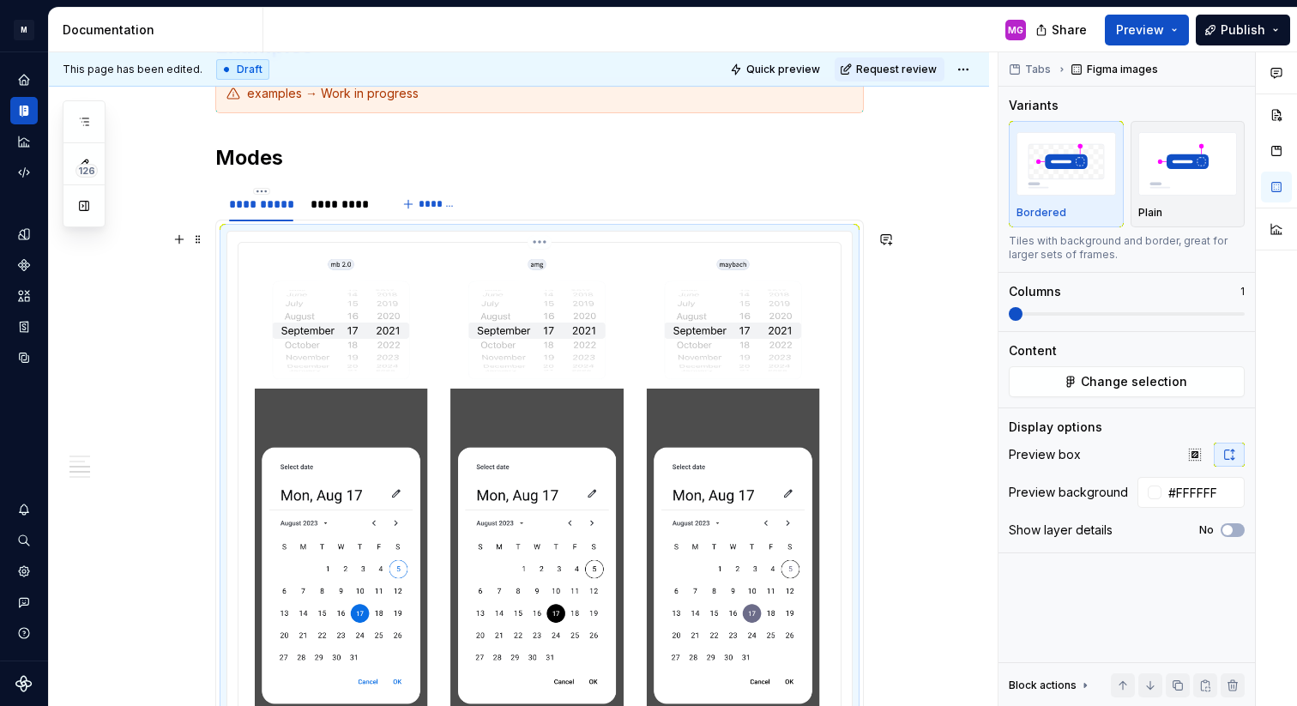
scroll to position [1428, 0]
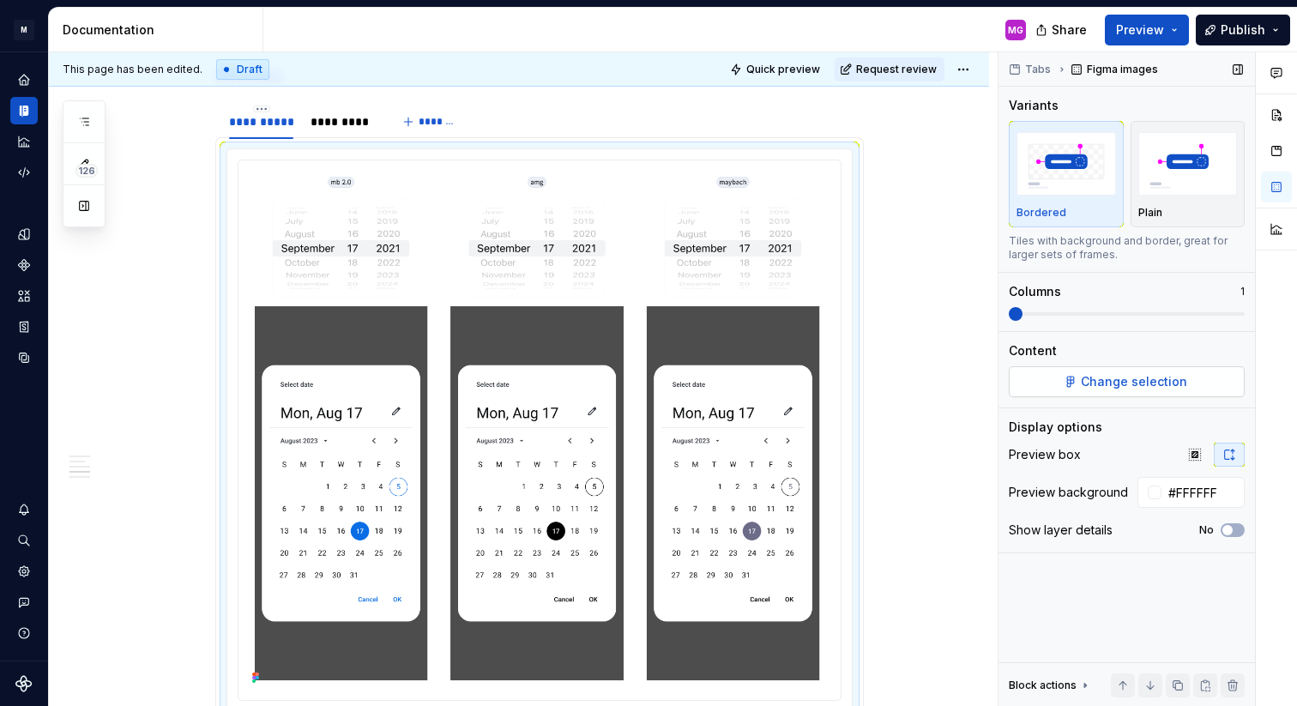
click at [1128, 377] on span "Change selection" at bounding box center [1134, 381] width 106 height 17
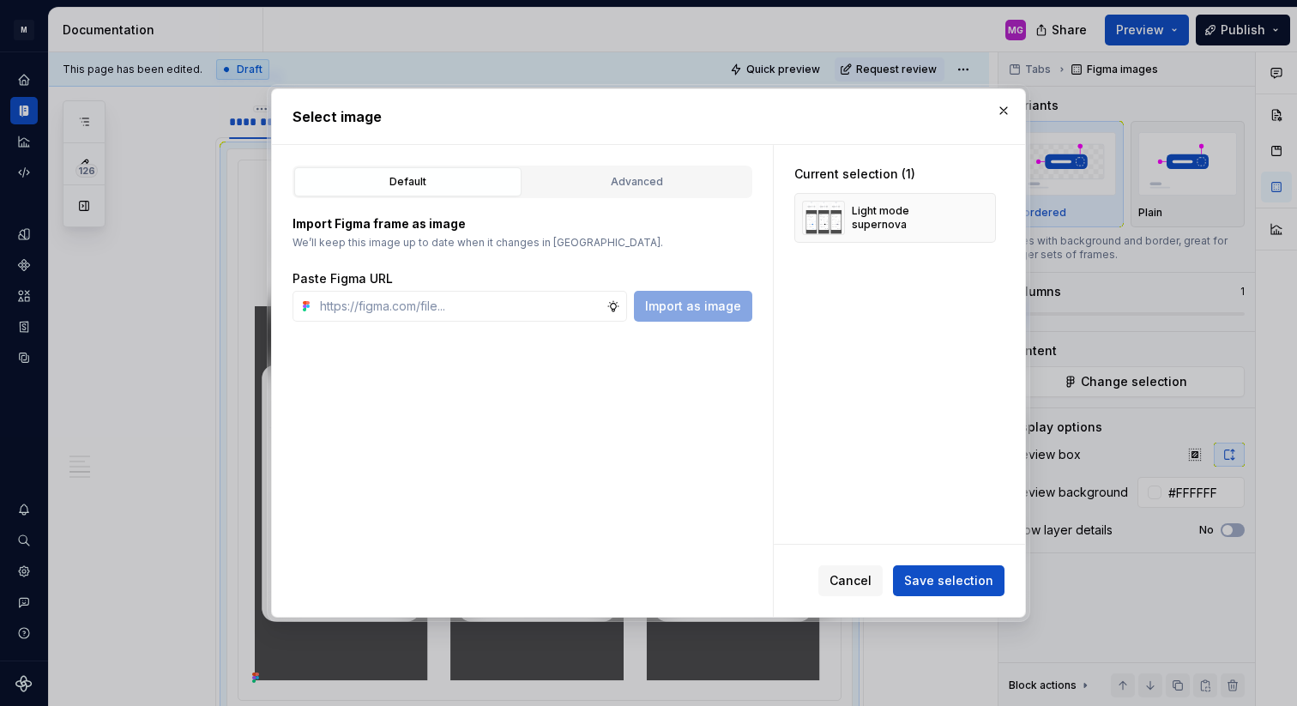
type textarea "*"
type input "[URL][DOMAIN_NAME]"
click at [715, 311] on span "Import as image" at bounding box center [693, 306] width 96 height 17
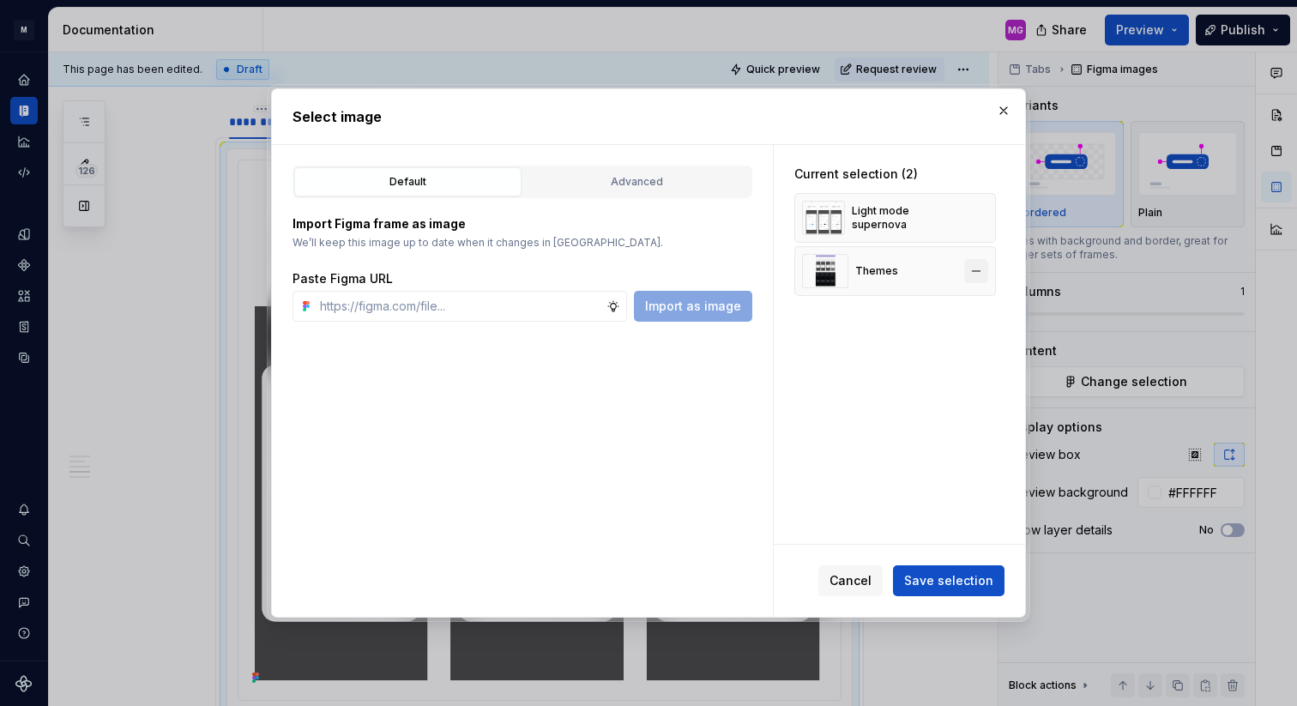
click at [983, 272] on button "button" at bounding box center [976, 271] width 24 height 24
type textarea "*"
click at [482, 308] on input "text" at bounding box center [459, 306] width 293 height 31
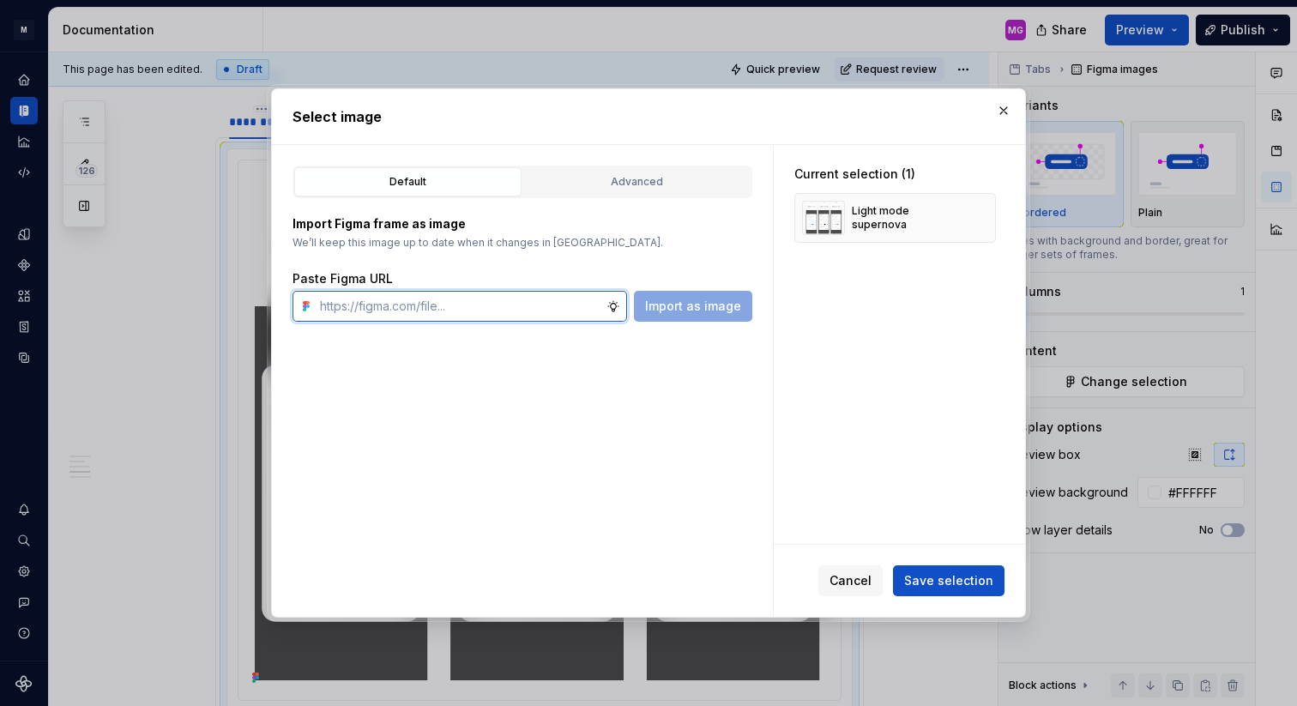
paste input "[URL][DOMAIN_NAME]"
type input "[URL][DOMAIN_NAME]"
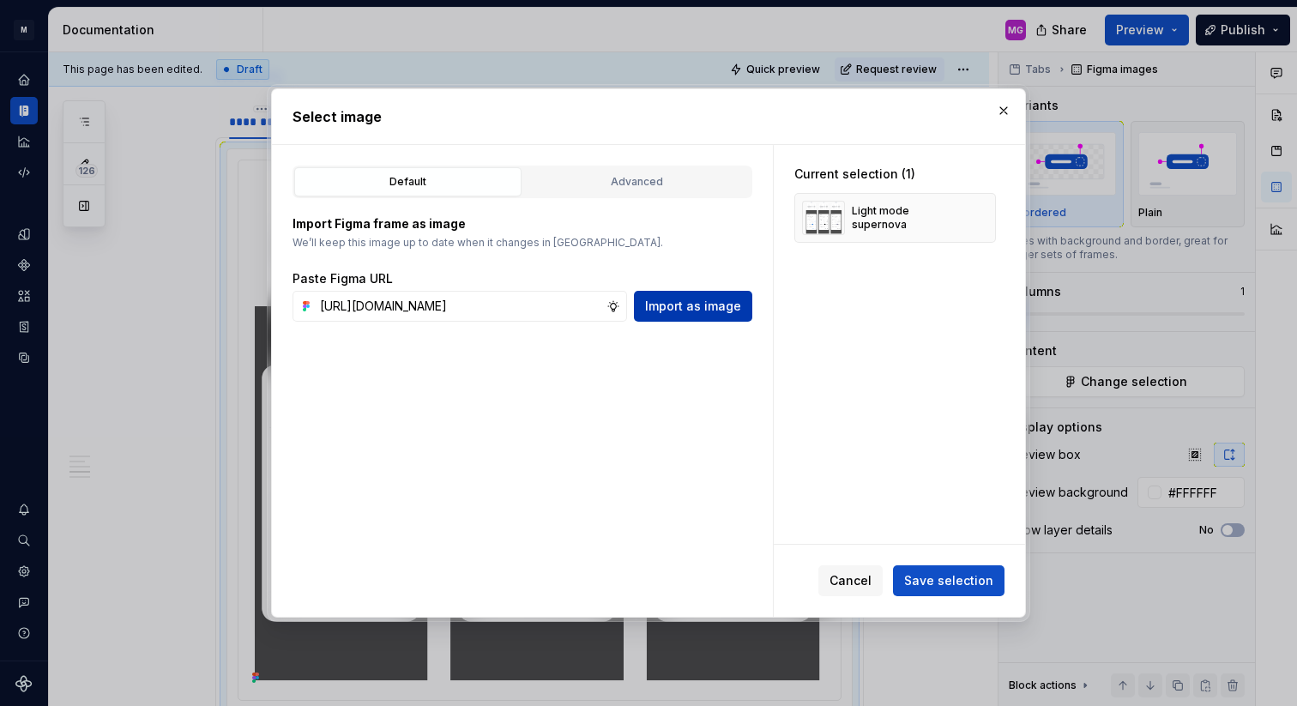
click at [709, 310] on span "Import as image" at bounding box center [693, 306] width 96 height 17
type textarea "*"
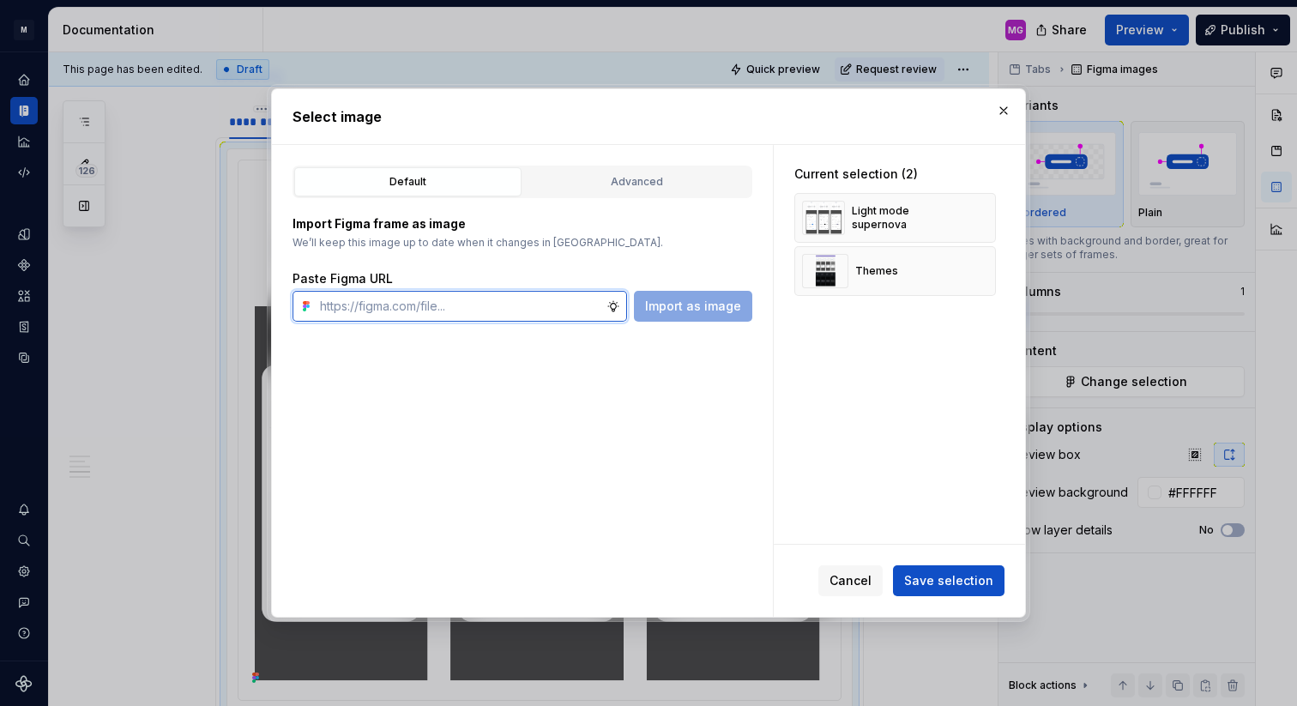
click at [545, 315] on input "text" at bounding box center [459, 306] width 293 height 31
paste input "[URL][DOMAIN_NAME]"
type input "[URL][DOMAIN_NAME]"
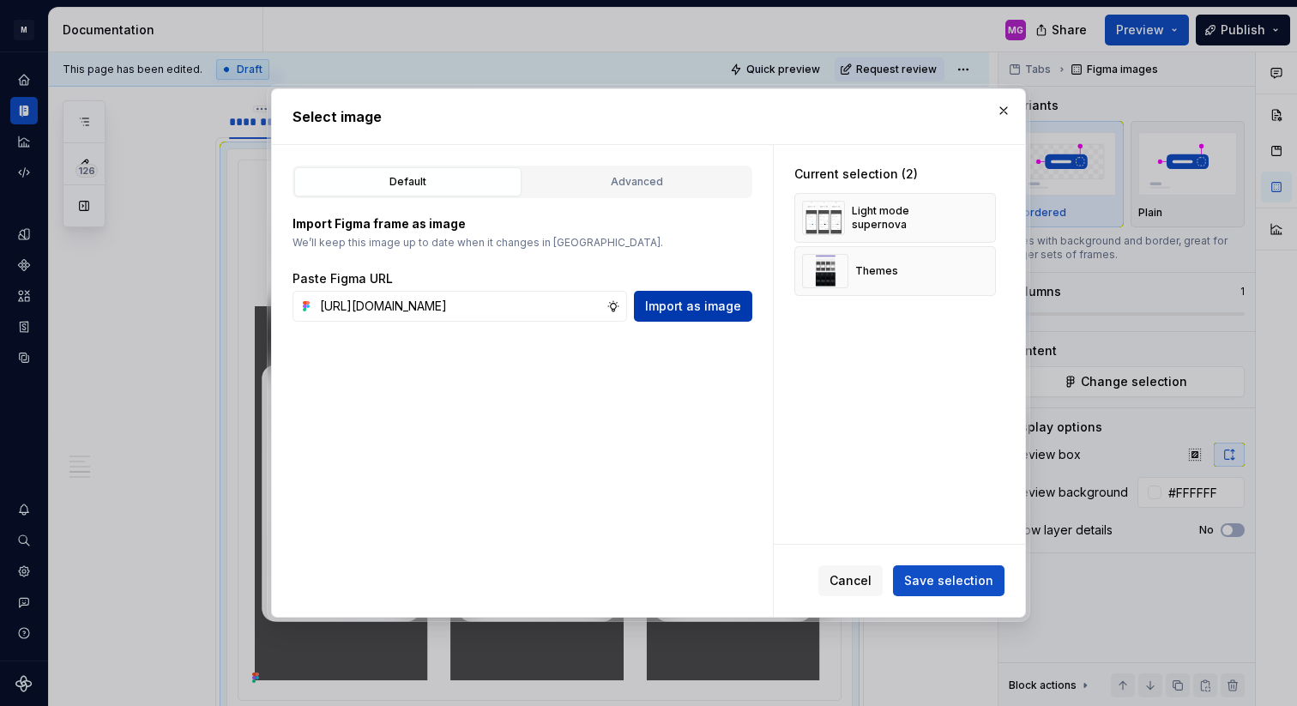
scroll to position [0, 0]
click at [727, 313] on span "Import as image" at bounding box center [693, 306] width 96 height 17
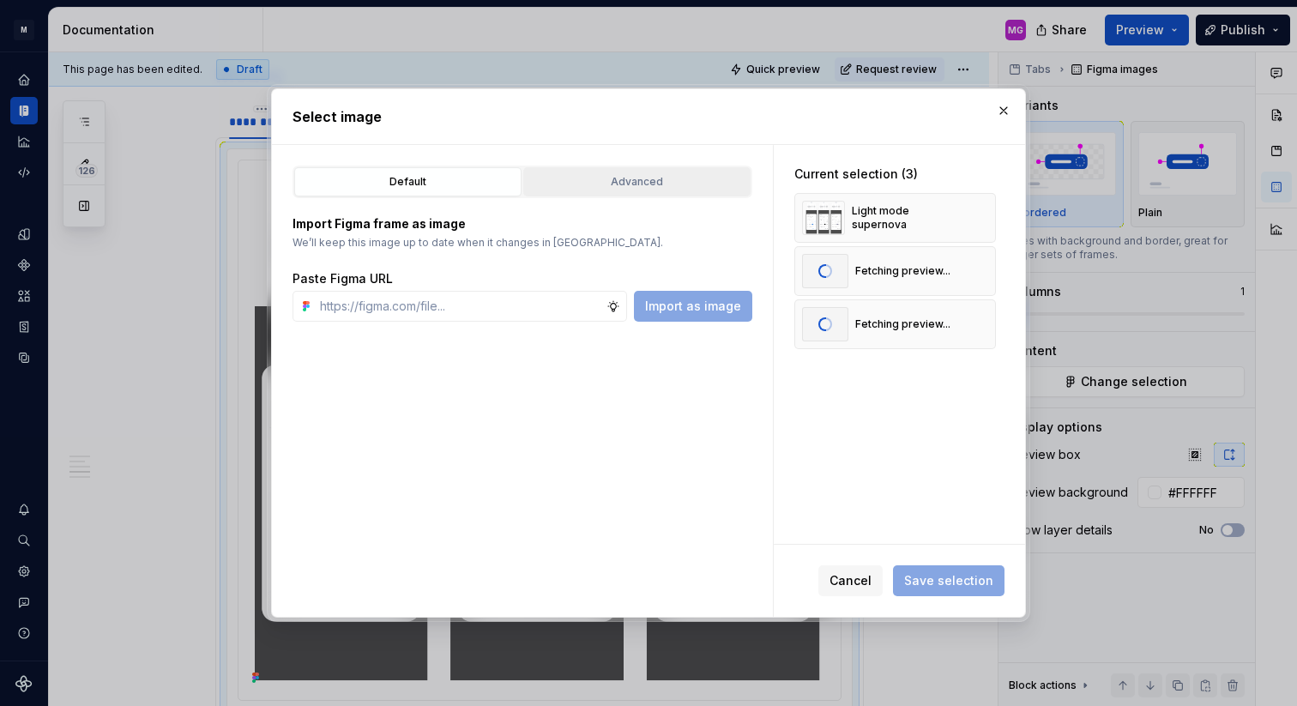
click at [645, 190] on div "Advanced" at bounding box center [636, 181] width 215 height 17
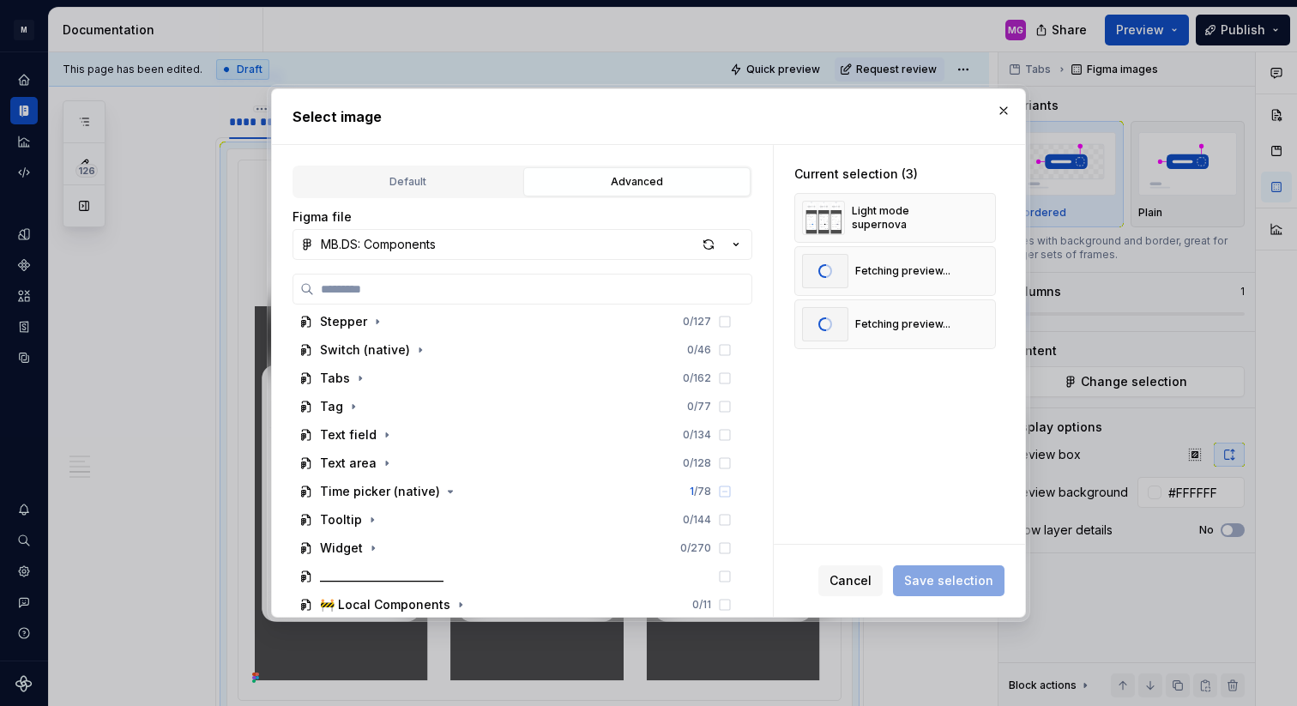
scroll to position [1773, 0]
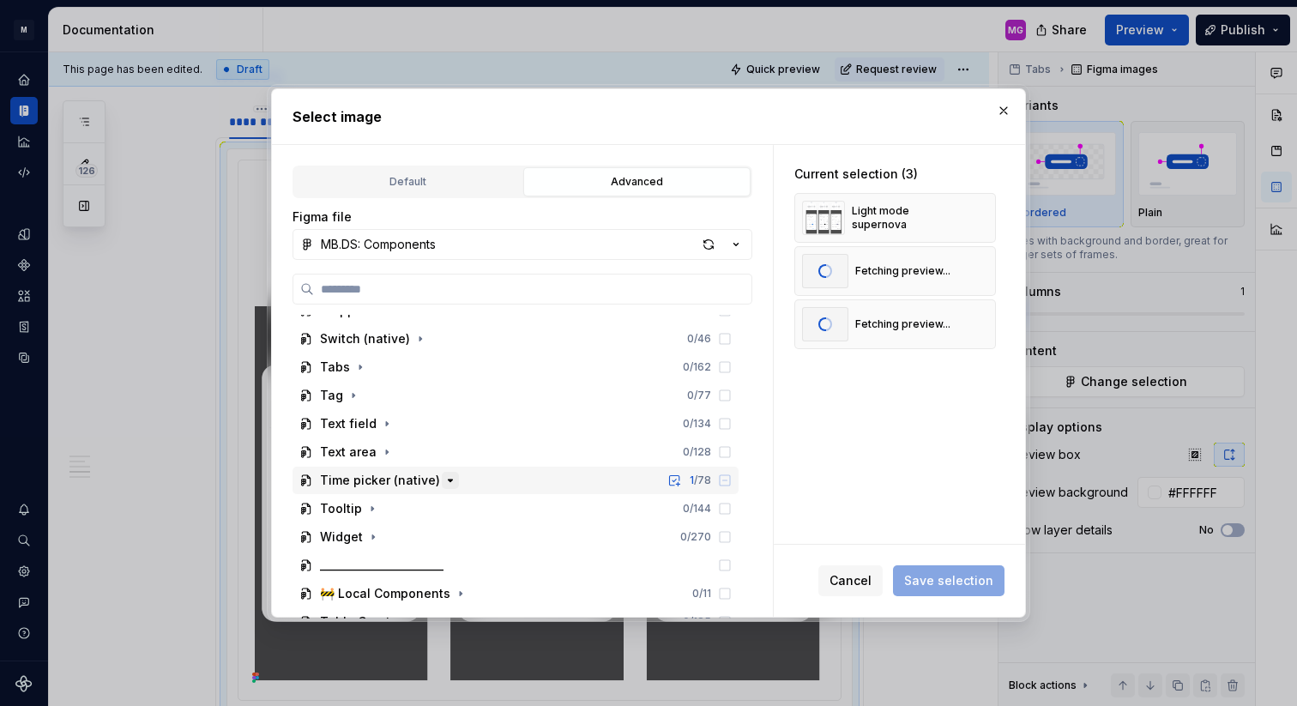
click at [444, 483] on icon "button" at bounding box center [451, 481] width 14 height 14
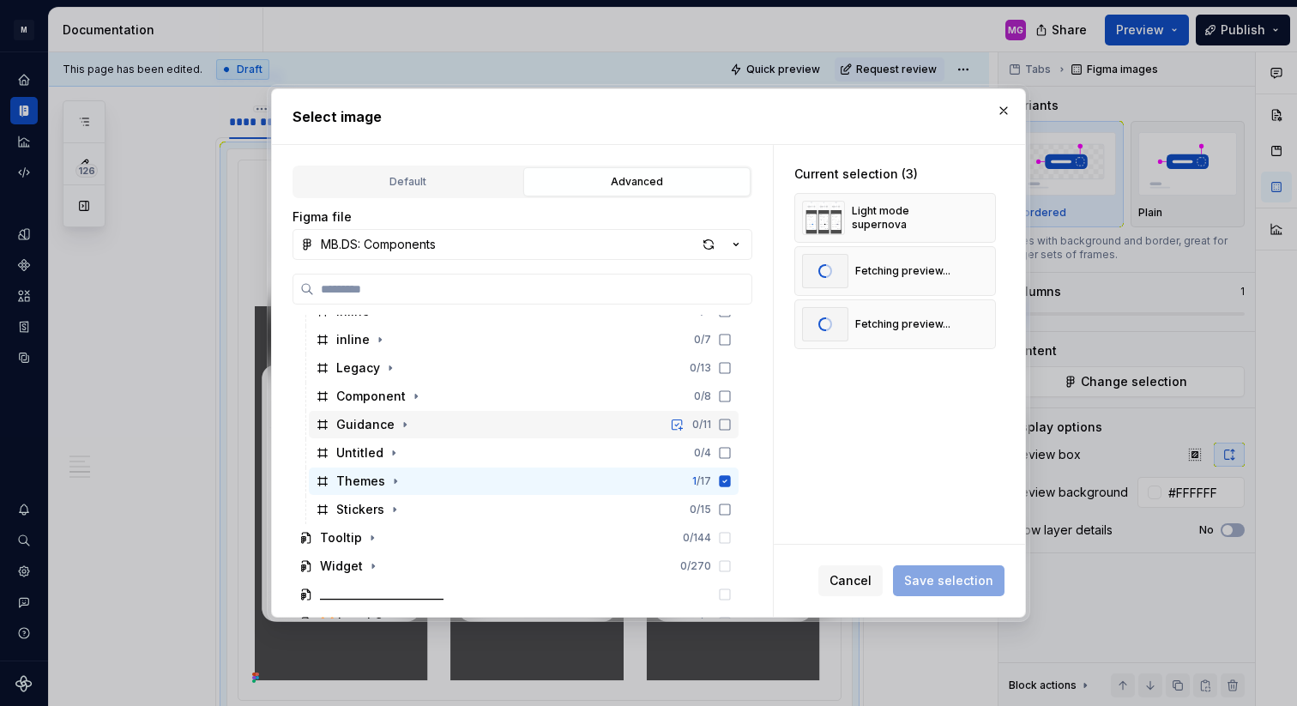
scroll to position [1983, 0]
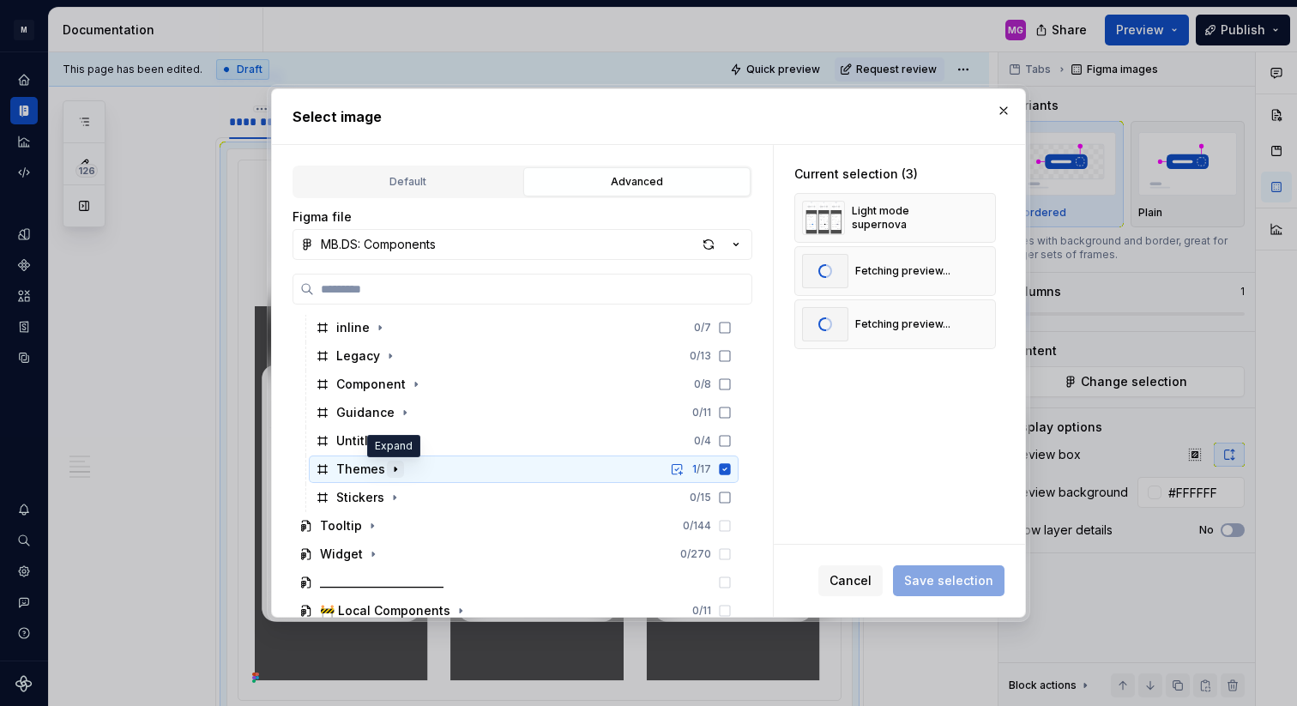
click at [394, 473] on icon "button" at bounding box center [396, 469] width 14 height 14
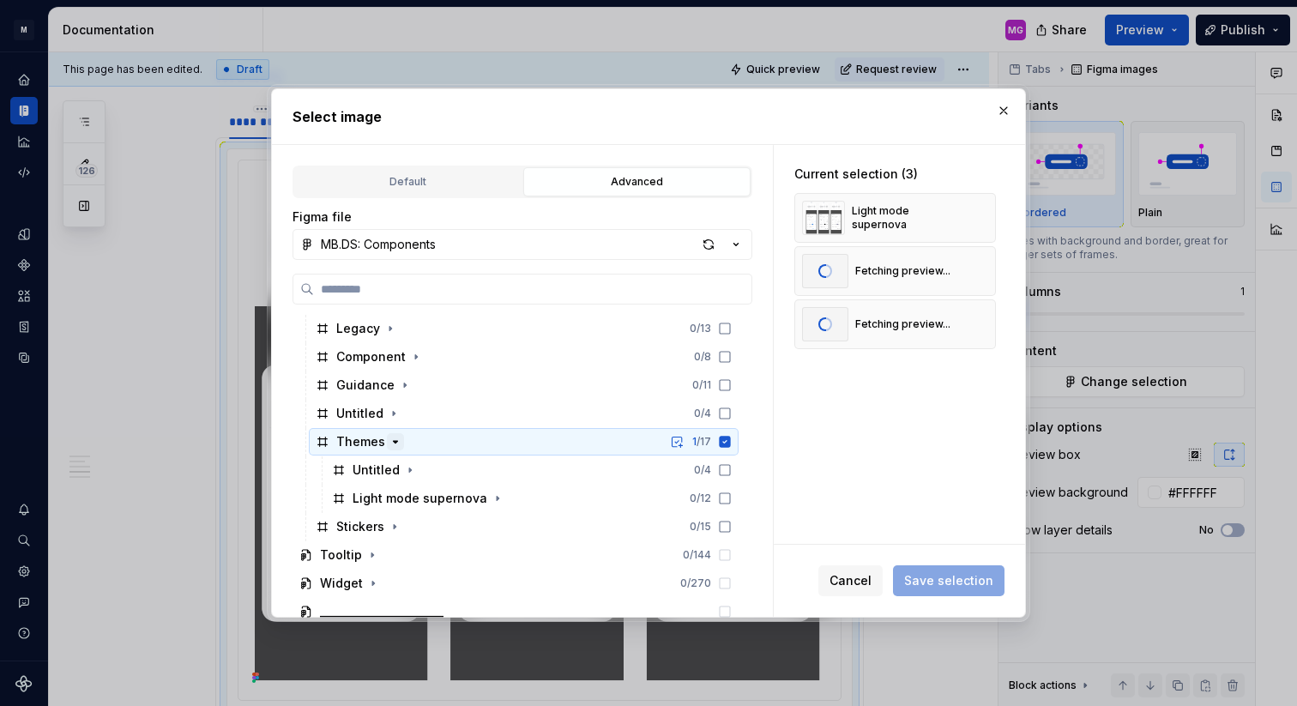
scroll to position [2023, 0]
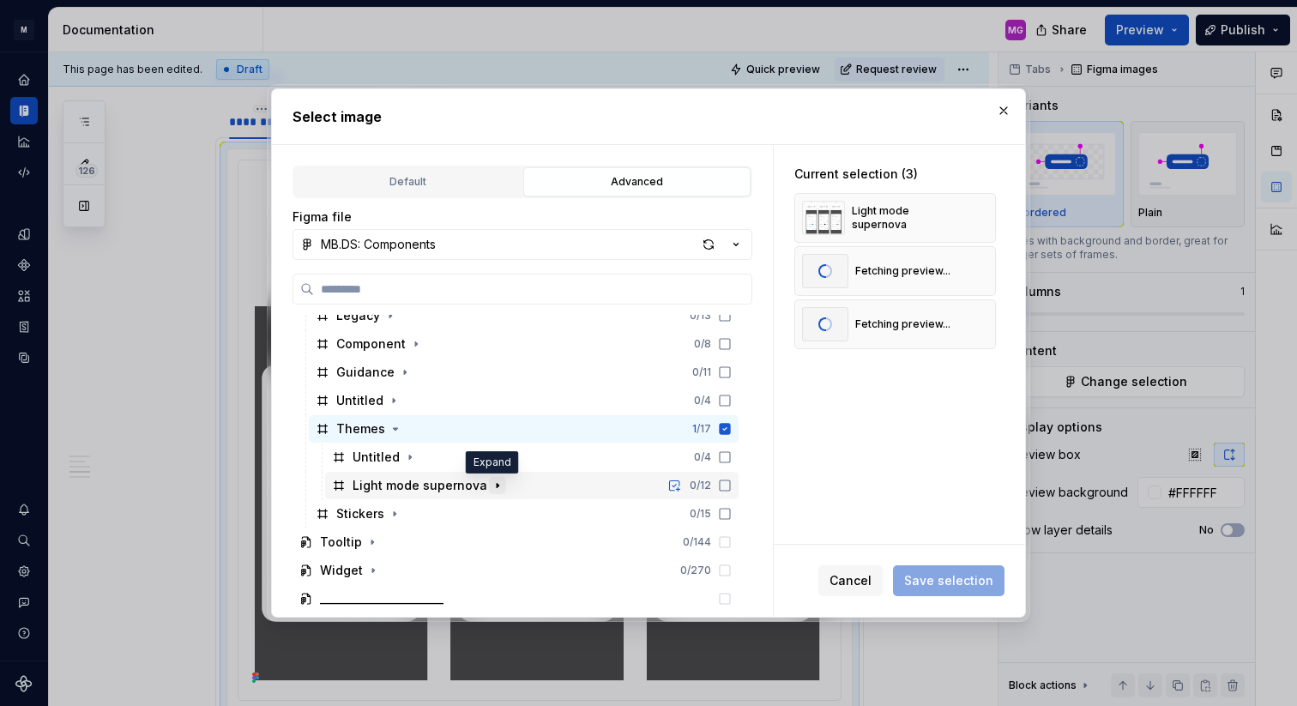
click at [491, 490] on icon "button" at bounding box center [498, 486] width 14 height 14
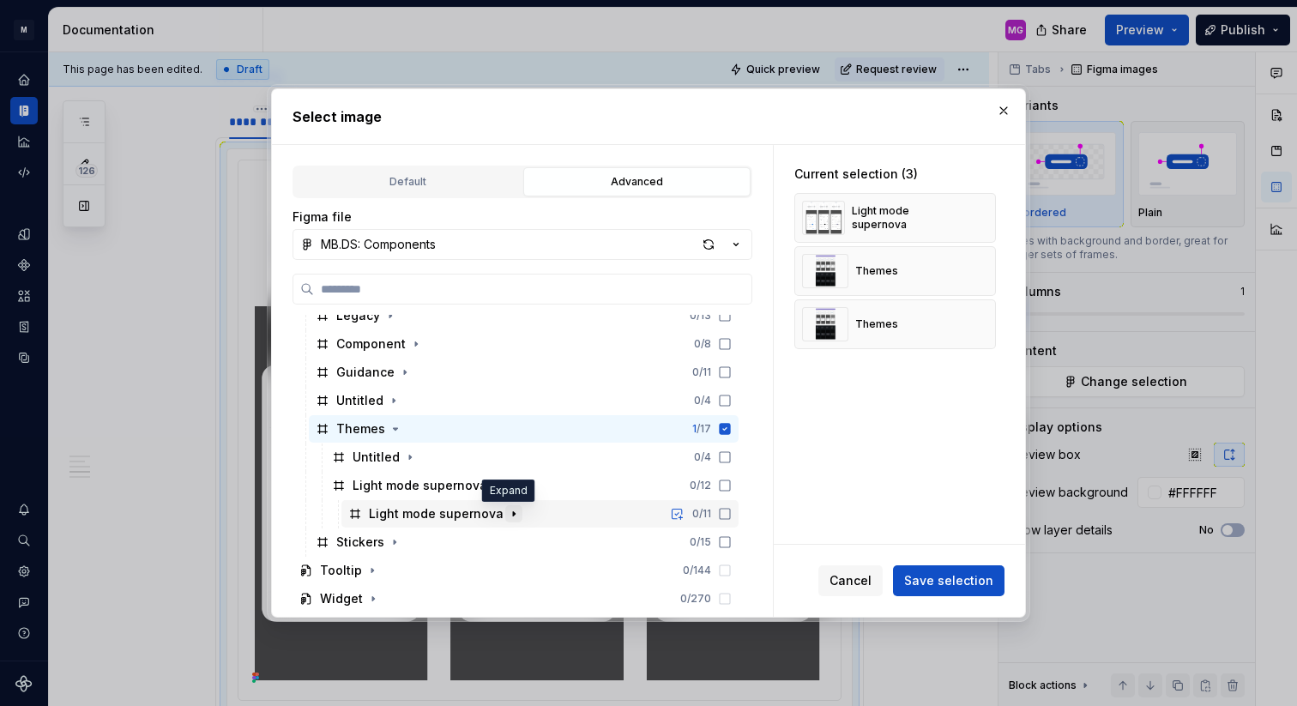
click at [507, 514] on icon "button" at bounding box center [514, 514] width 14 height 14
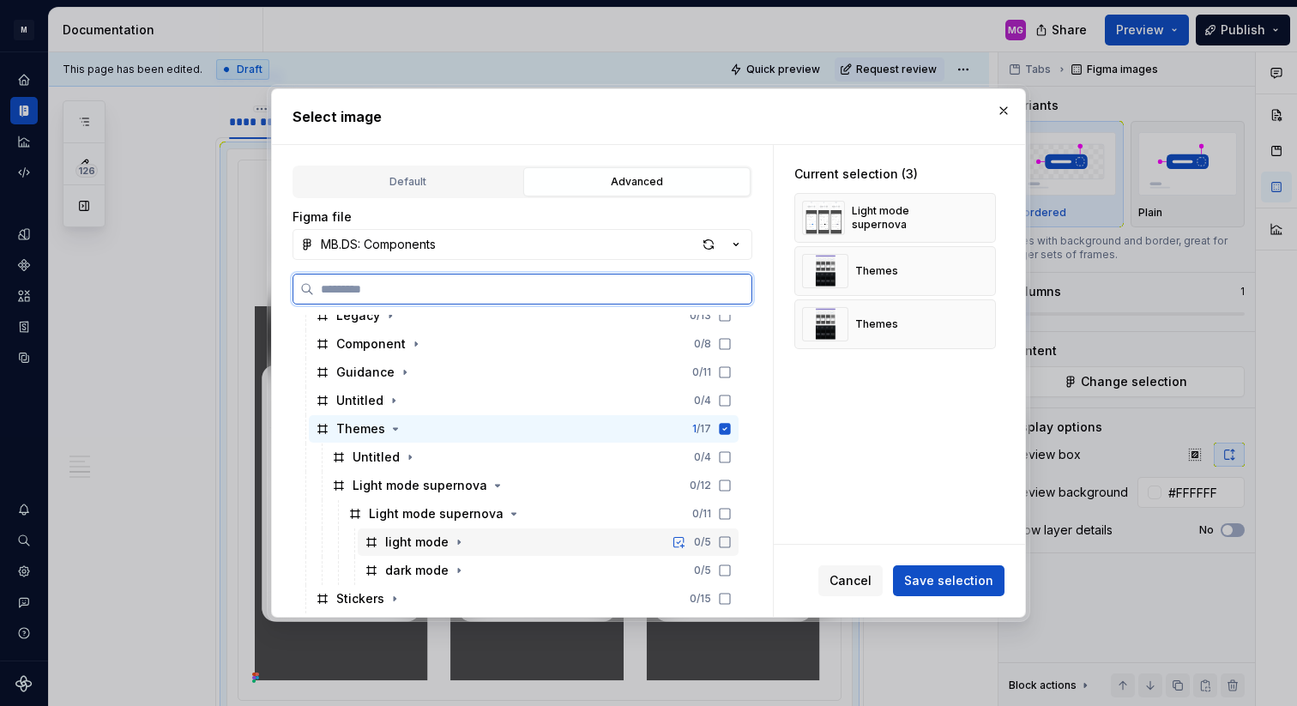
click at [480, 546] on div "light mode 0 / 5" at bounding box center [548, 541] width 381 height 27
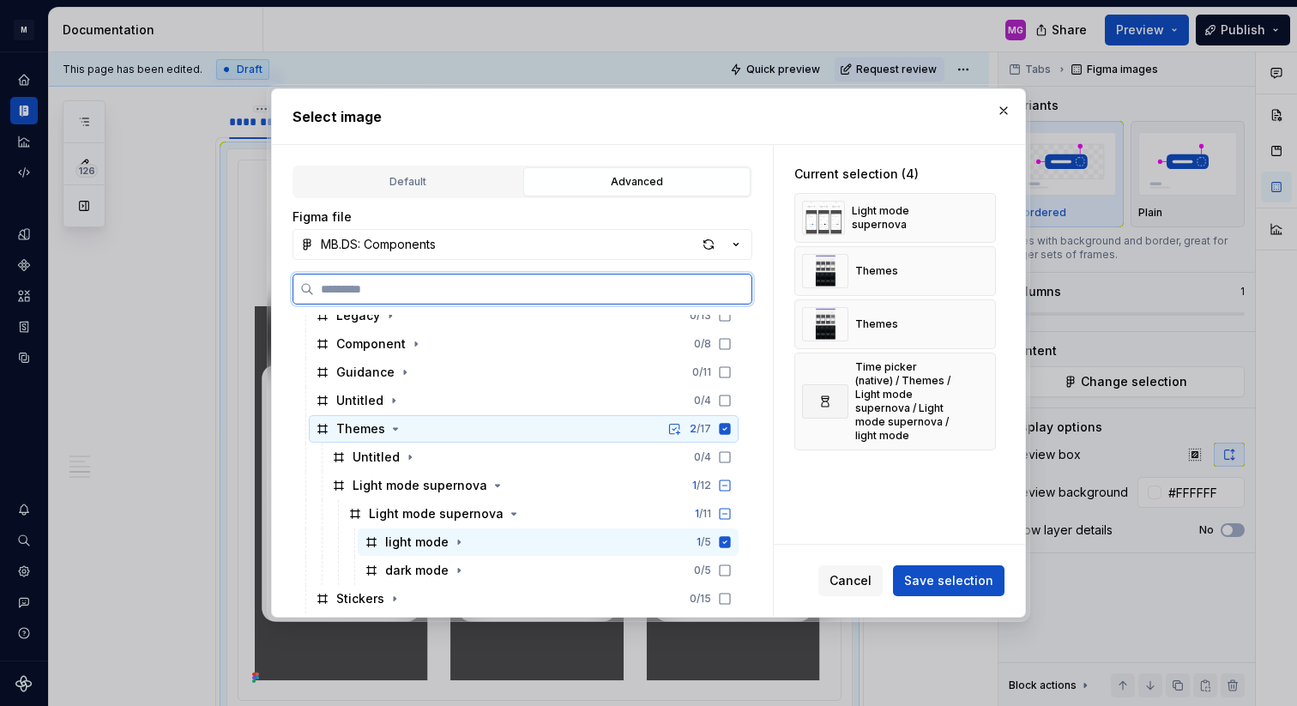
click at [732, 430] on icon at bounding box center [725, 429] width 14 height 14
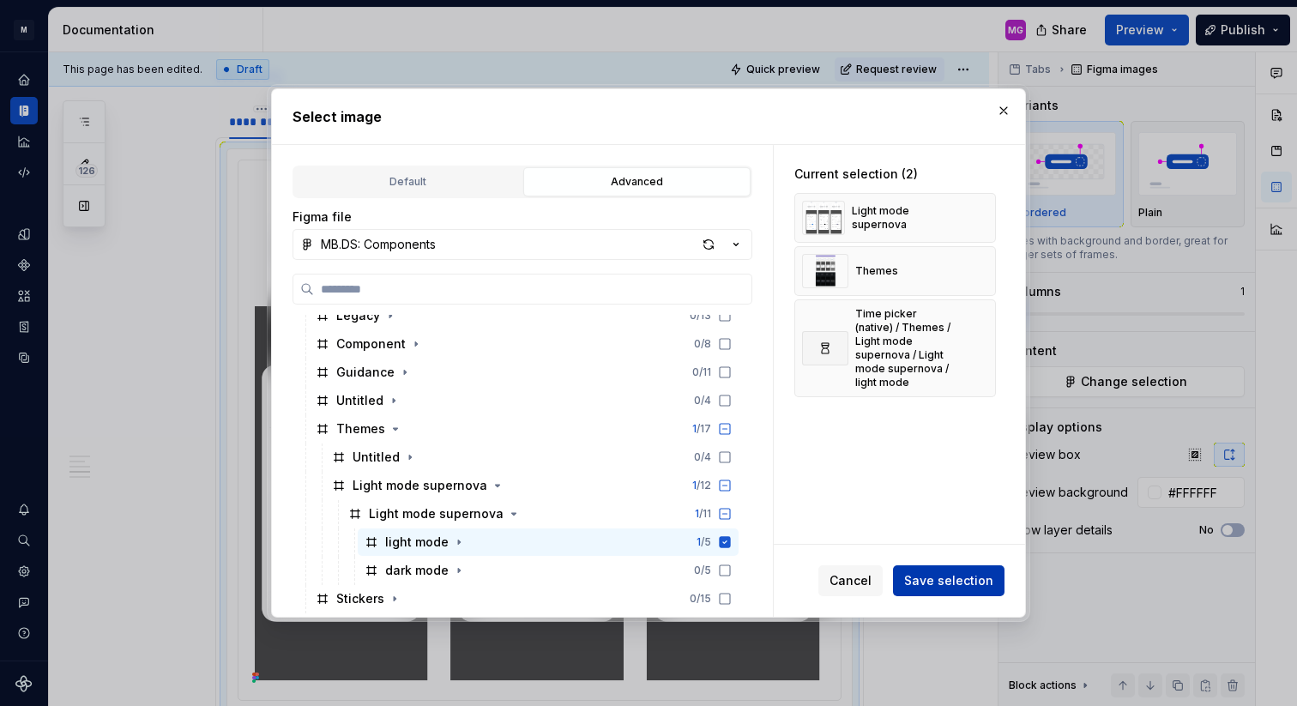
click at [947, 582] on span "Save selection" at bounding box center [948, 580] width 89 height 17
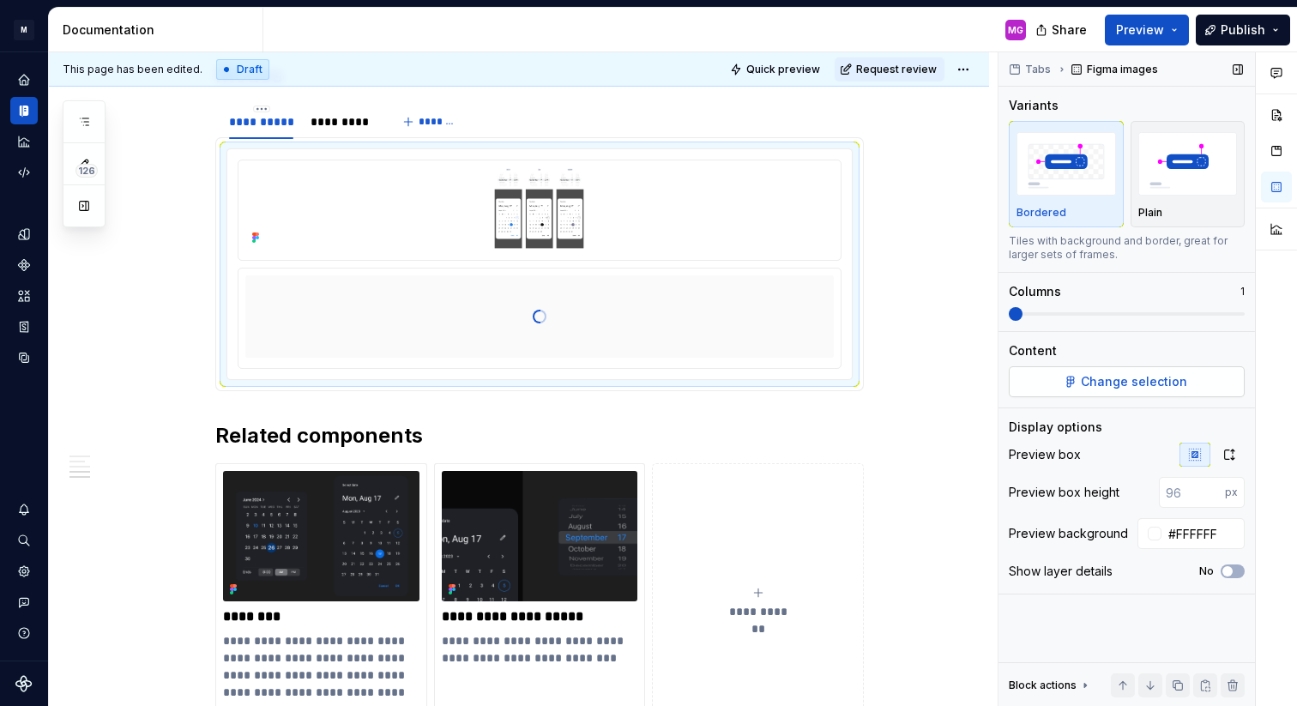
click at [1091, 387] on span "Change selection" at bounding box center [1134, 381] width 106 height 17
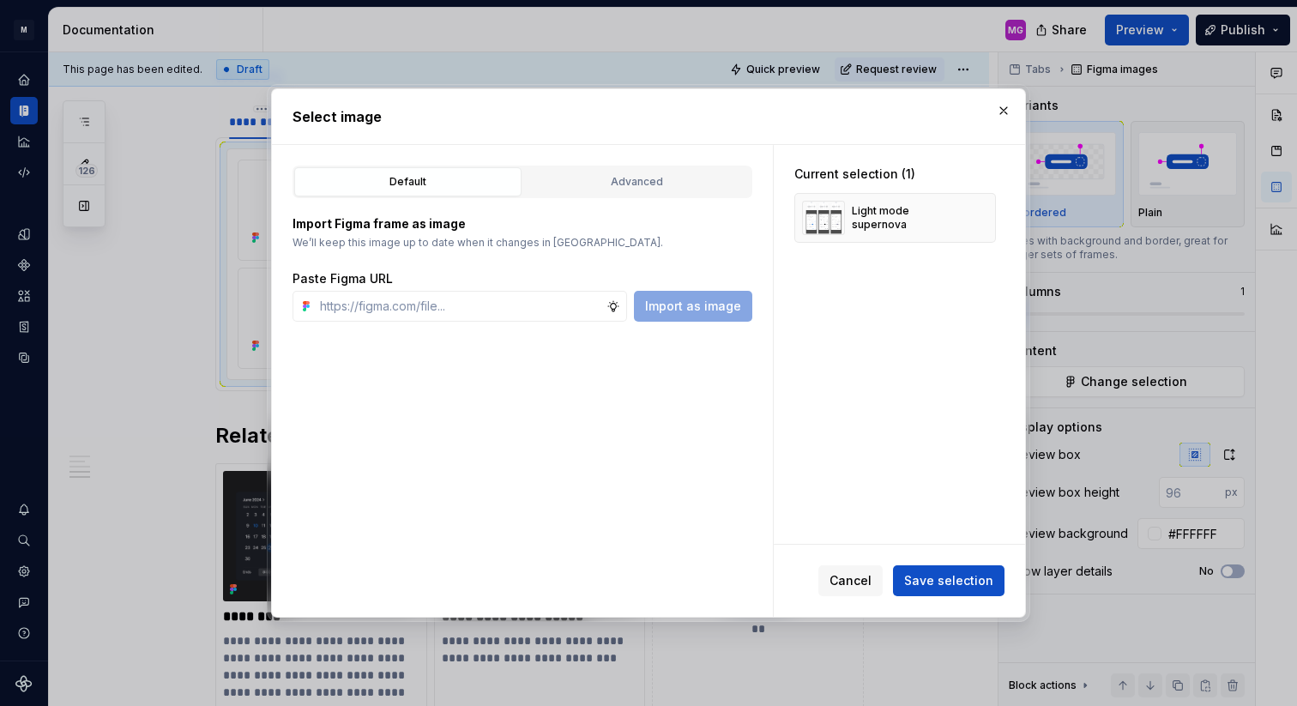
click at [567, 374] on div "Default Advanced Import Figma frame as image We’ll keep this image up to date w…" at bounding box center [522, 381] width 501 height 472
click at [616, 178] on div "Advanced" at bounding box center [636, 181] width 215 height 17
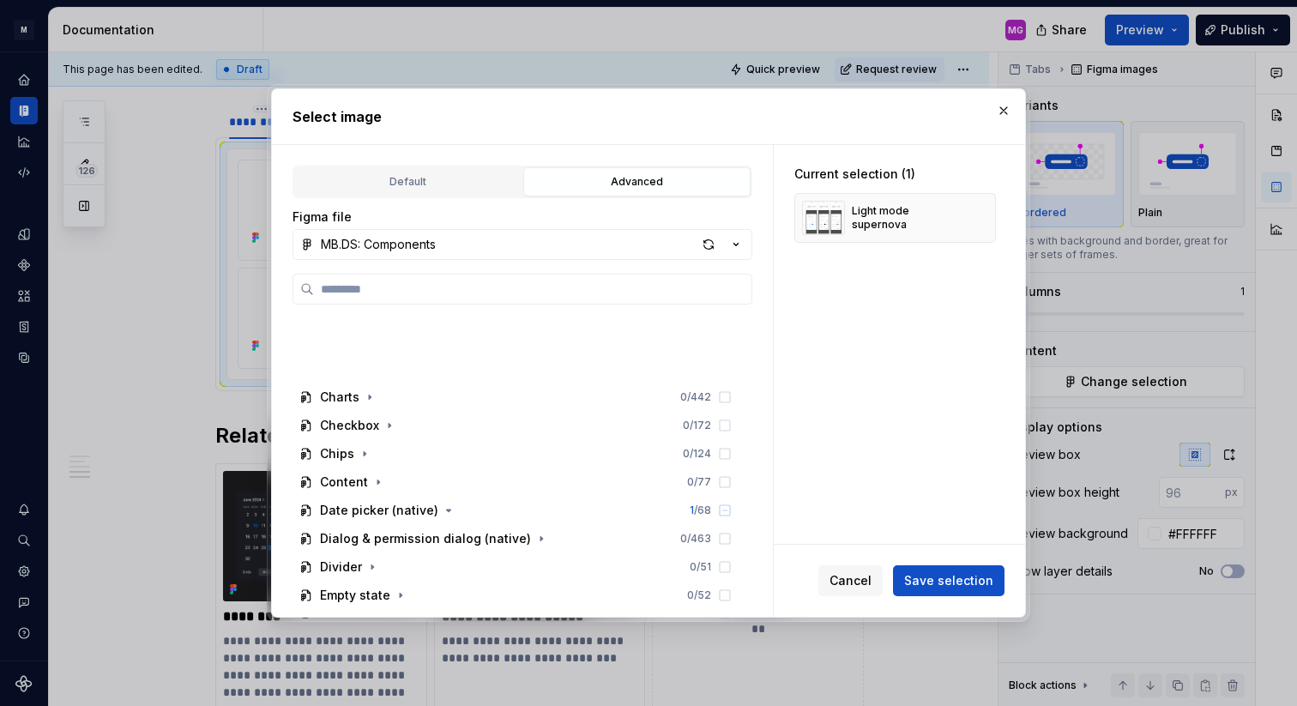
scroll to position [964, 0]
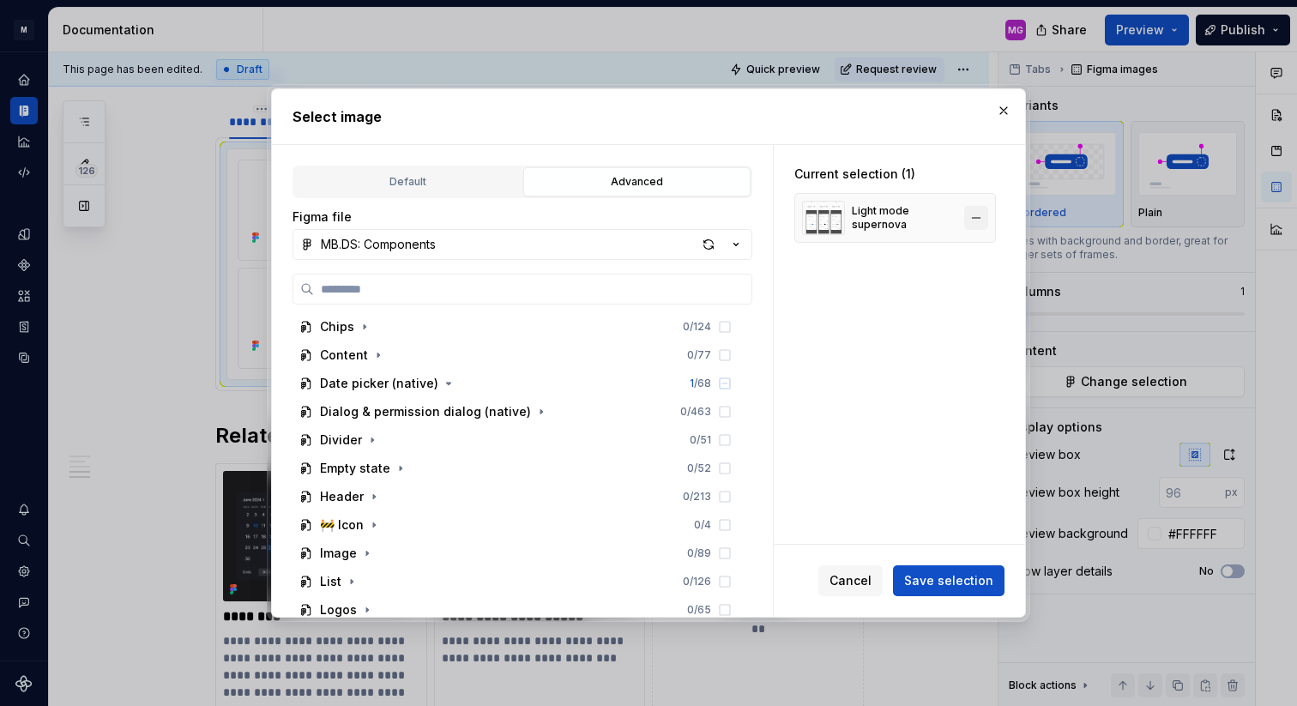
click at [986, 215] on button "button" at bounding box center [976, 218] width 24 height 24
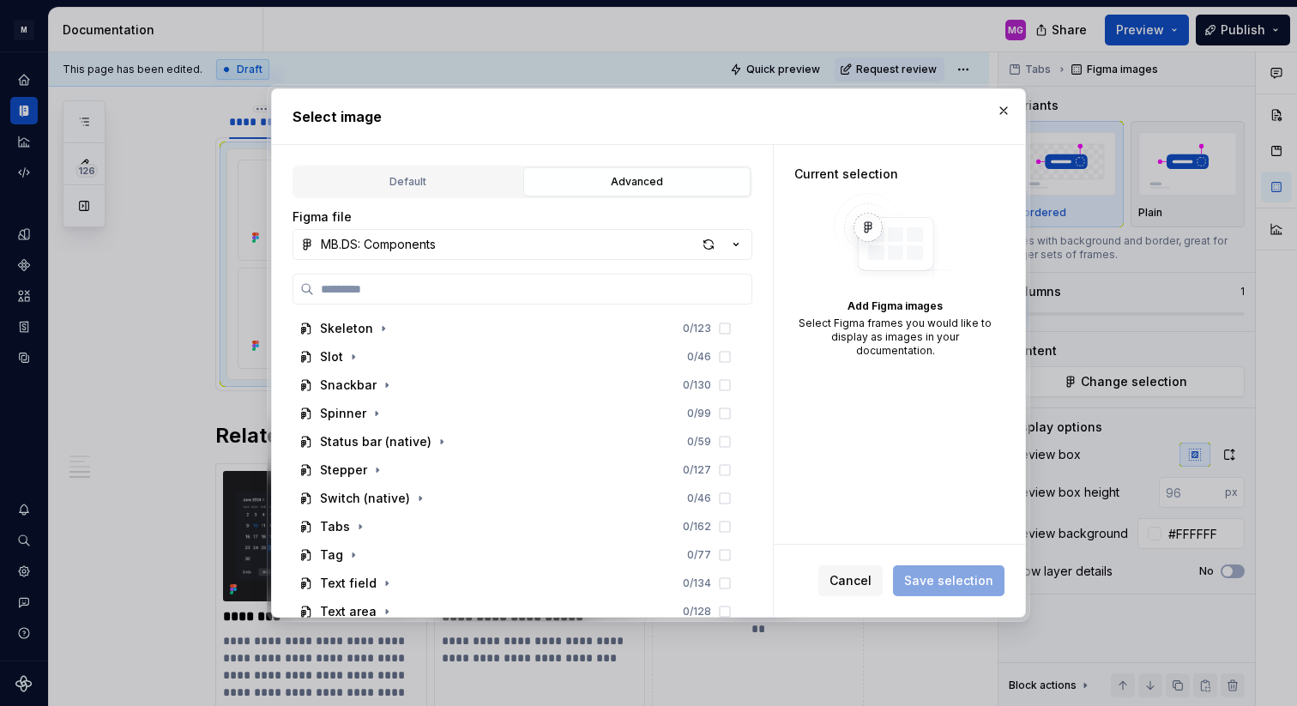
scroll to position [1722, 0]
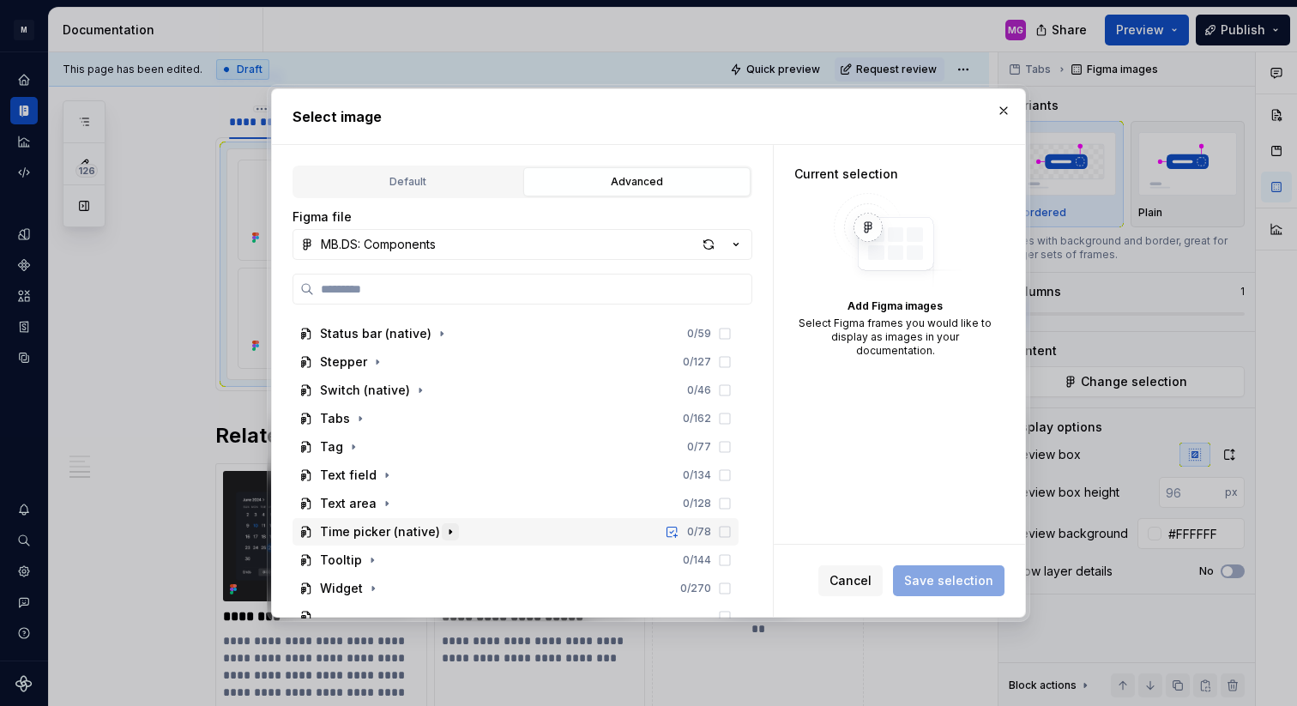
click at [442, 528] on button "button" at bounding box center [450, 531] width 17 height 17
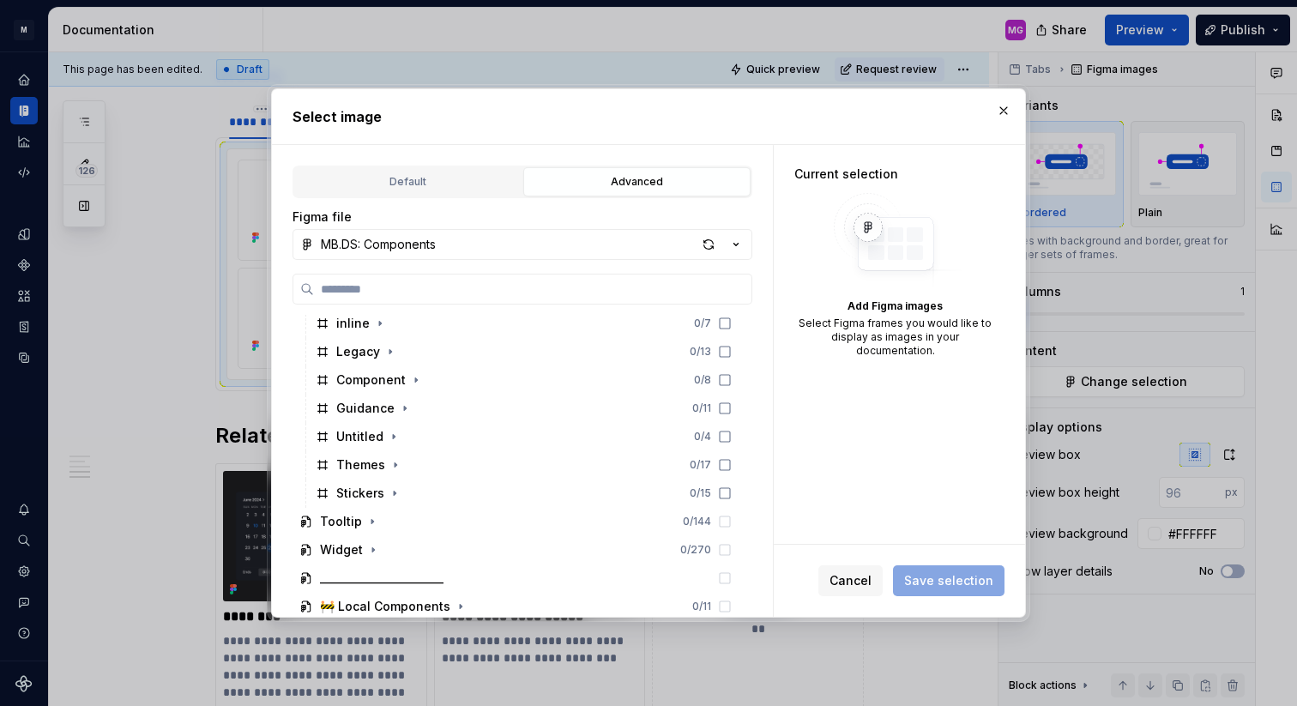
scroll to position [1991, 0]
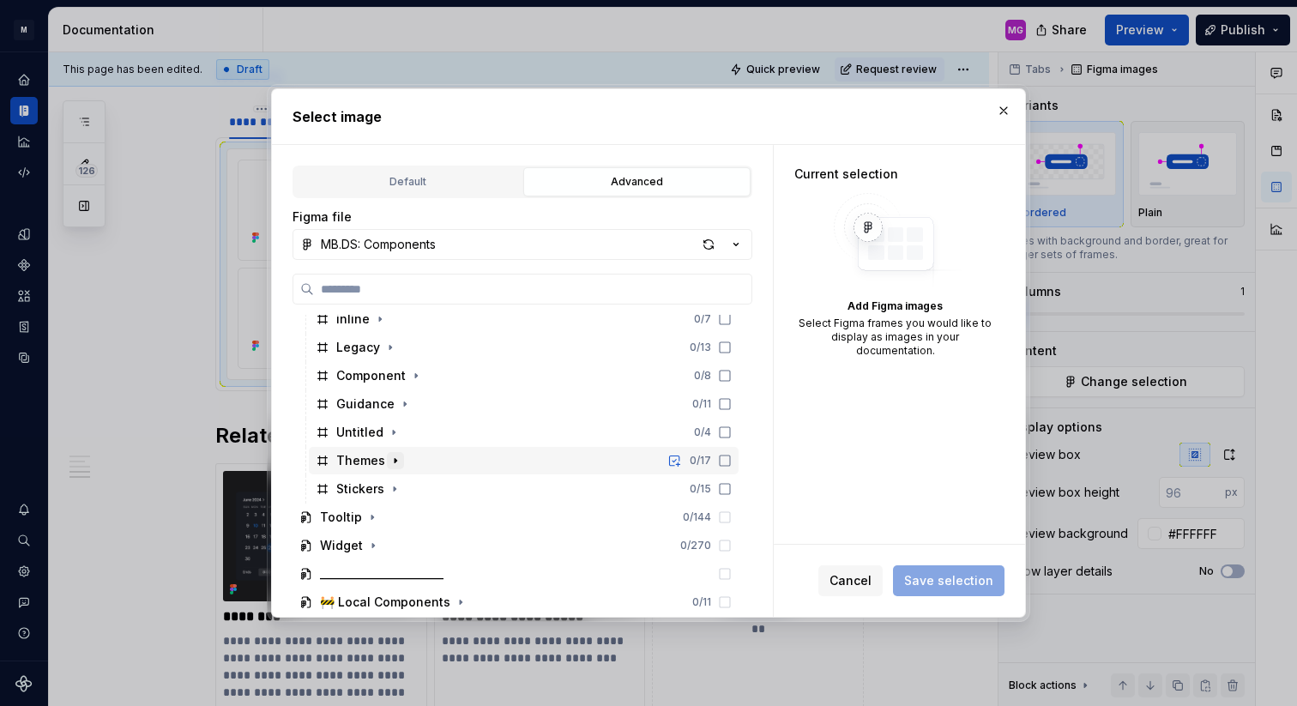
click at [393, 463] on icon "button" at bounding box center [396, 461] width 14 height 14
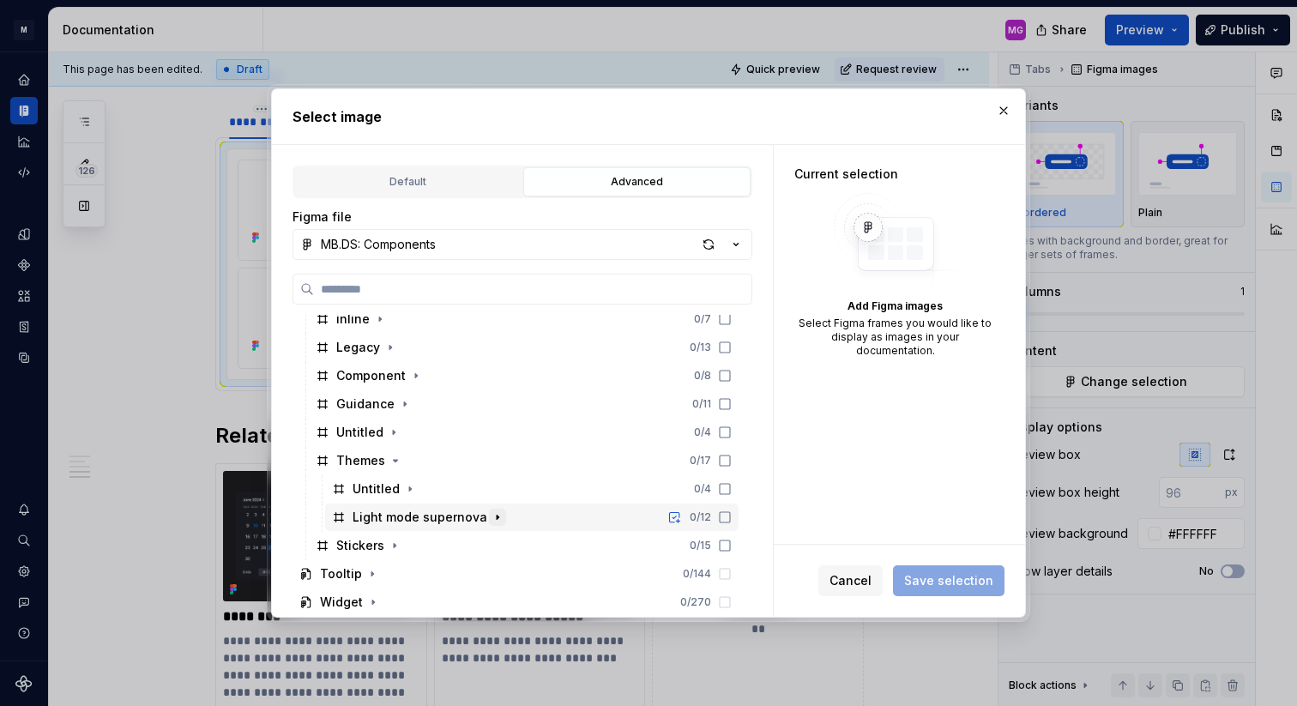
click at [497, 517] on icon "button" at bounding box center [498, 517] width 2 height 4
click at [513, 545] on icon "button" at bounding box center [514, 545] width 2 height 4
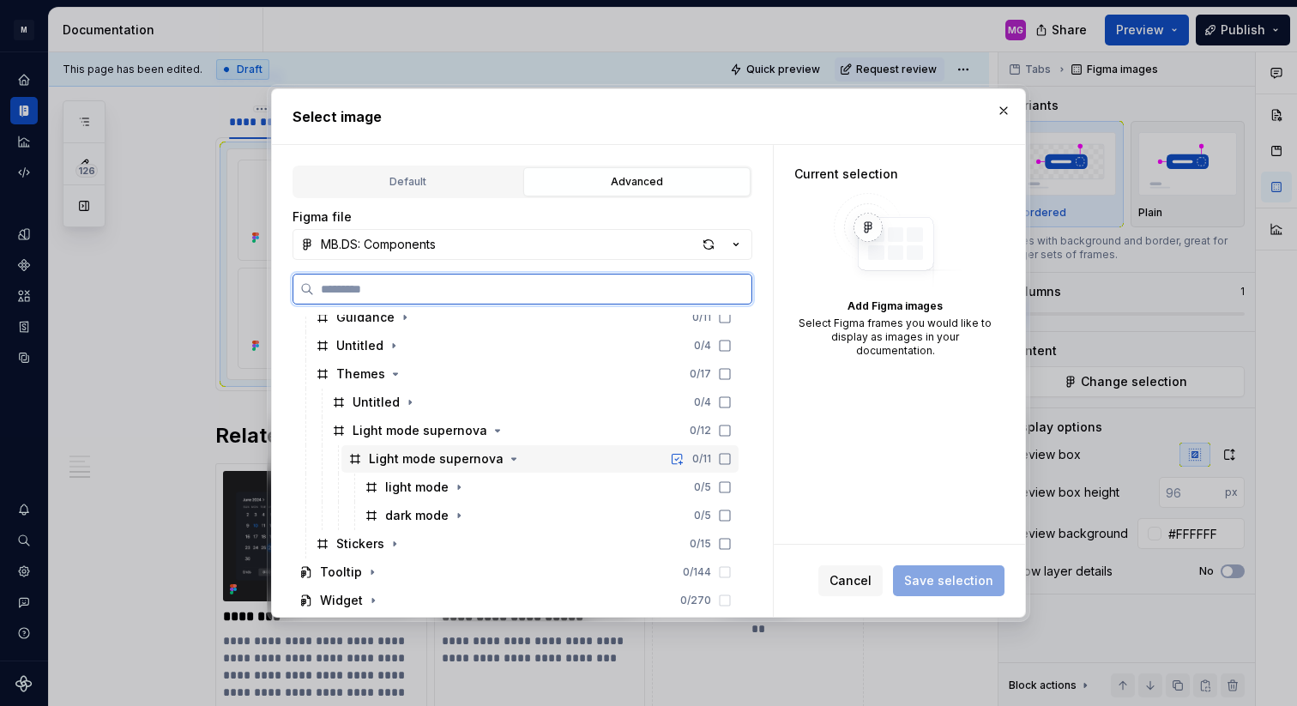
scroll to position [2080, 0]
click at [732, 486] on icon at bounding box center [725, 486] width 14 height 14
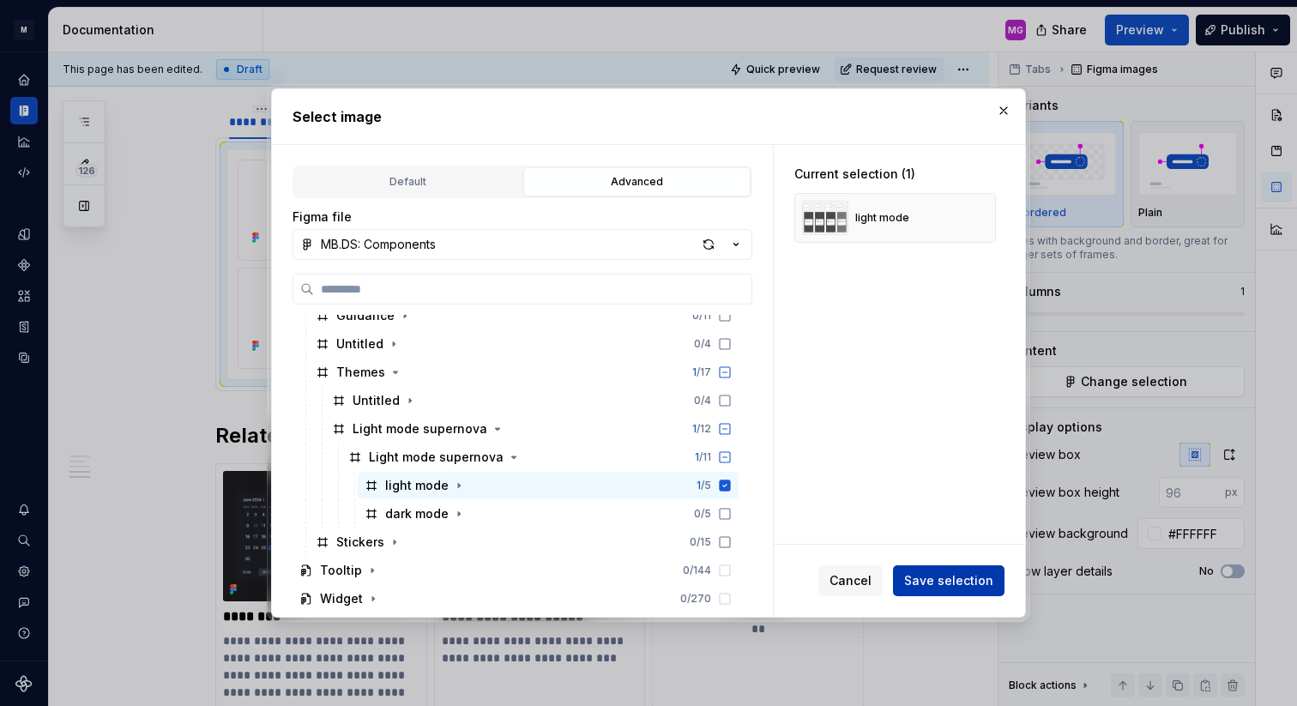
click at [953, 582] on span "Save selection" at bounding box center [948, 580] width 89 height 17
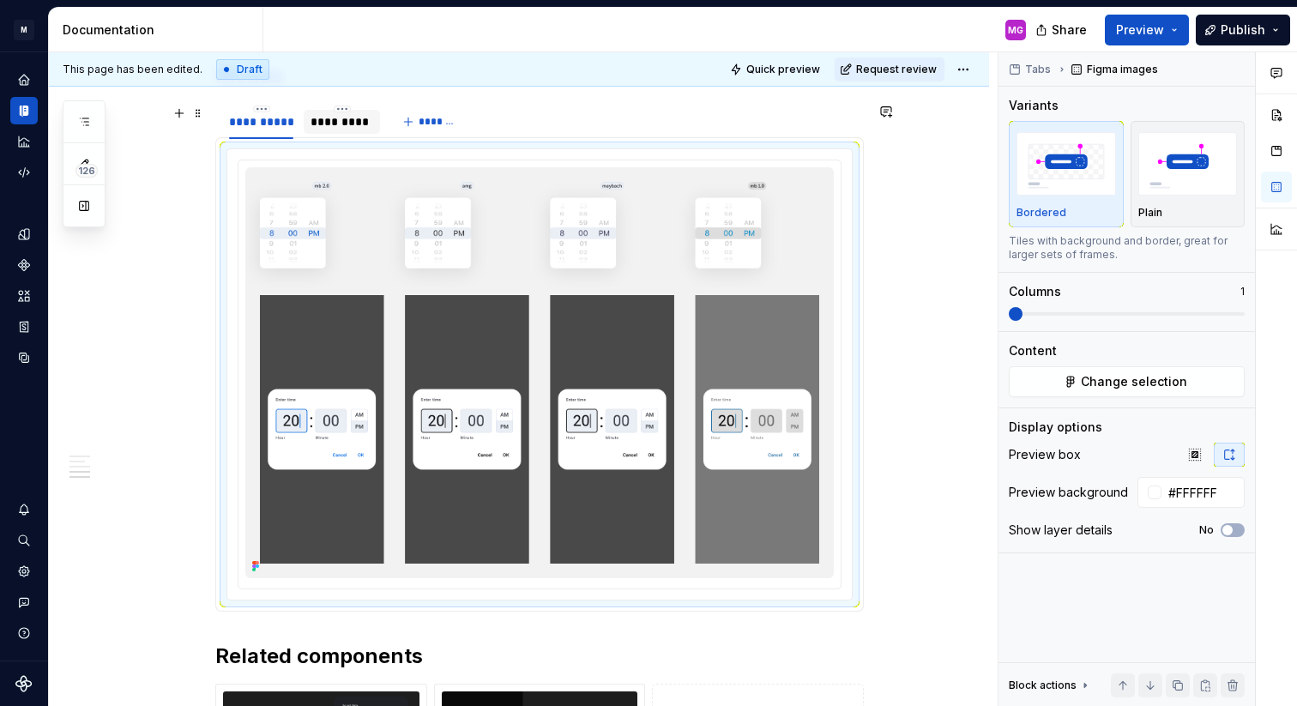
click at [341, 120] on div "*********" at bounding box center [342, 121] width 63 height 17
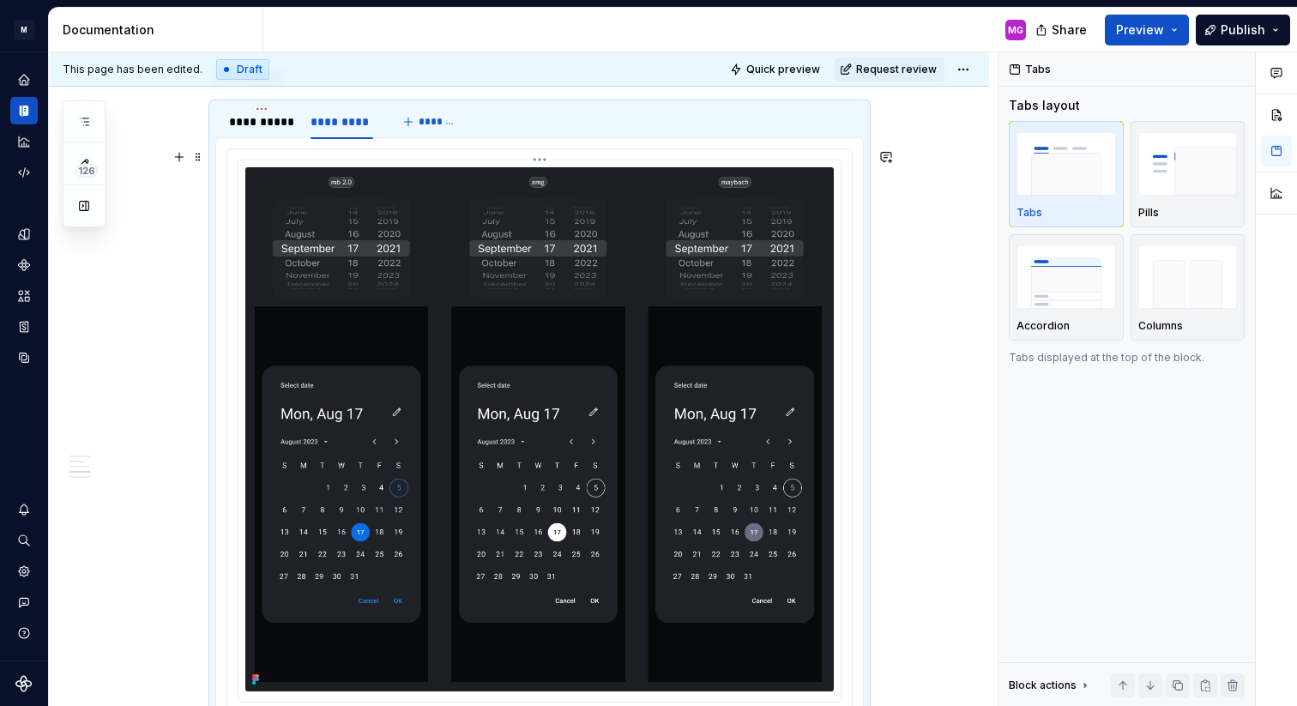
click at [815, 266] on img at bounding box center [539, 429] width 589 height 525
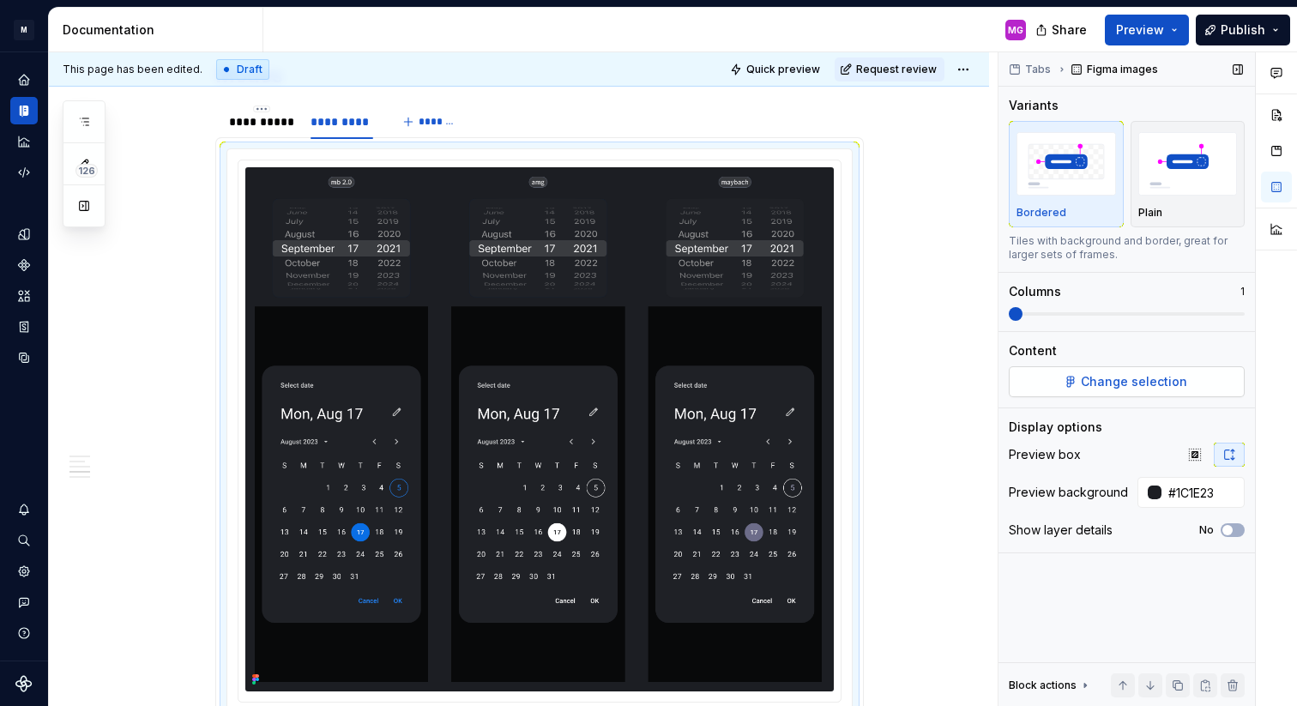
click at [1108, 380] on span "Change selection" at bounding box center [1134, 381] width 106 height 17
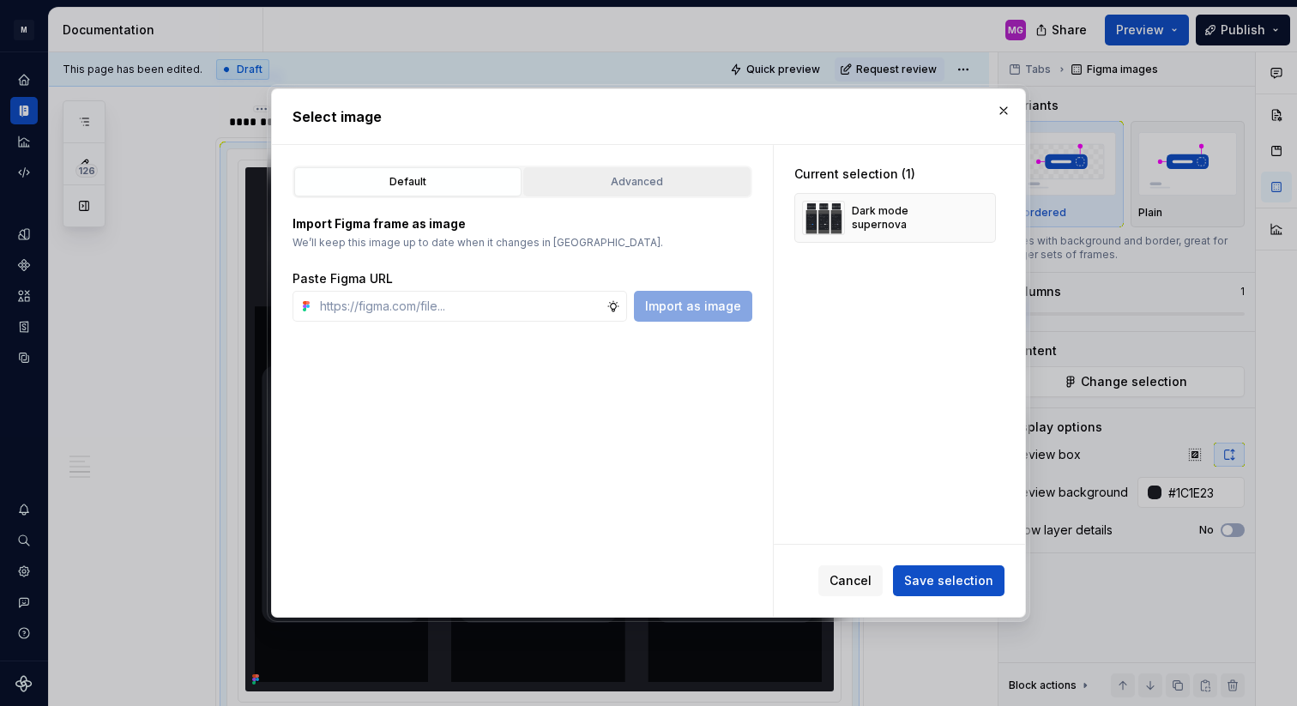
click at [608, 187] on div "Advanced" at bounding box center [636, 181] width 215 height 17
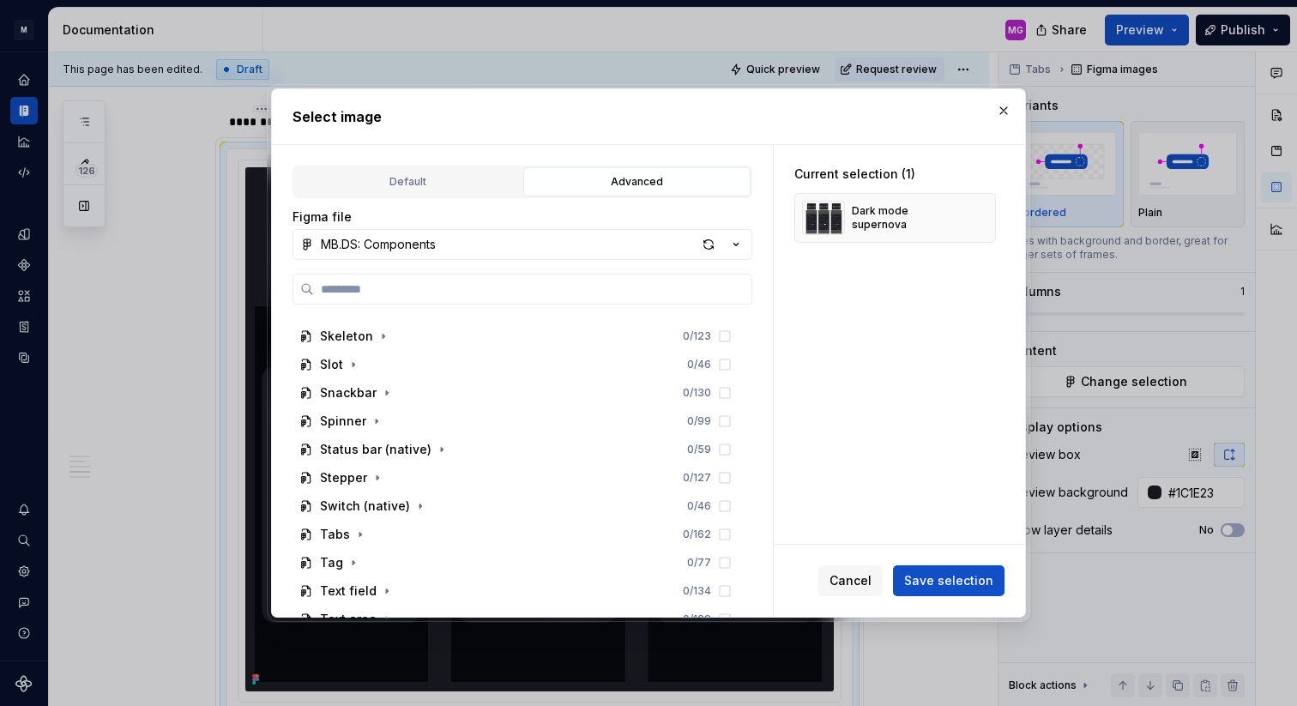
scroll to position [1734, 0]
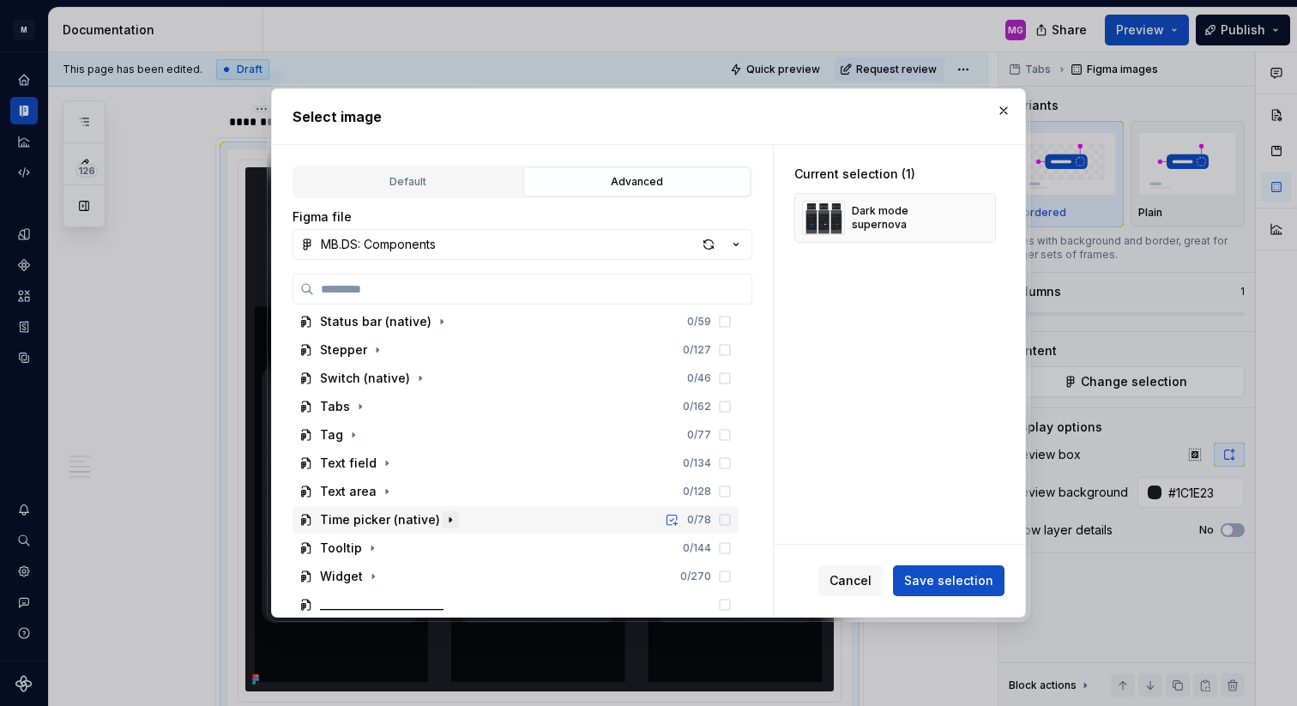
click at [445, 522] on icon "button" at bounding box center [451, 520] width 14 height 14
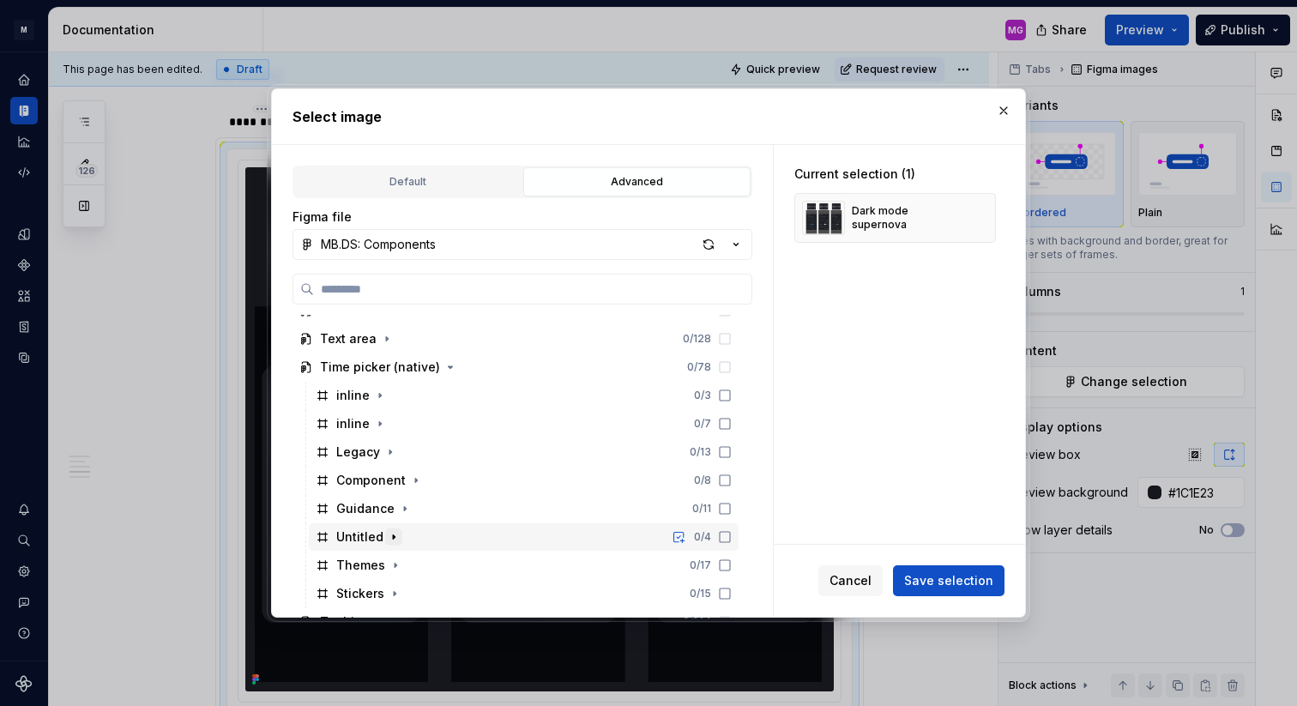
scroll to position [1890, 0]
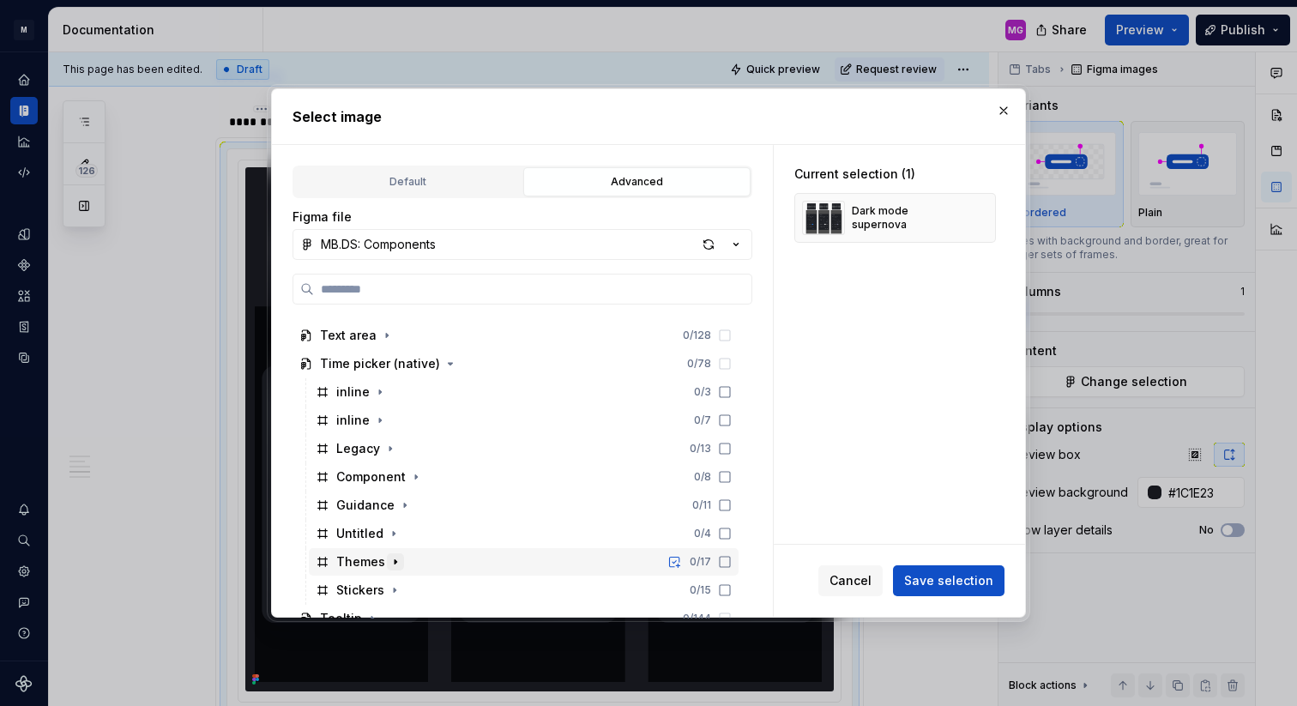
click at [395, 565] on icon "button" at bounding box center [396, 562] width 14 height 14
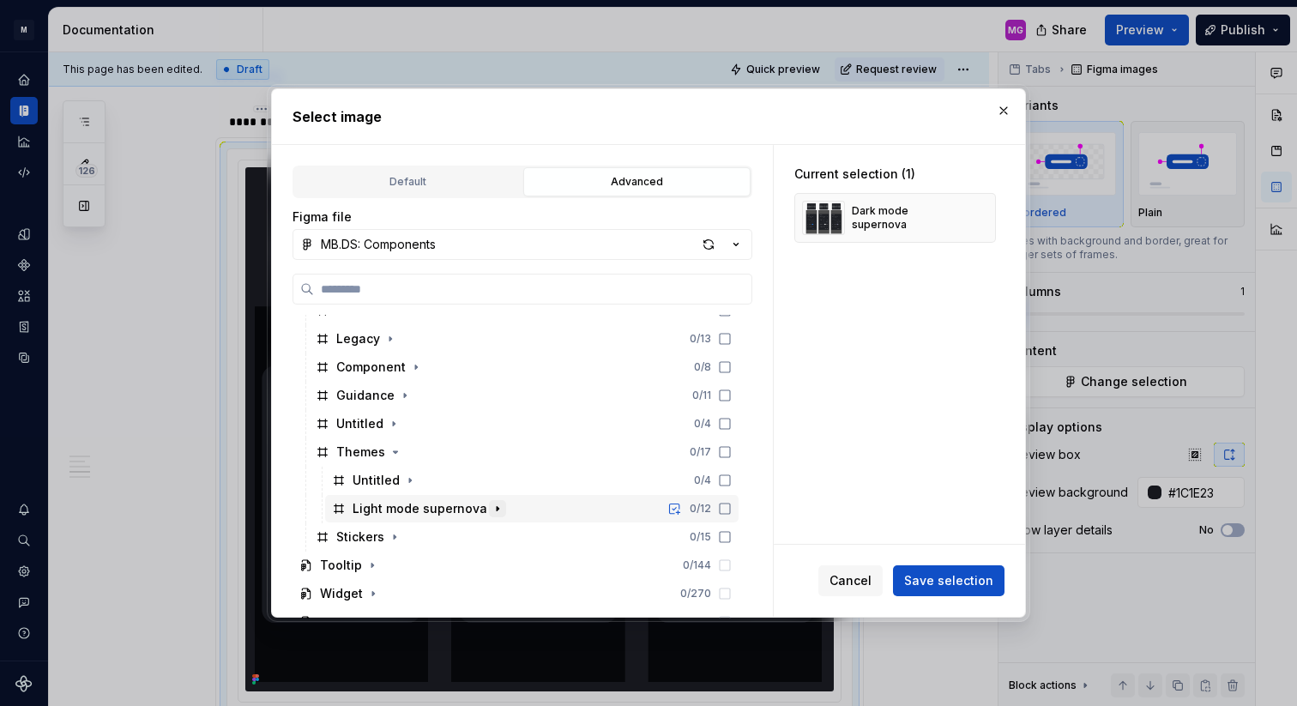
click at [493, 509] on icon "button" at bounding box center [498, 509] width 14 height 14
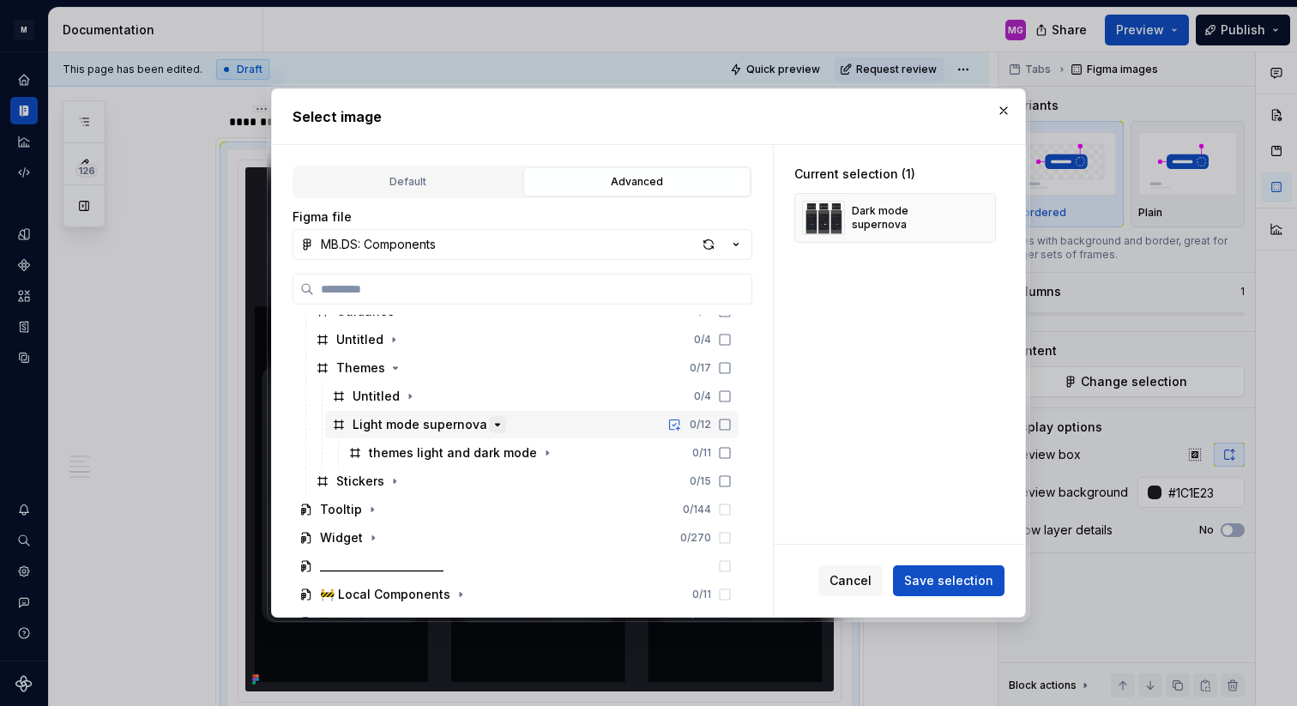
scroll to position [2088, 0]
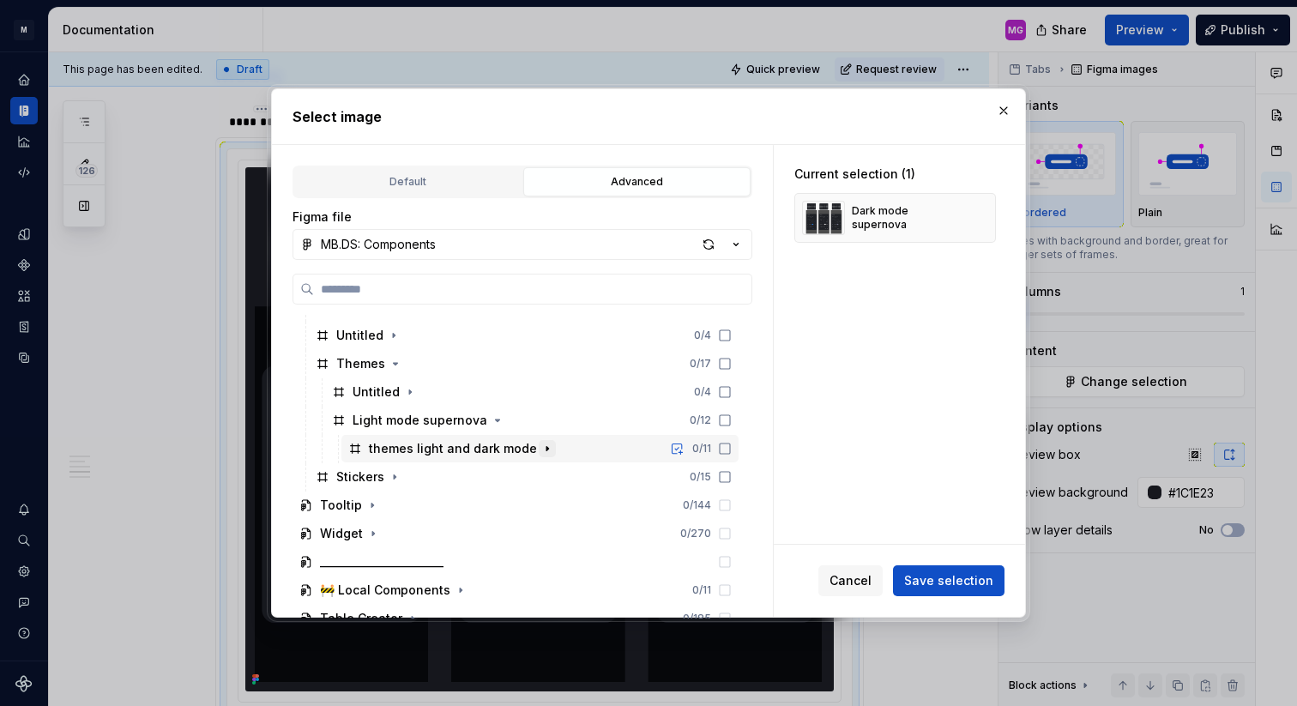
click at [546, 449] on icon "button" at bounding box center [547, 448] width 2 height 4
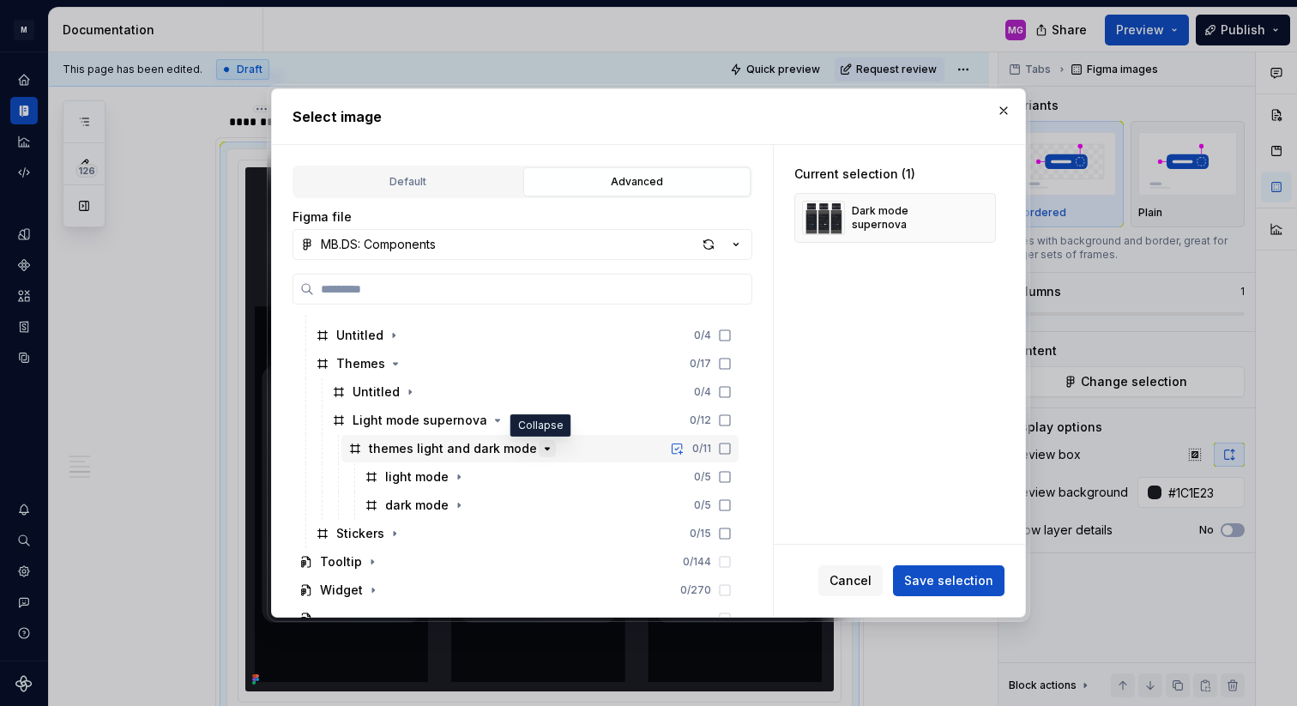
scroll to position [2159, 0]
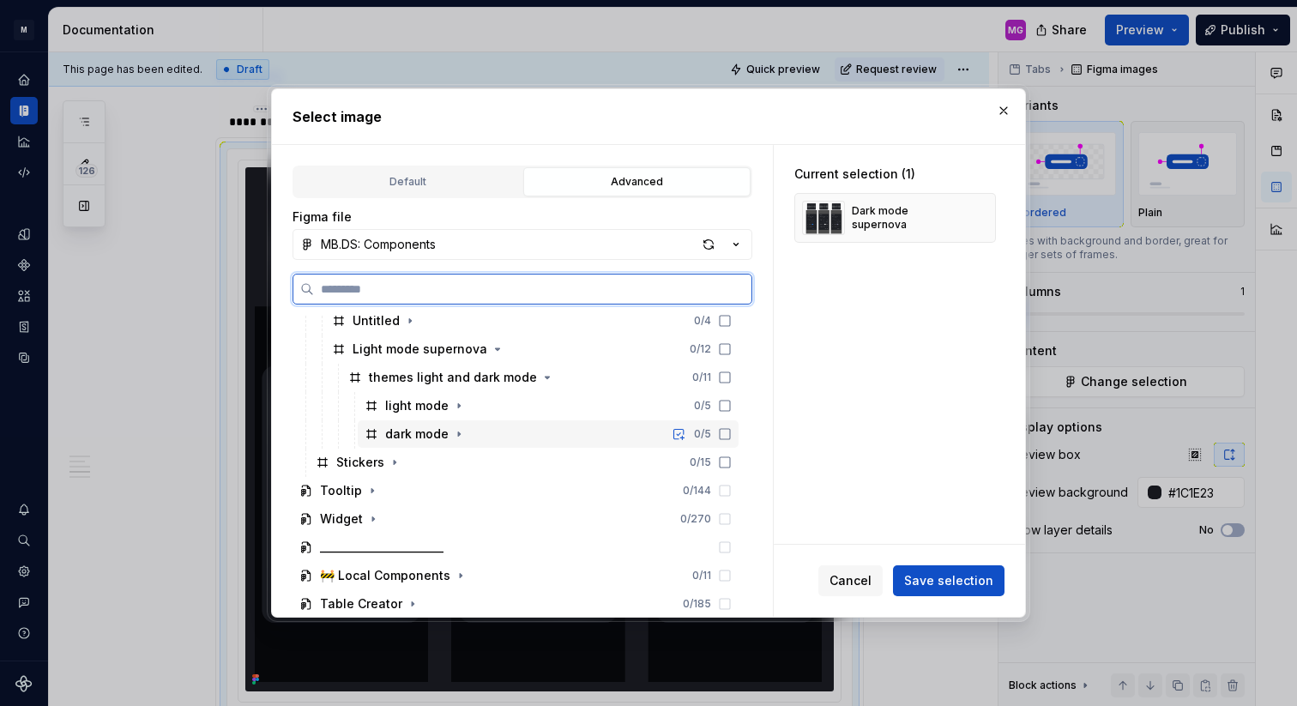
click at [732, 432] on icon at bounding box center [725, 434] width 14 height 14
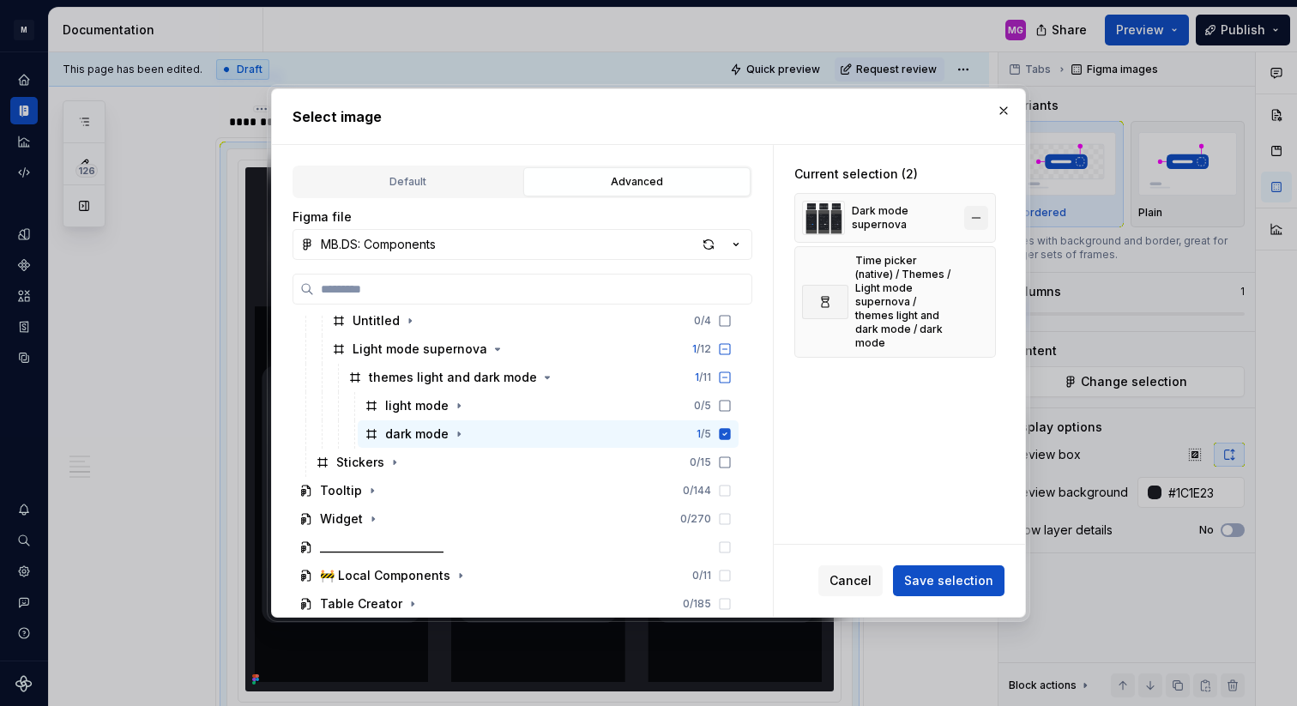
click at [987, 217] on button "button" at bounding box center [976, 218] width 24 height 24
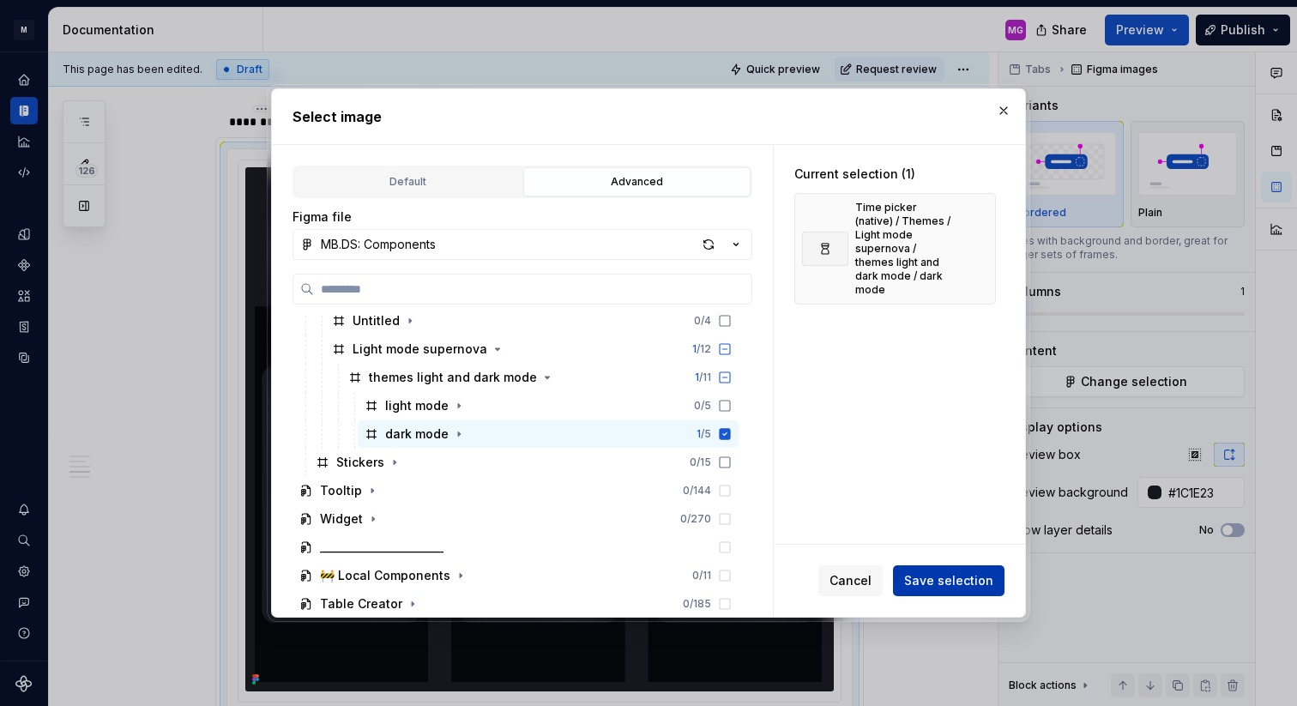
click at [963, 581] on span "Save selection" at bounding box center [948, 580] width 89 height 17
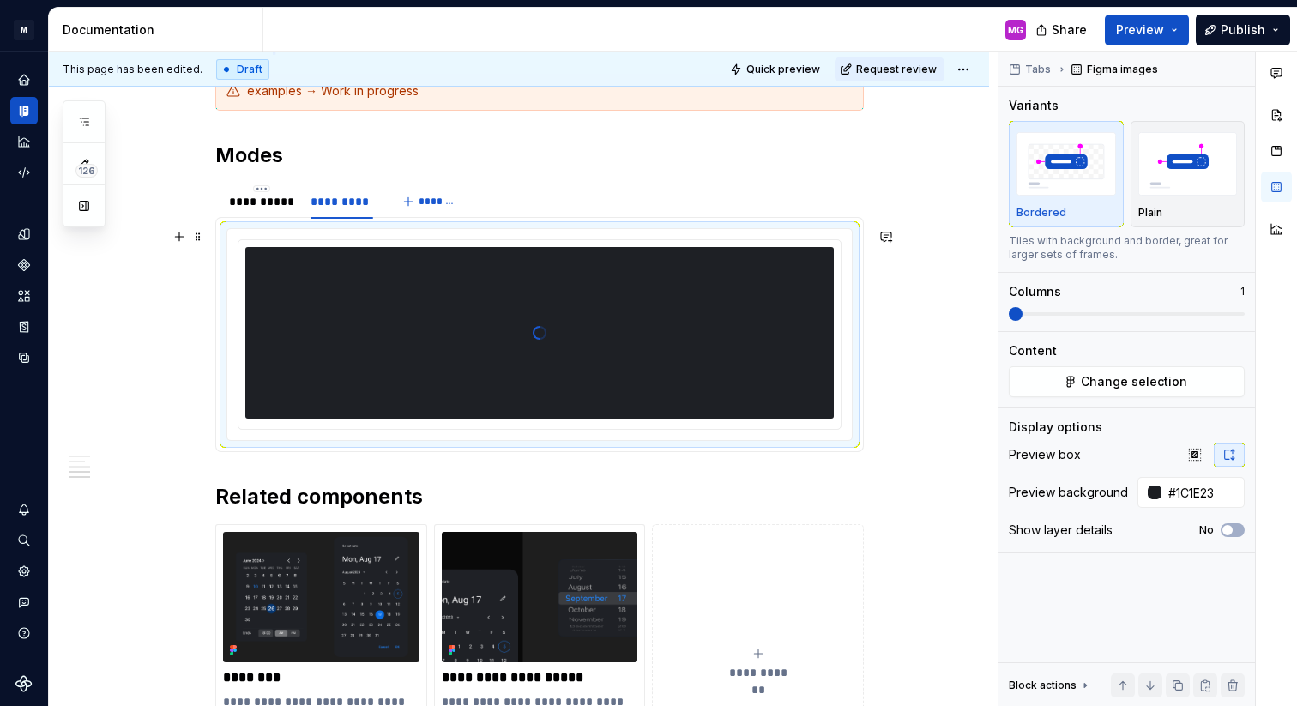
scroll to position [1355, 0]
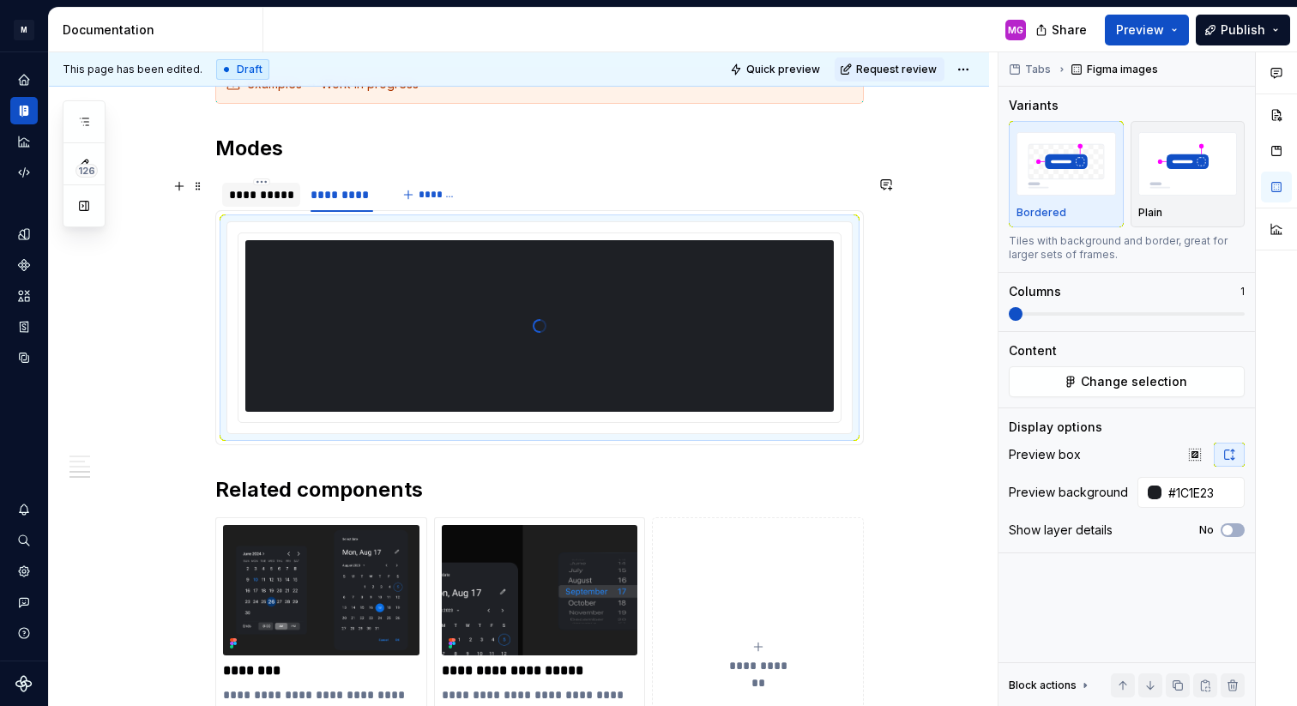
click at [275, 192] on div "**********" at bounding box center [261, 194] width 64 height 17
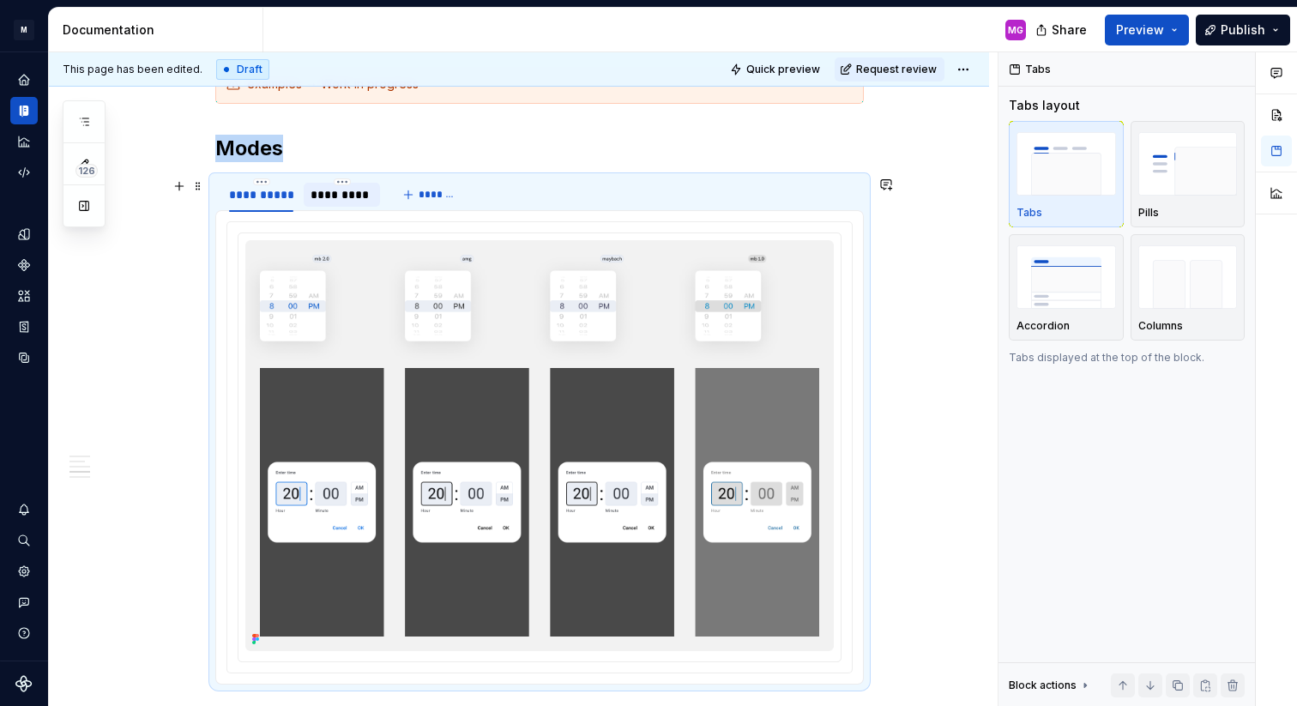
click at [347, 192] on div "*********" at bounding box center [342, 194] width 63 height 17
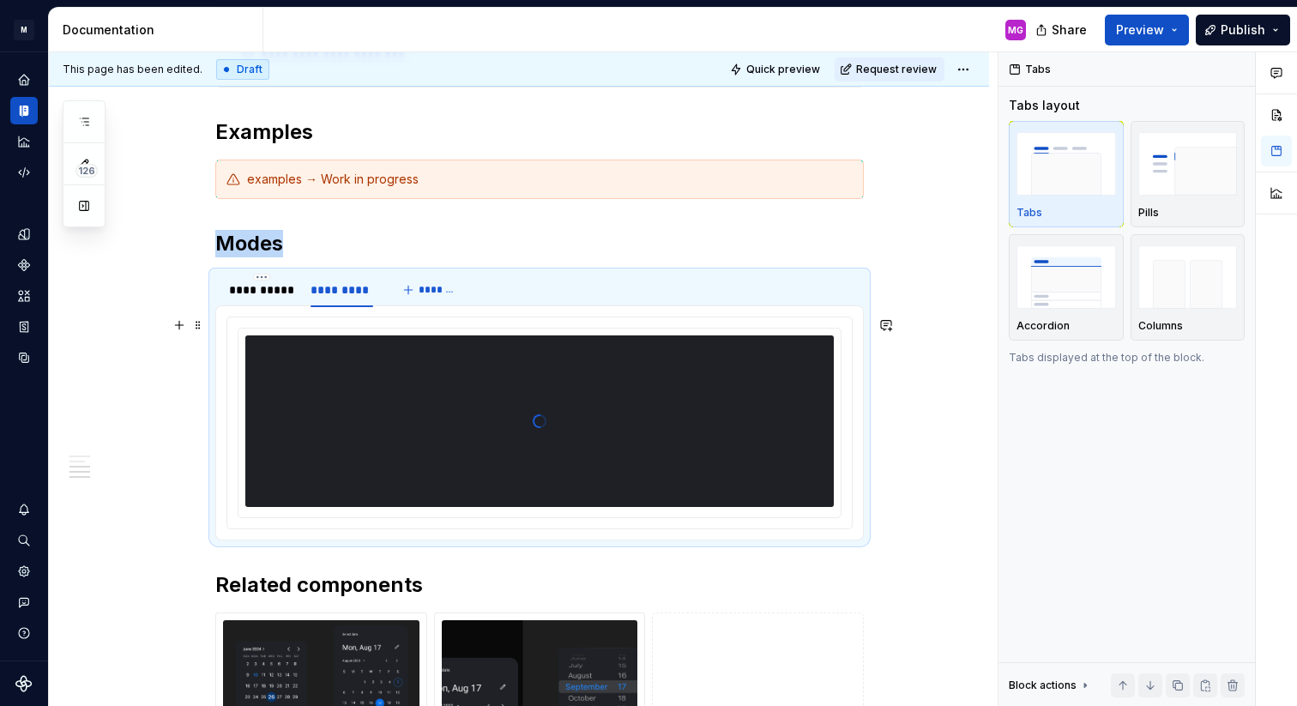
scroll to position [1258, 0]
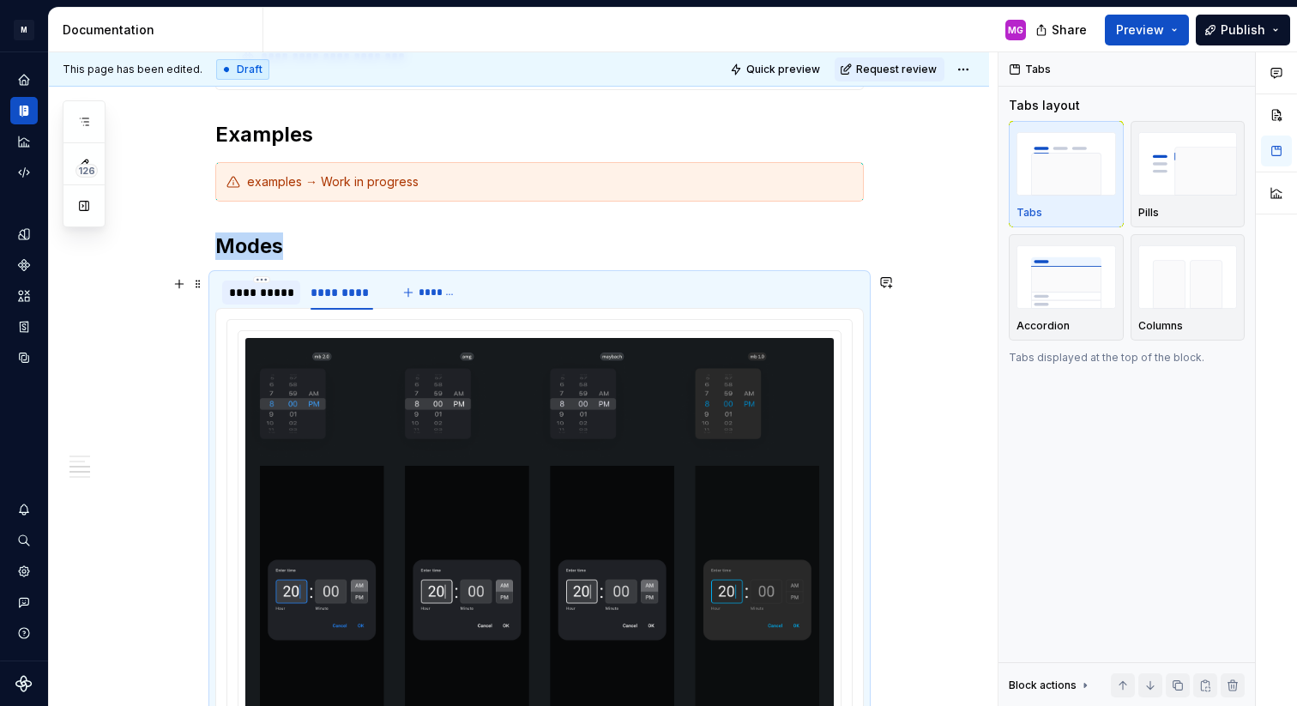
click at [275, 287] on div "**********" at bounding box center [261, 292] width 64 height 17
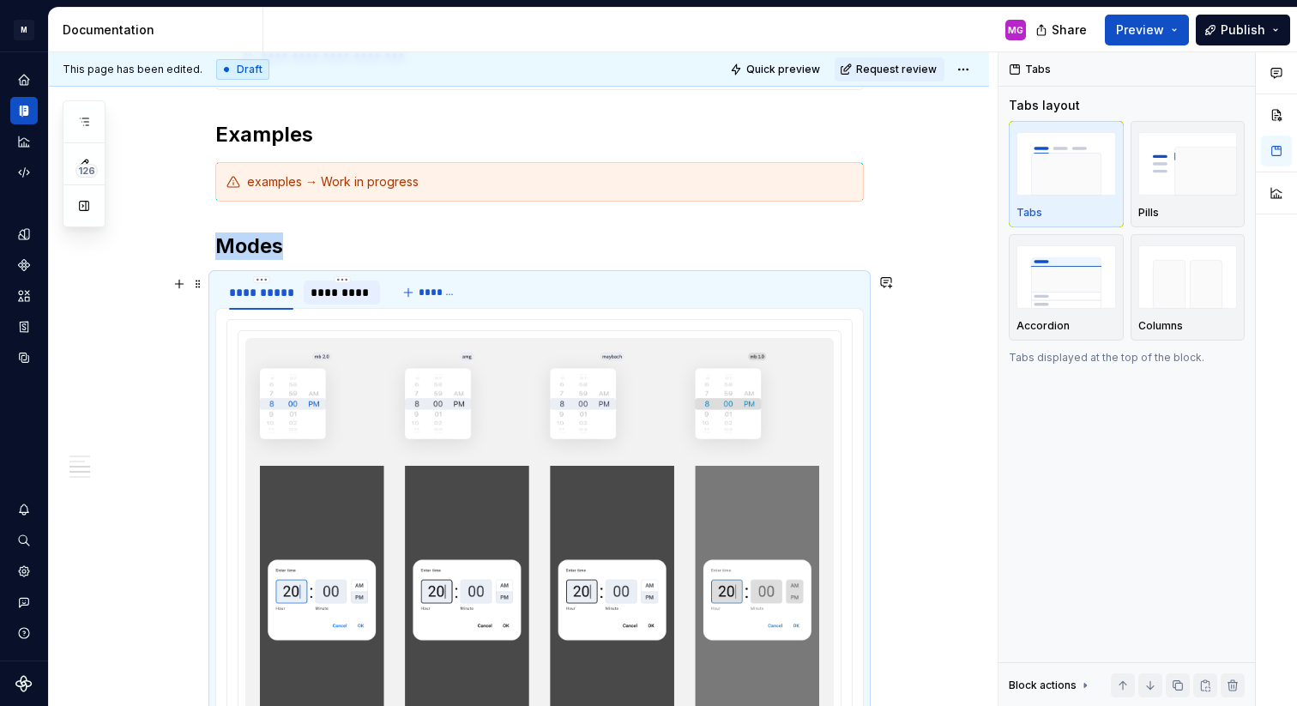
click at [341, 288] on div "*********" at bounding box center [342, 292] width 63 height 17
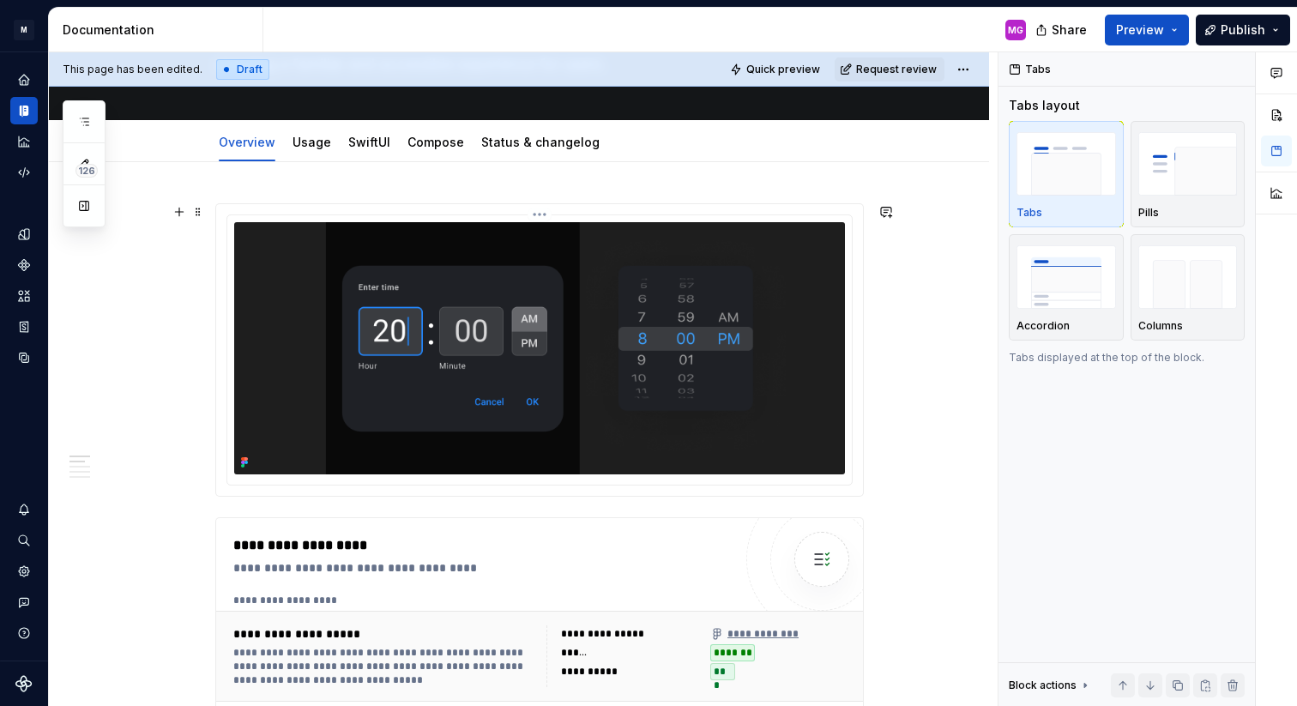
scroll to position [0, 0]
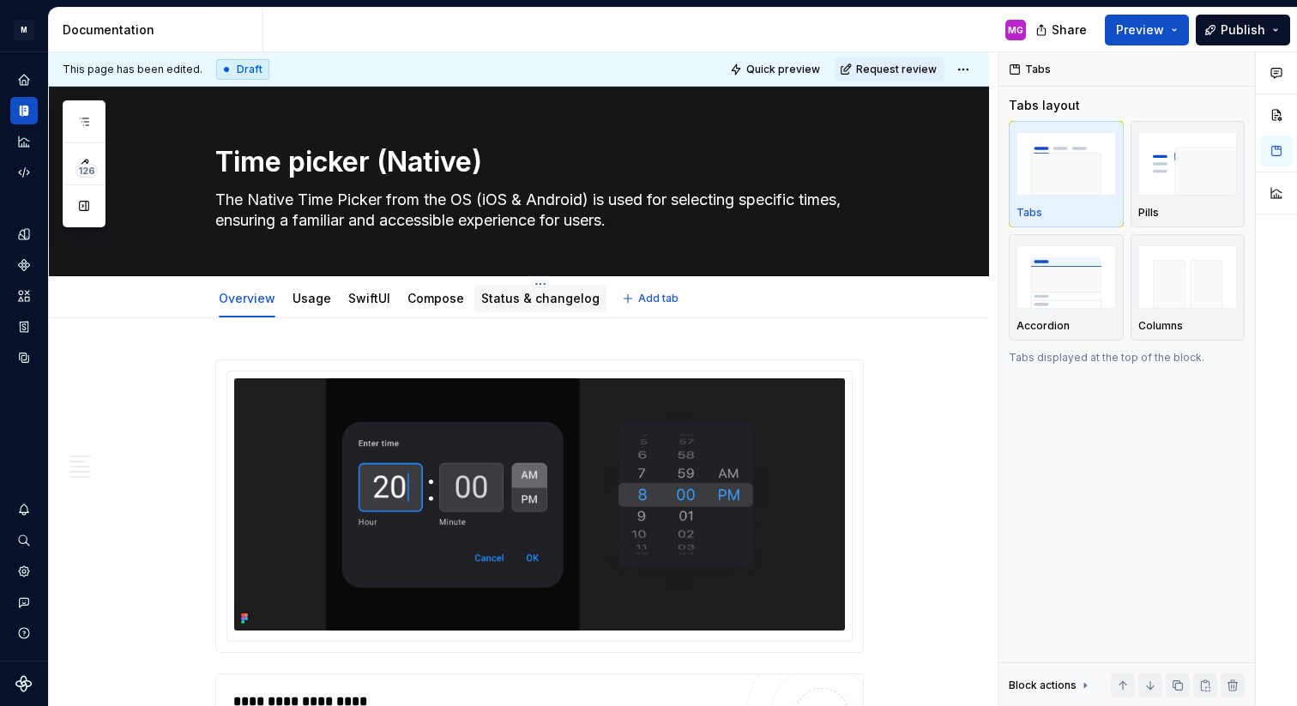
click at [549, 303] on link "Status & changelog" at bounding box center [540, 298] width 118 height 15
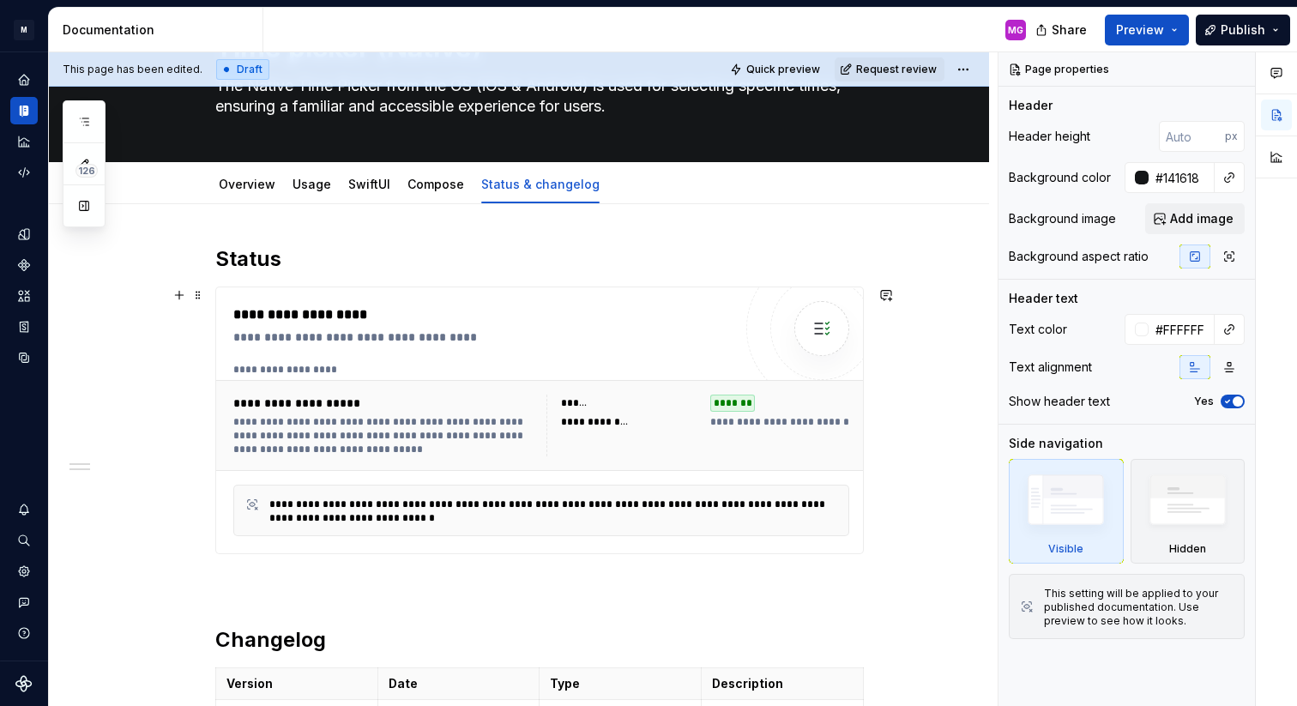
scroll to position [56, 0]
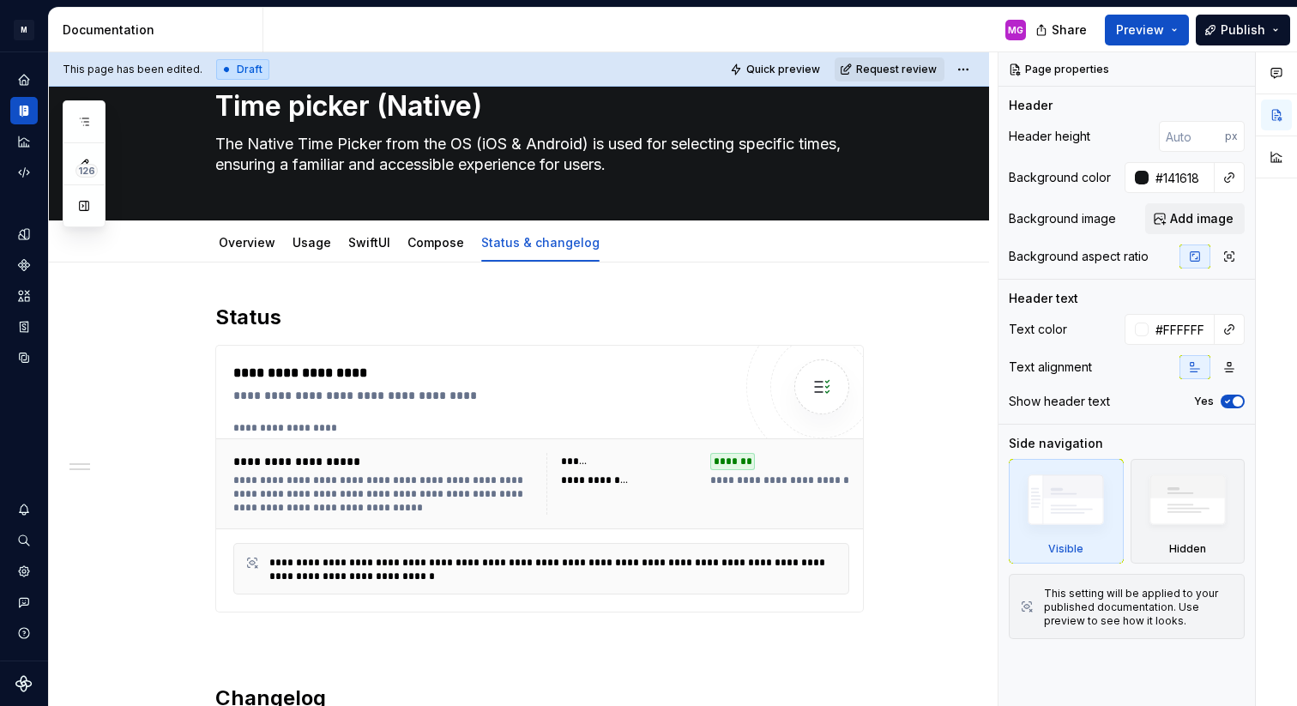
click at [897, 77] on button "Request review" at bounding box center [890, 69] width 110 height 24
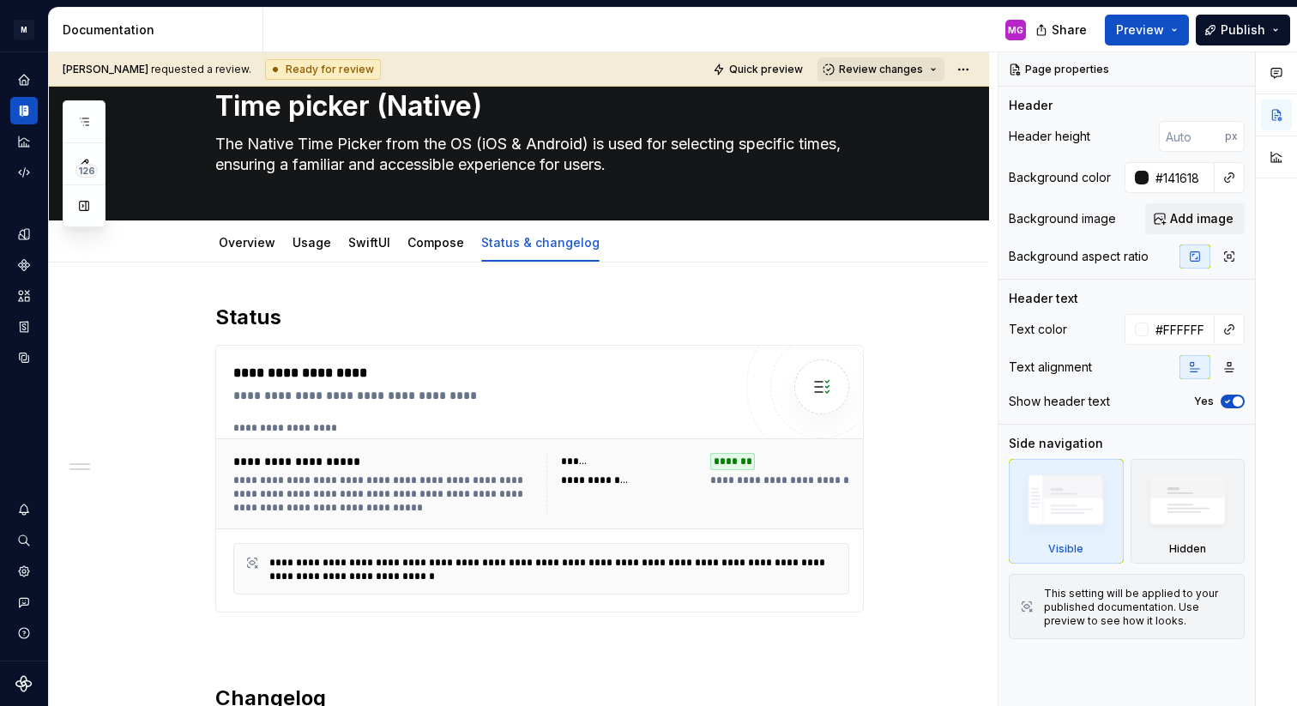
click at [897, 75] on span "Review changes" at bounding box center [881, 70] width 84 height 14
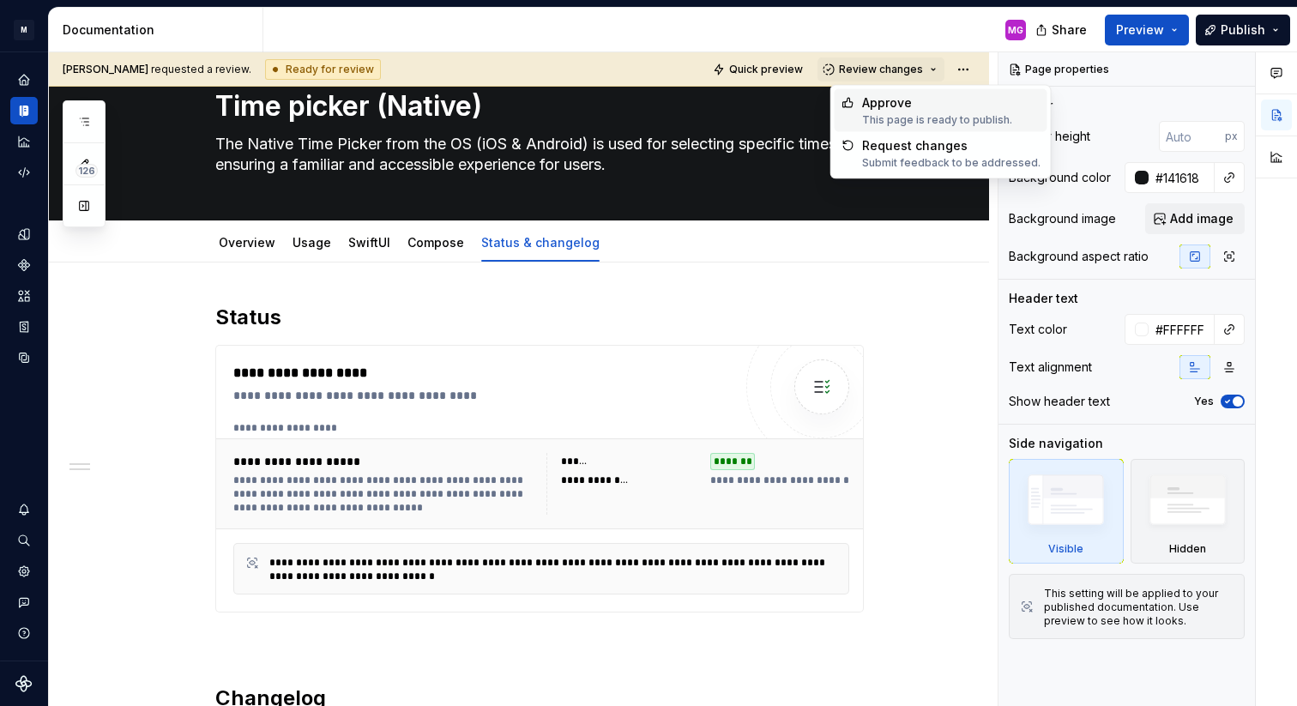
click at [902, 102] on div "Approve" at bounding box center [937, 102] width 150 height 17
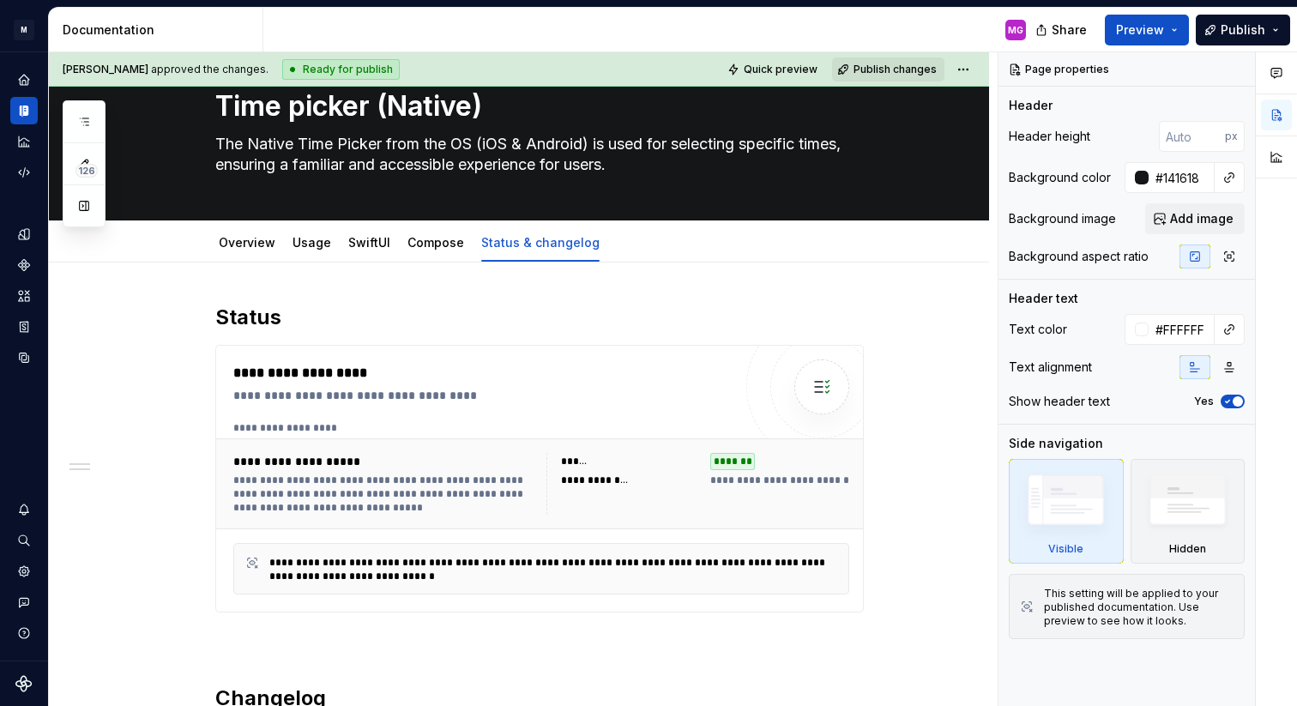
click at [915, 71] on span "Publish changes" at bounding box center [895, 70] width 83 height 14
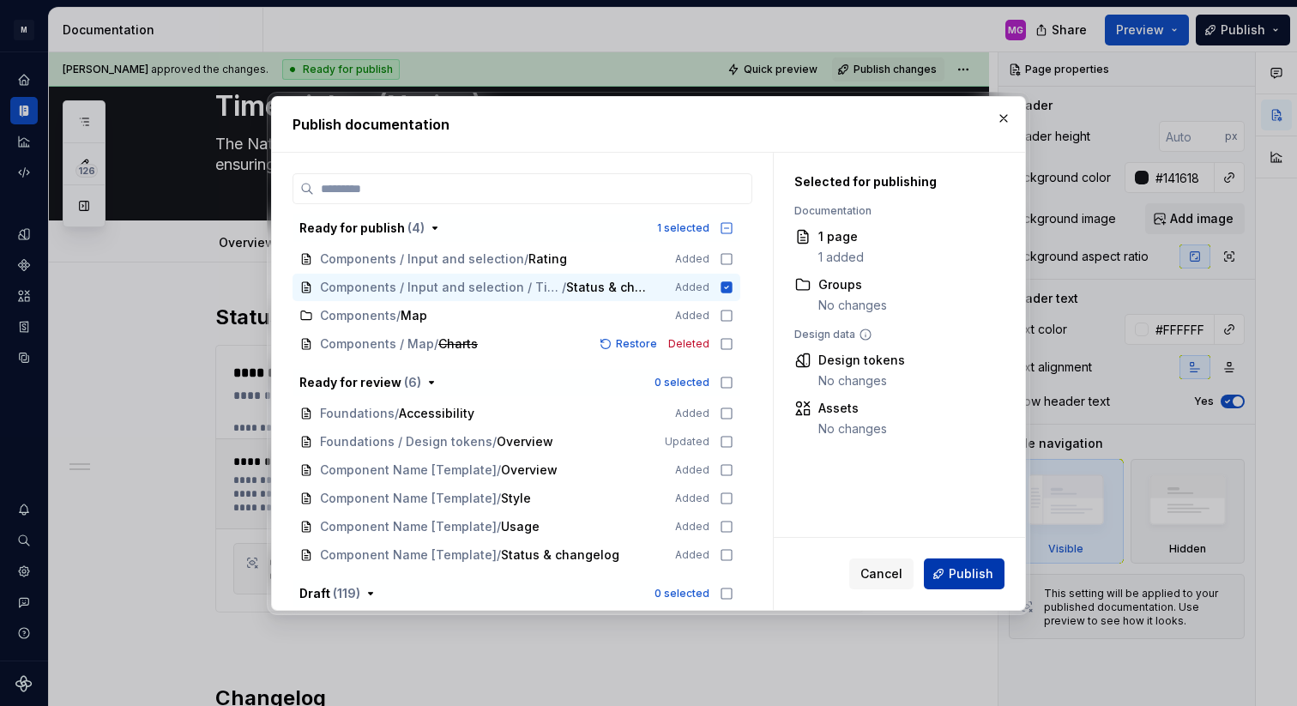
click at [980, 577] on span "Publish" at bounding box center [971, 573] width 45 height 17
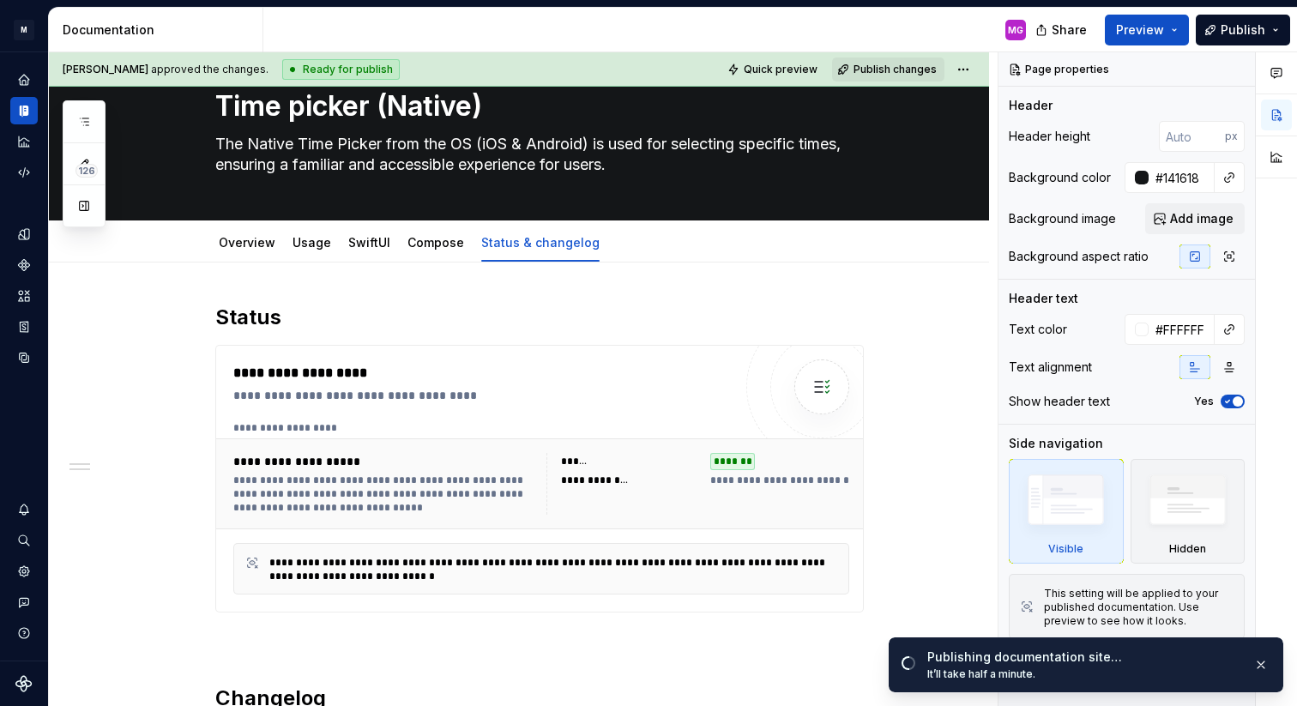
click at [914, 75] on span "Publish changes" at bounding box center [895, 70] width 83 height 14
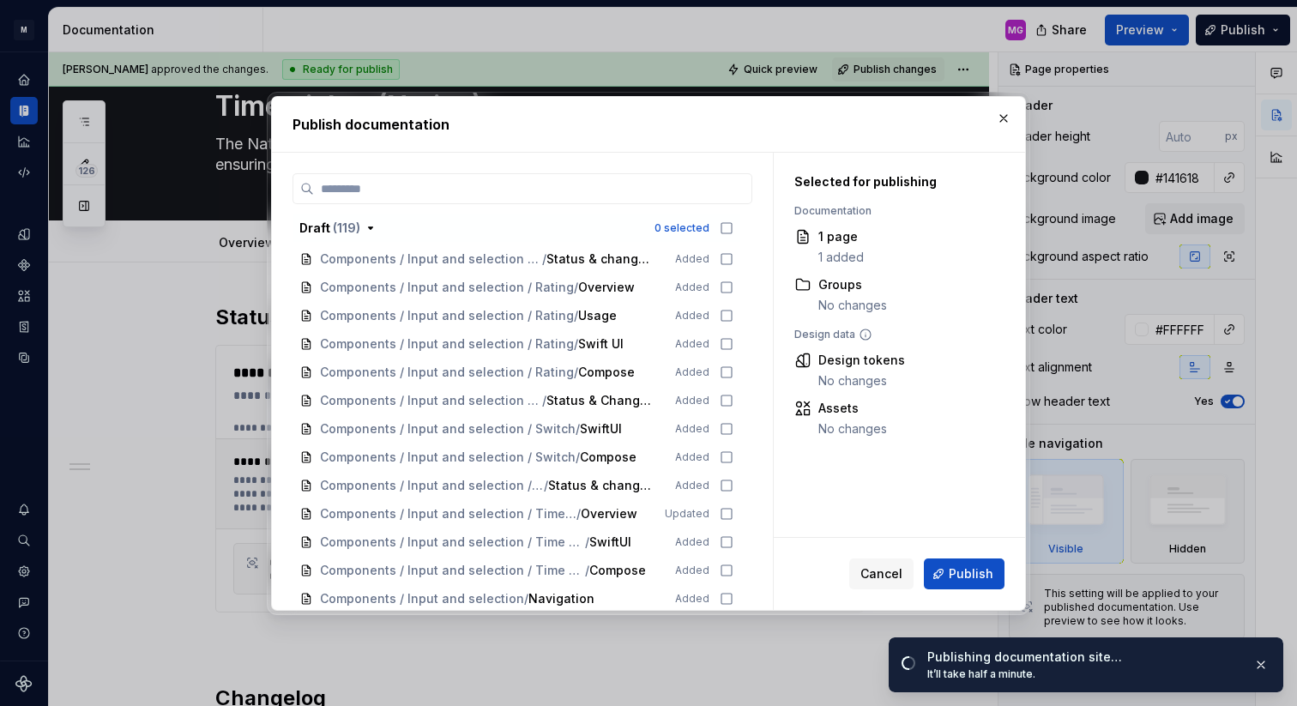
scroll to position [1096, 0]
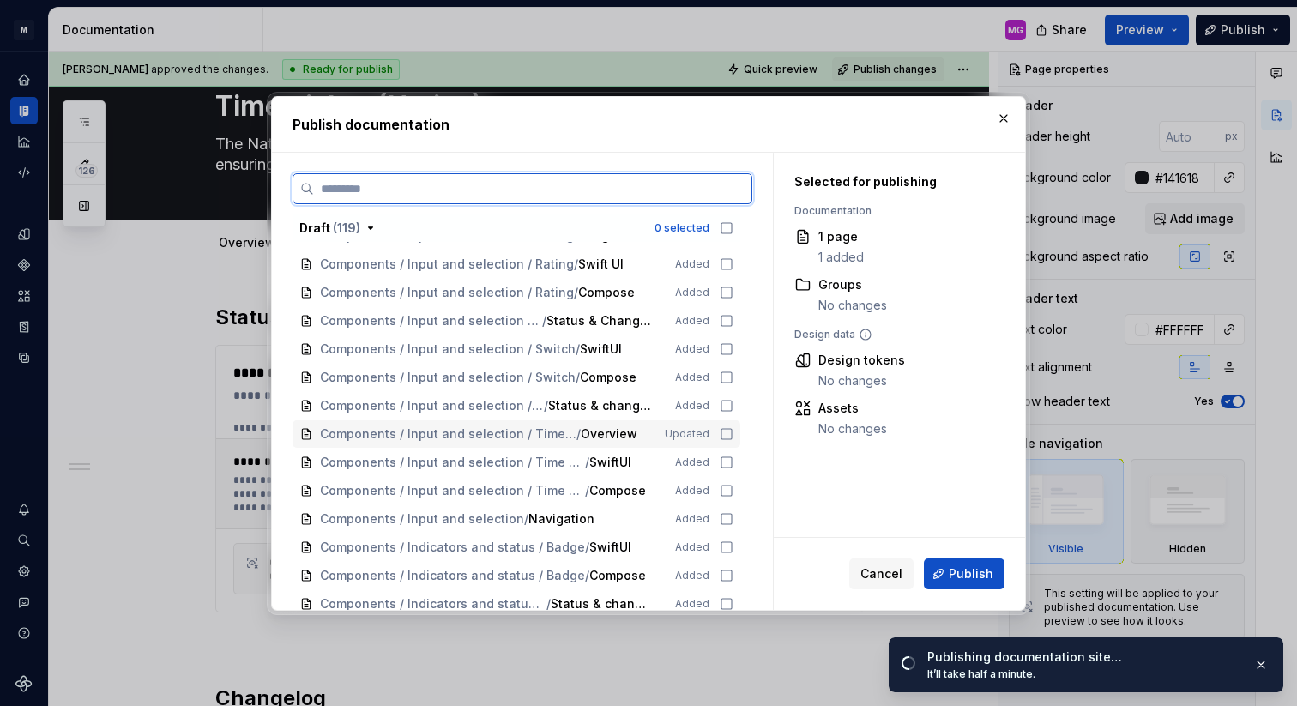
click at [733, 439] on icon at bounding box center [727, 434] width 14 height 14
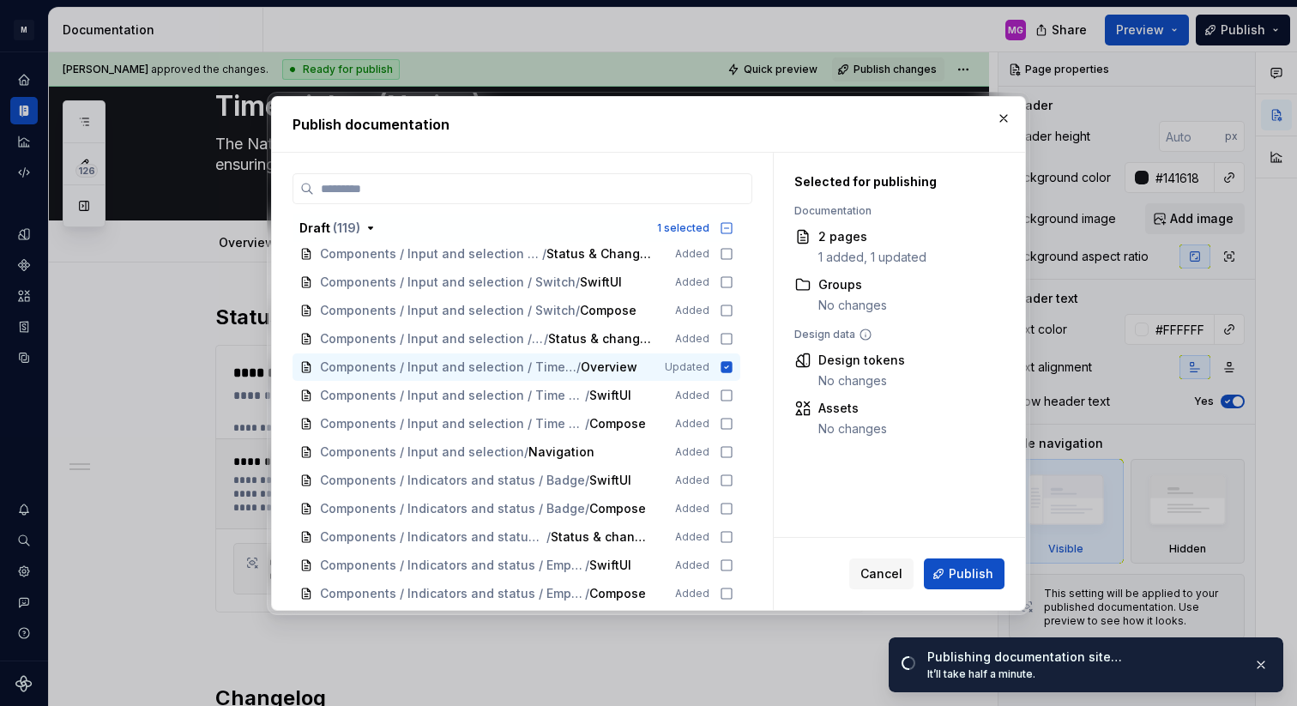
scroll to position [1135, 0]
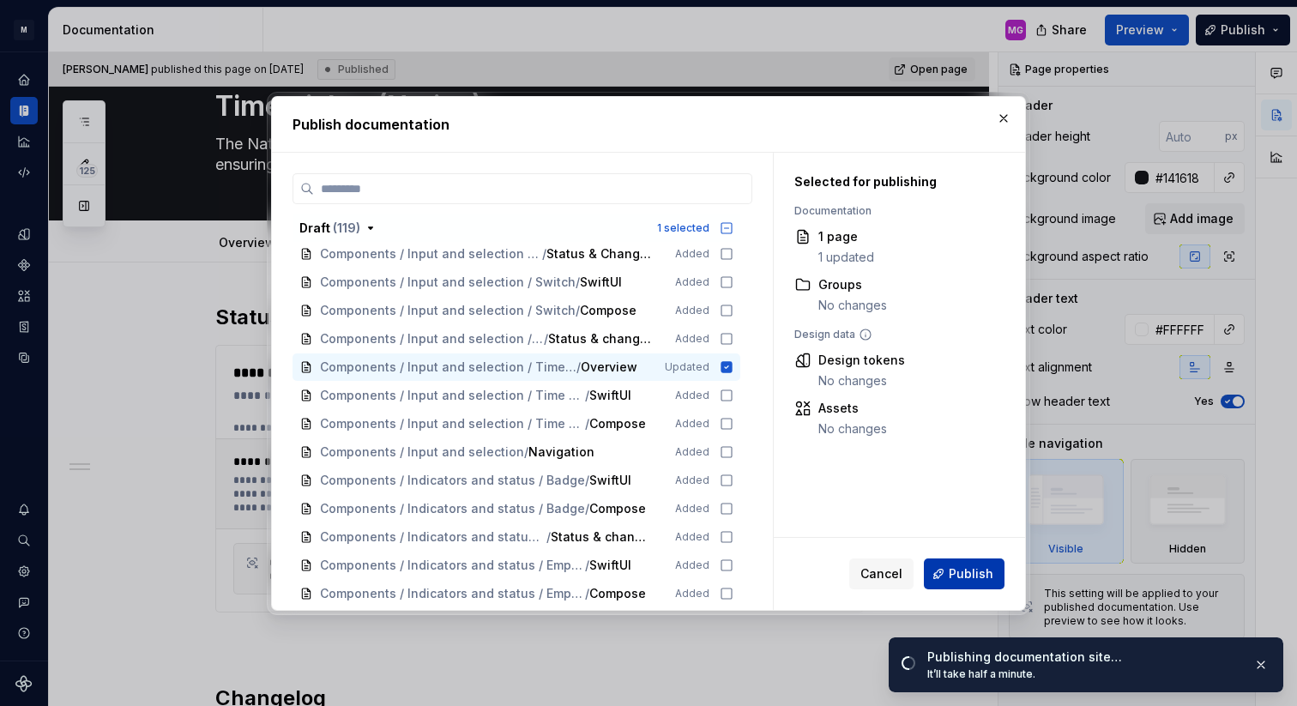
click at [954, 570] on span "Publish" at bounding box center [971, 573] width 45 height 17
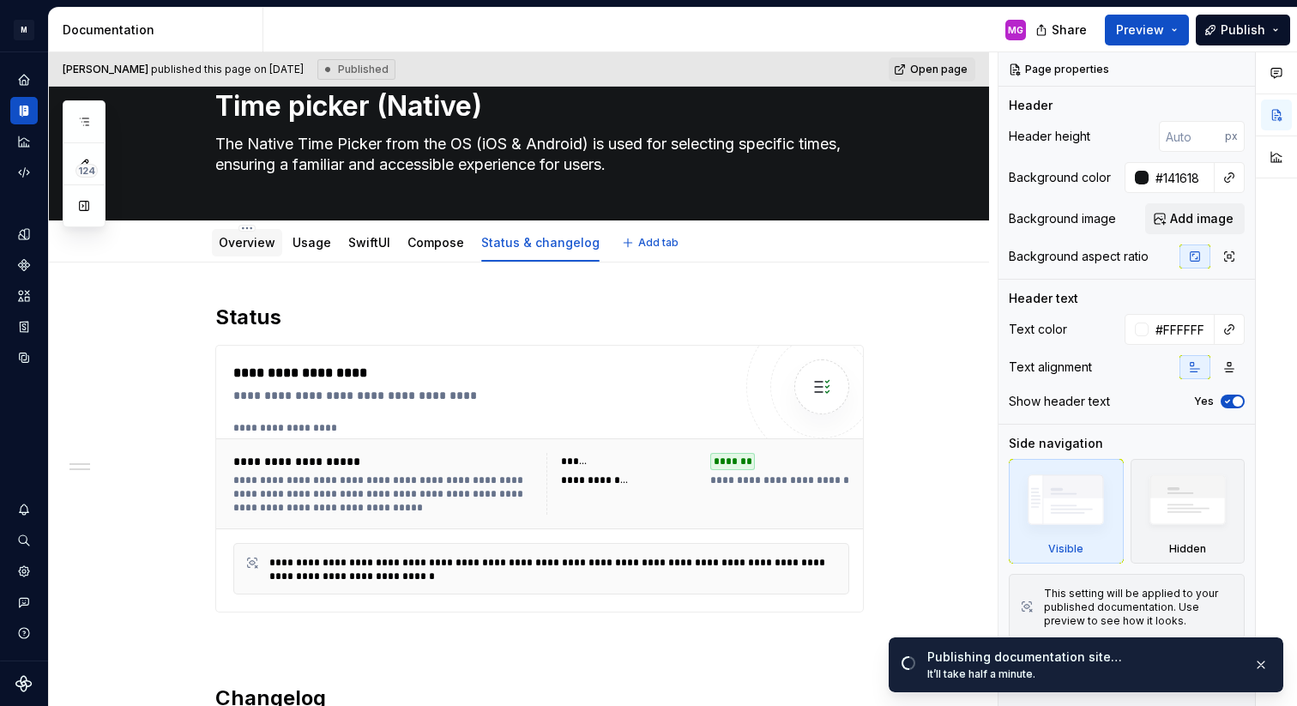
click at [260, 249] on link "Overview" at bounding box center [247, 242] width 57 height 15
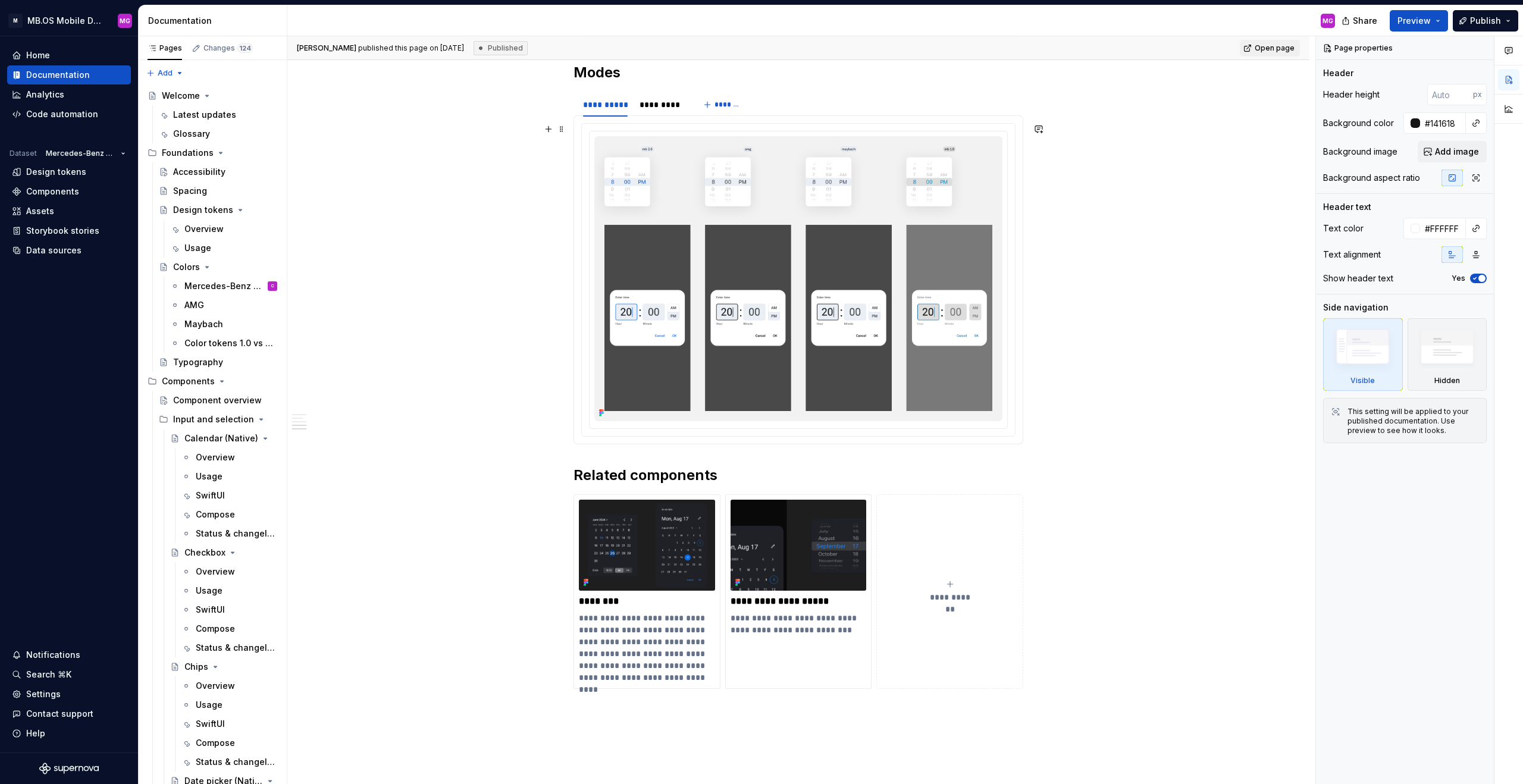
type textarea "*"
